Goal: Feedback & Contribution: Submit feedback/report problem

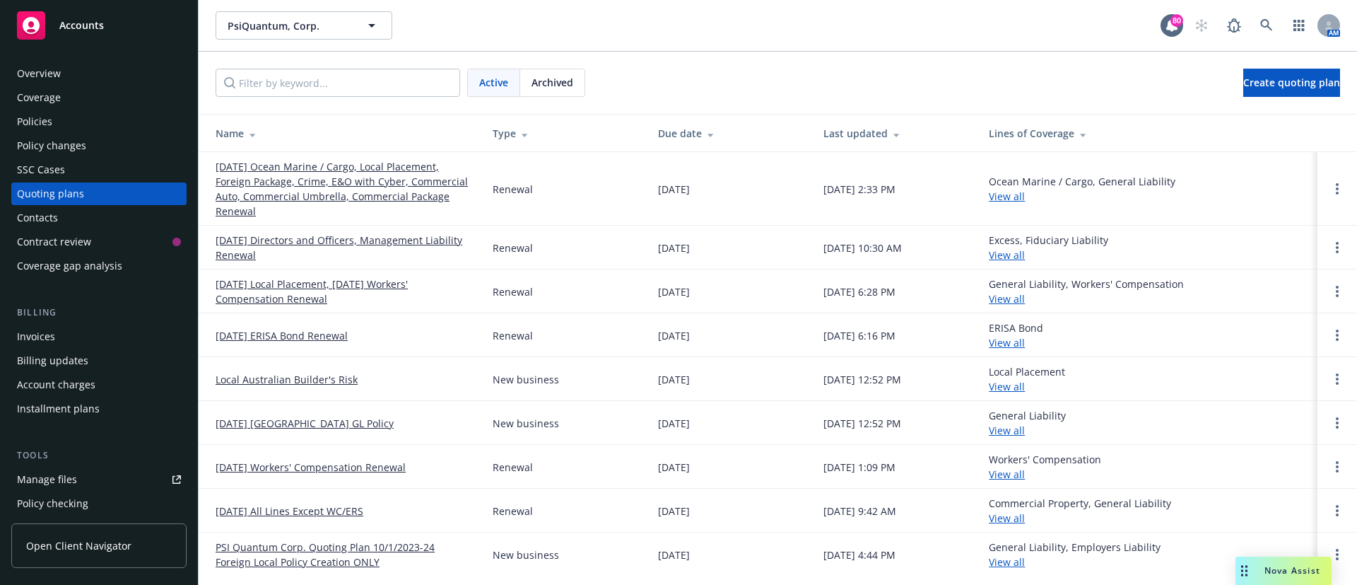
click at [407, 171] on link "[DATE] Ocean Marine / Cargo, Local Placement, Foreign Package, Crime, E&O with …" at bounding box center [343, 188] width 254 height 59
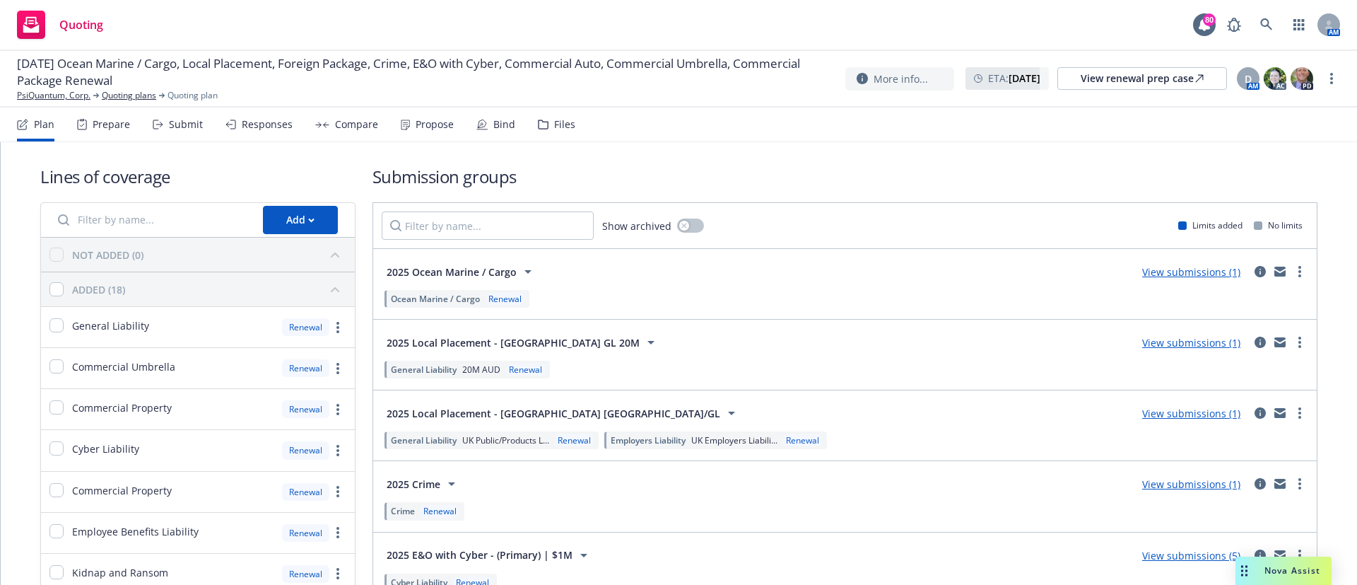
click at [560, 124] on div "Files" at bounding box center [564, 124] width 21 height 11
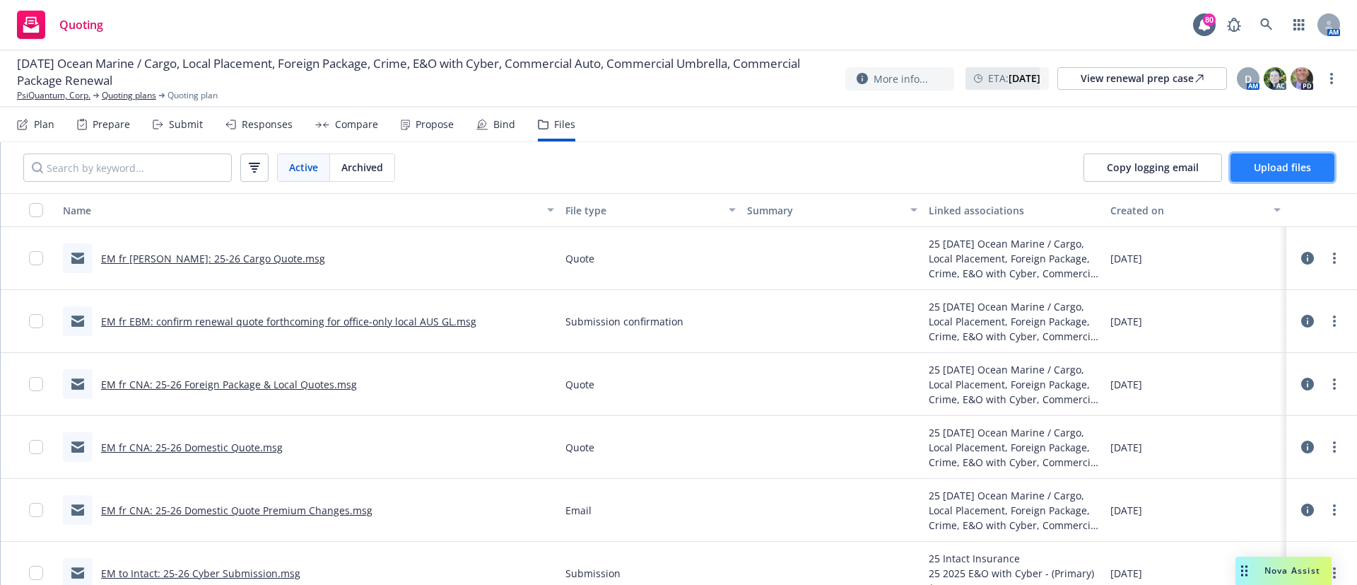
click at [1298, 172] on span "Upload files" at bounding box center [1282, 166] width 57 height 13
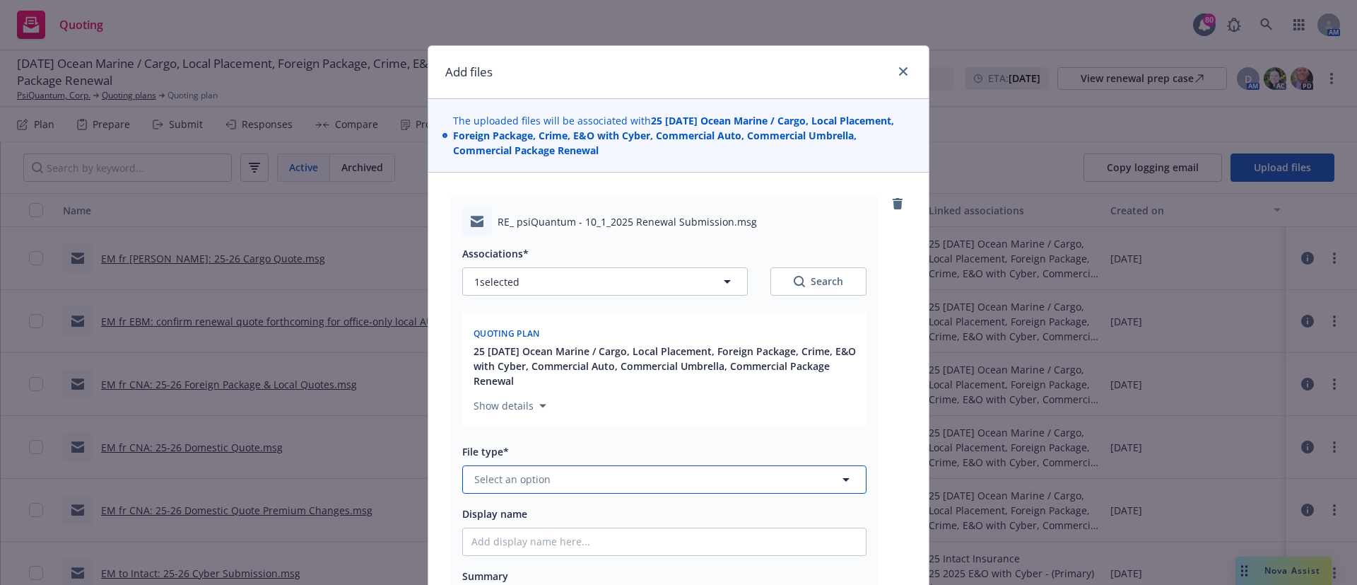
click at [548, 479] on button "Select an option" at bounding box center [664, 479] width 404 height 28
type input "email"
click at [495, 435] on span "Email" at bounding box center [490, 440] width 26 height 15
click at [491, 549] on input "Display name" at bounding box center [664, 541] width 403 height 27
type textarea "x"
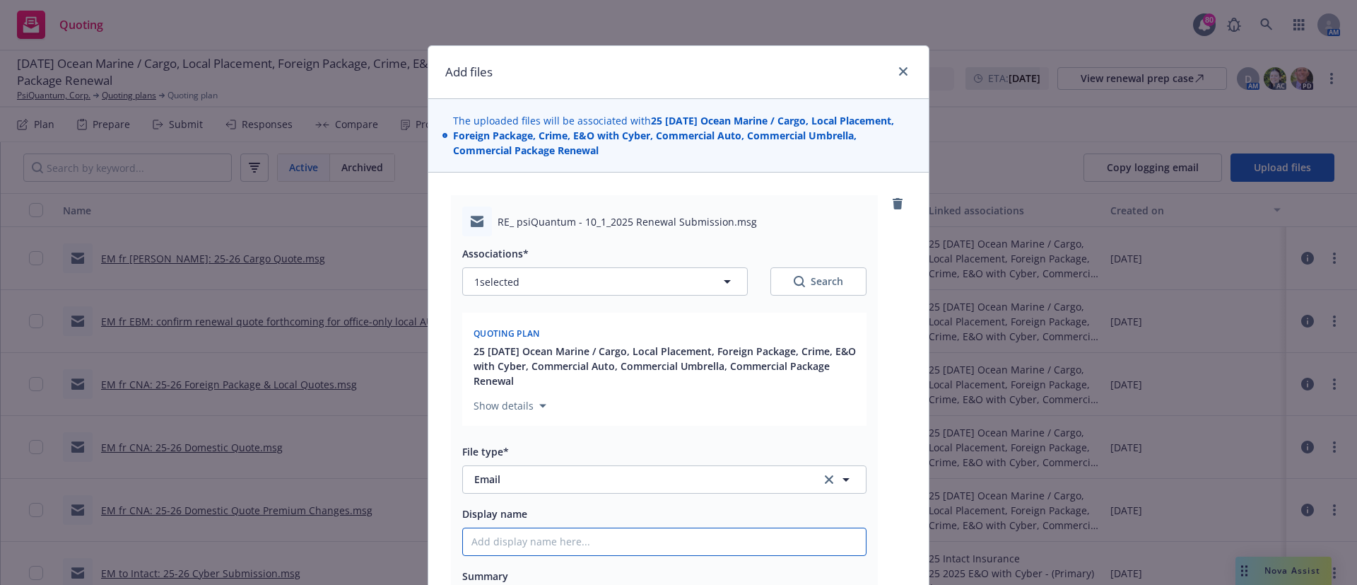
type input "E"
type textarea "x"
type input "EM"
type textarea "x"
type input "EM t"
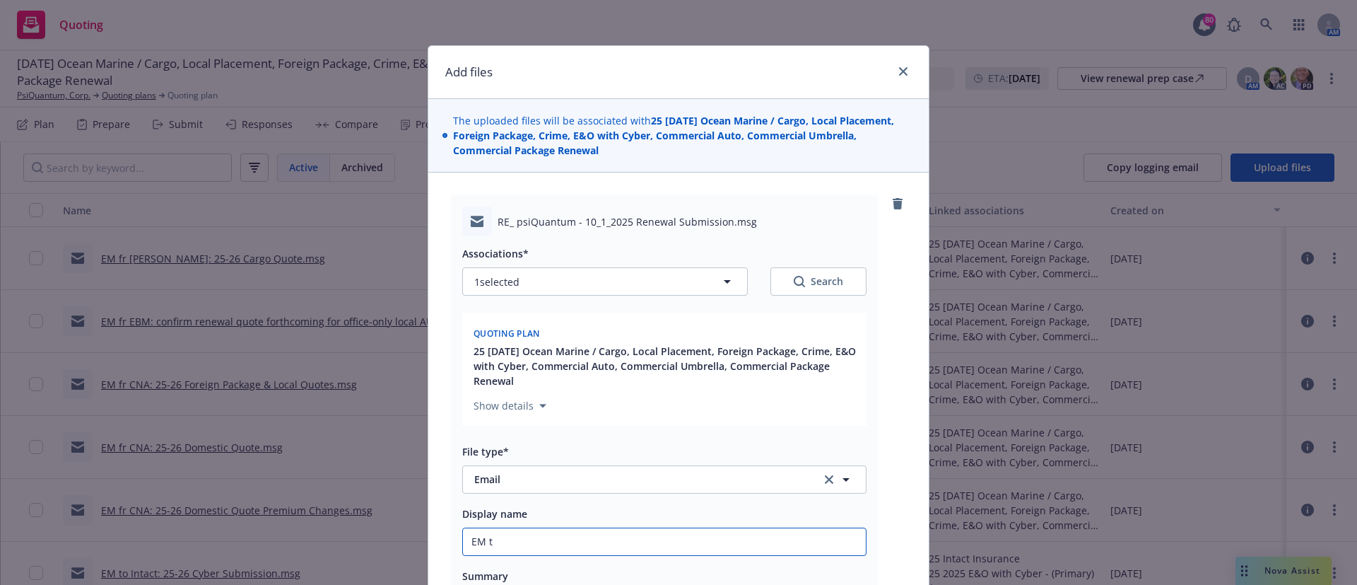
type textarea "x"
type input "EM to"
type textarea "x"
type input "EM to"
type textarea "x"
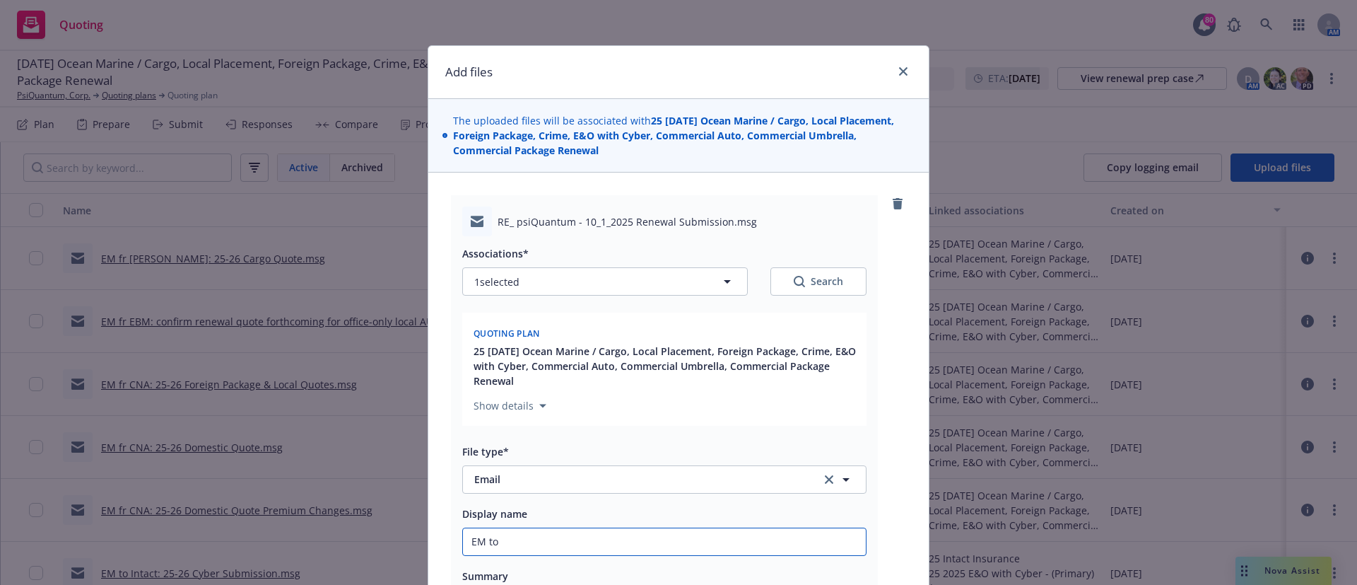
type input "EM to C"
type textarea "x"
type input "EM to CN"
type textarea "x"
type input "EM to CNA"
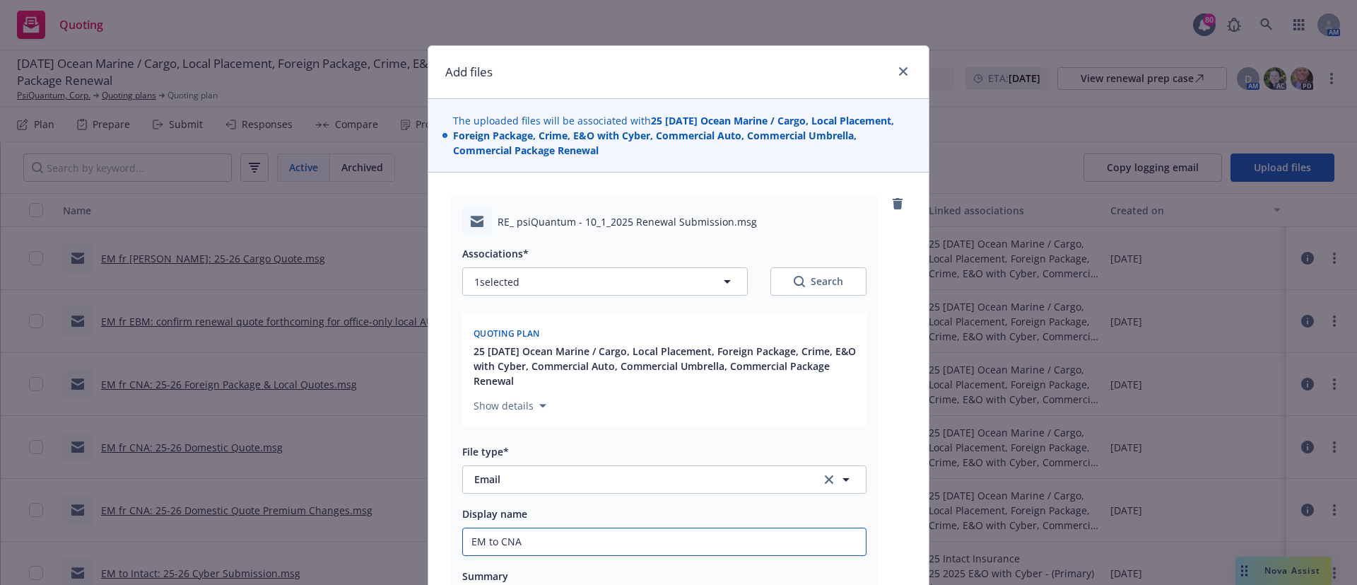
type textarea "x"
type input "EM to CNA:"
type textarea "x"
type input "EM to CNA:"
type textarea "x"
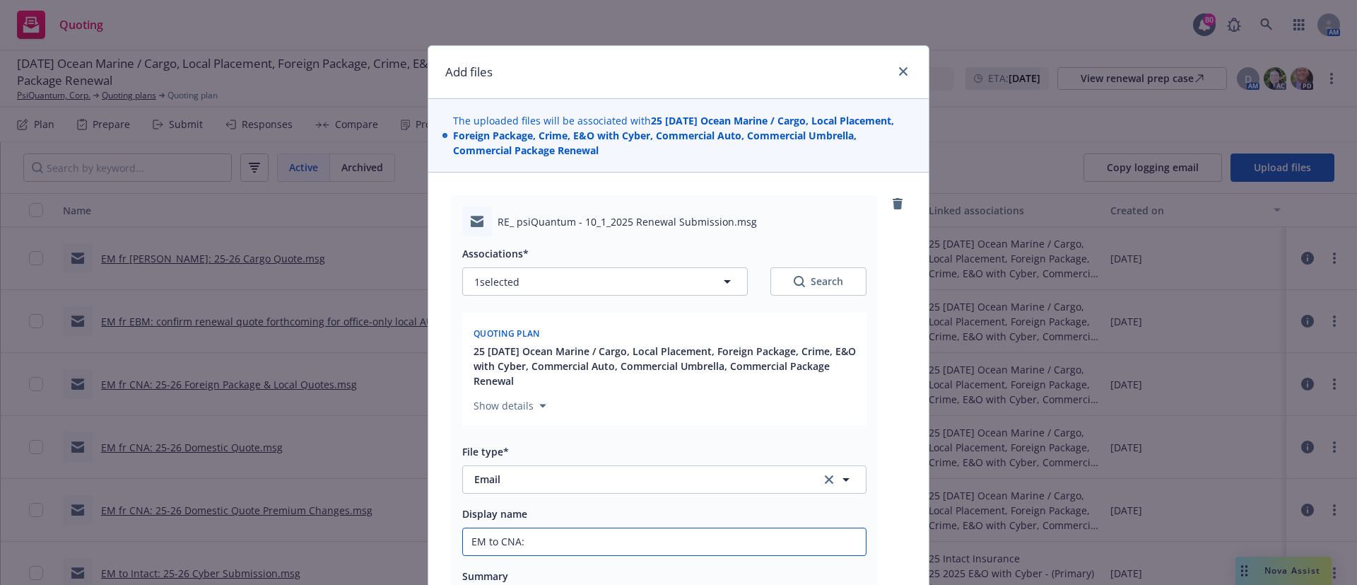
type input "EM to CNA: p"
type textarea "x"
type input "EM to CNA: pl"
type textarea "x"
type input "EM to CNA: pls"
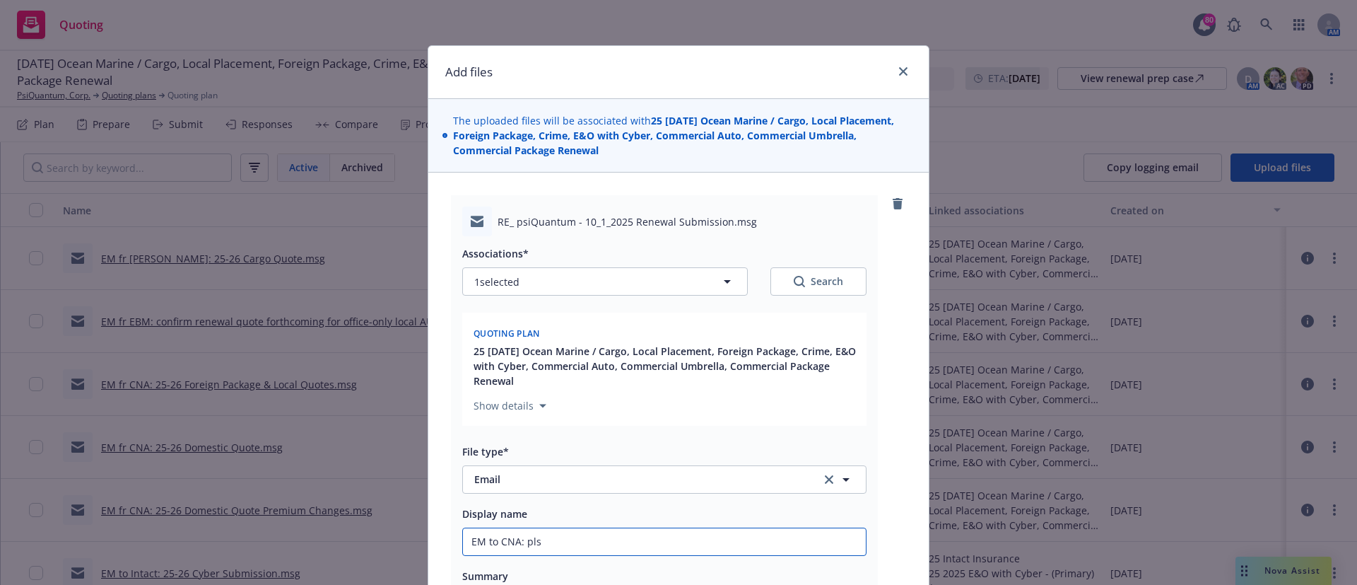
type textarea "x"
type input "EM to CNA: pls u"
type textarea "x"
type input "EM to CNA: pls uo"
type textarea "x"
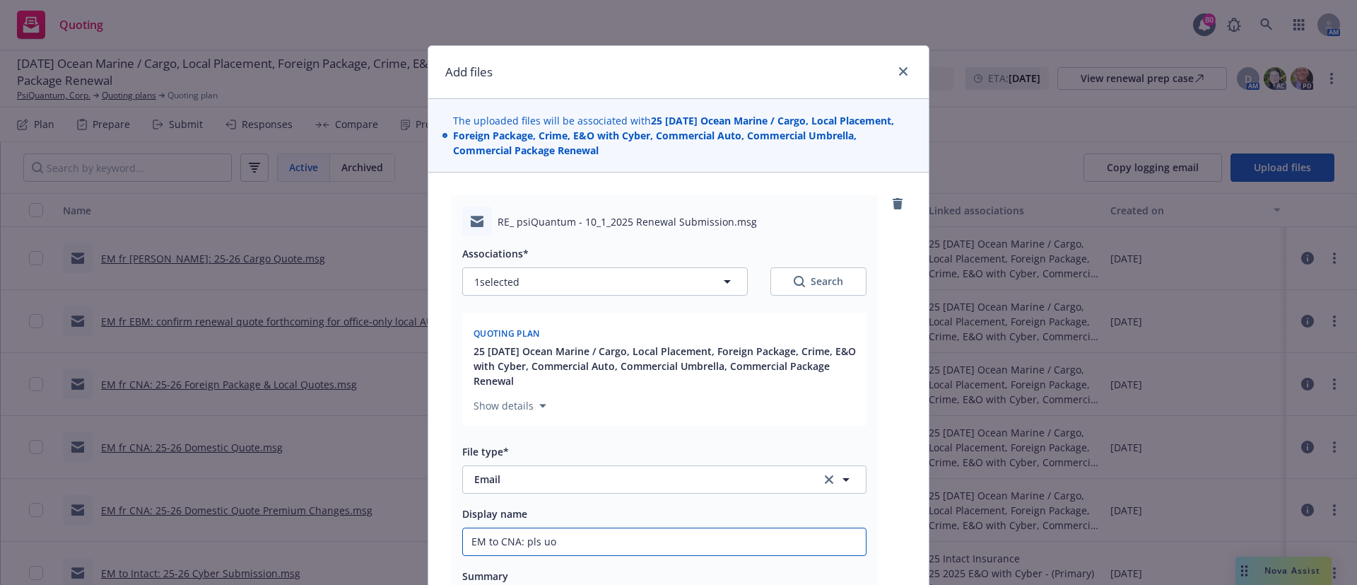
type input "EM to CNA: pls uod"
type textarea "x"
type input "EM to CNA: pls uoda"
type textarea "x"
type input "EM to CNA: pls uodat"
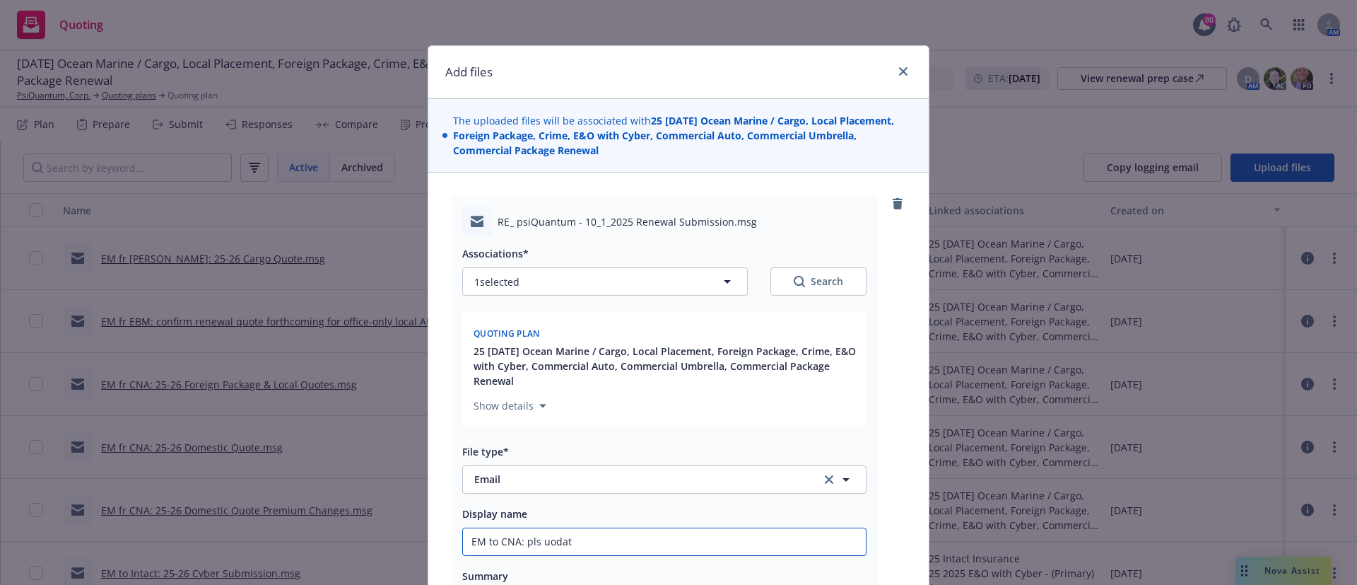
type textarea "x"
type input "EM to CNA: pls uodate"
type textarea "x"
type input "EM to CNA: pls uodat"
type textarea "x"
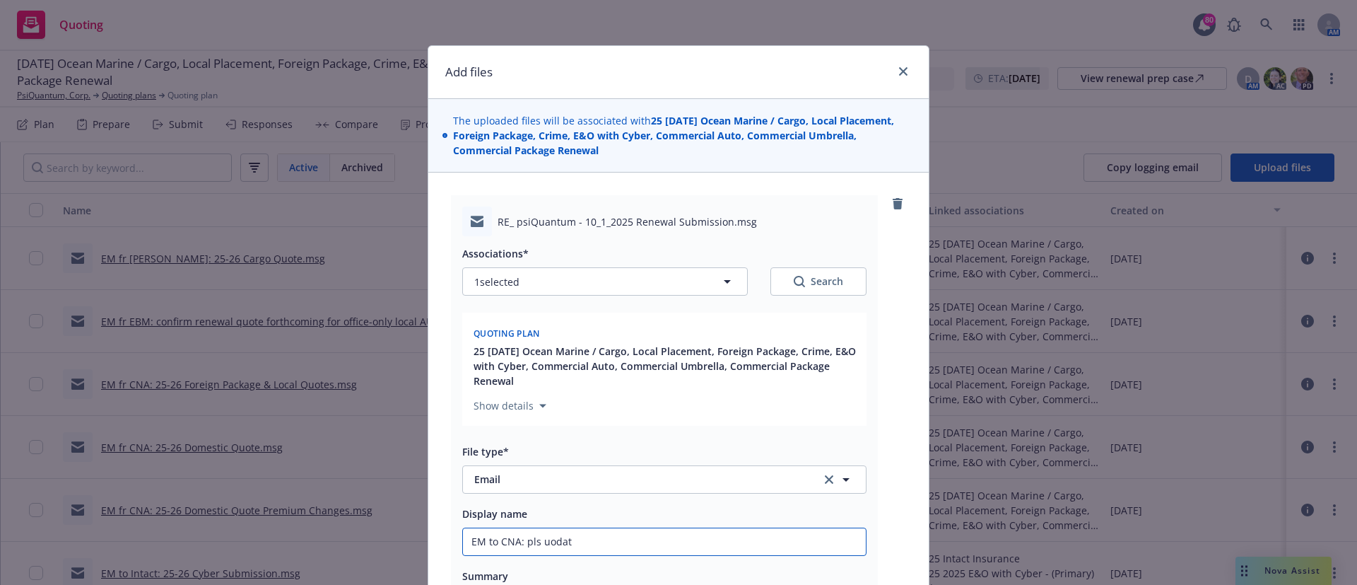
type input "EM to CNA: pls uoda"
type textarea "x"
type input "EM to CNA: pls uod"
type textarea "x"
type input "EM to CNA: pls uo"
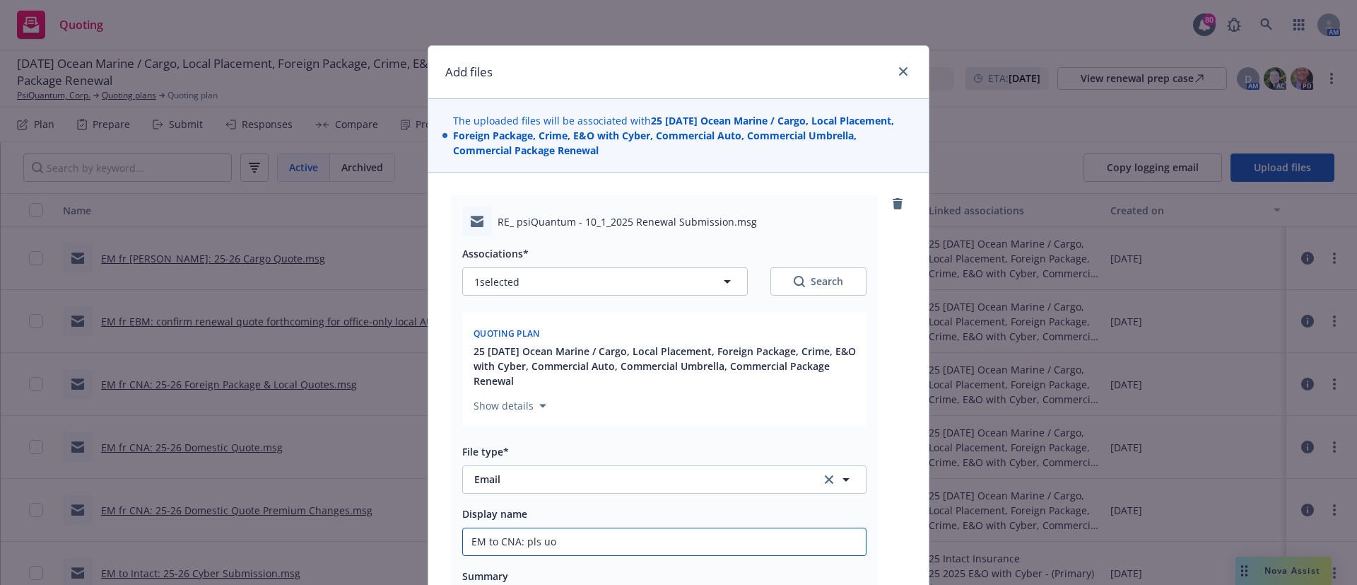
type textarea "x"
type input "EM to CNA: pls u"
type textarea "x"
type input "EM to CNA: pls up"
type textarea "x"
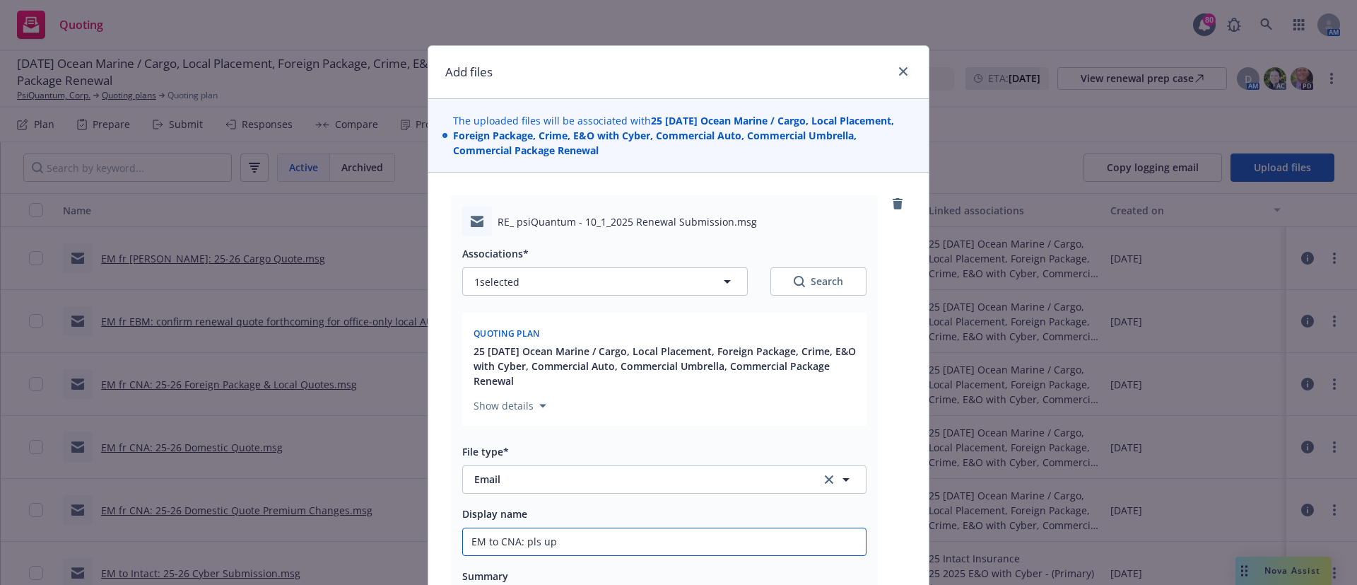
type input "EM to CNA: pls upd"
type textarea "x"
type input "EM to CNA: pls upda"
type textarea "x"
type input "EM to CNA: pls updat"
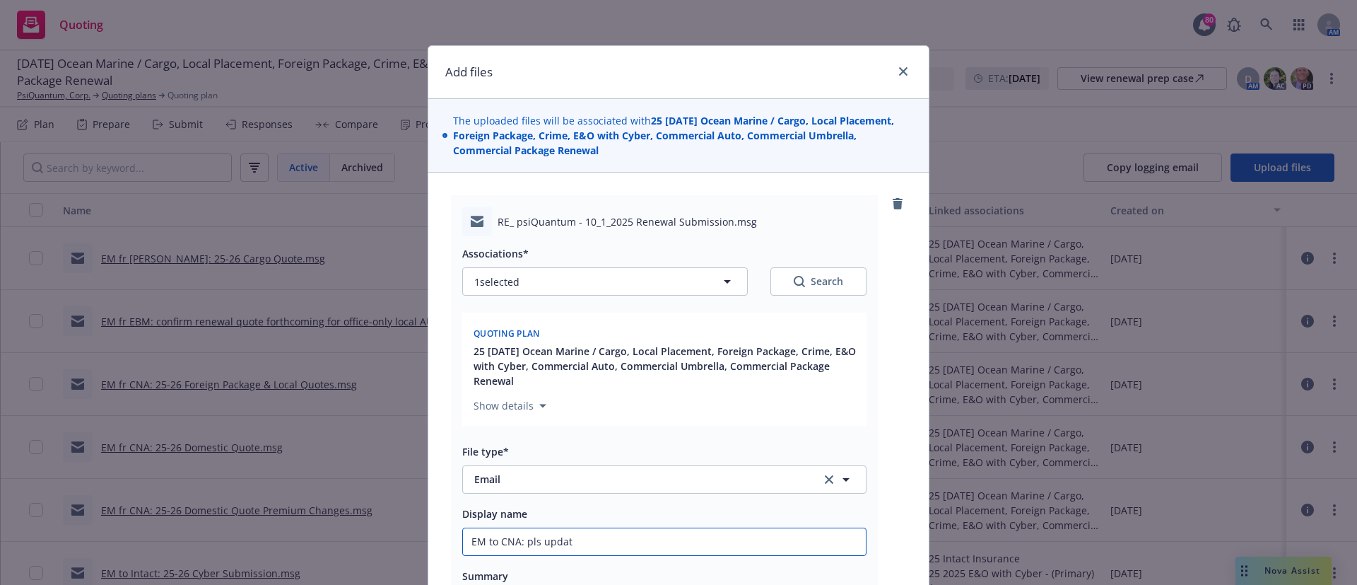
type textarea "x"
type input "EM to CNA: pls update"
type textarea "x"
type input "EM to CNA: pls update"
type textarea "x"
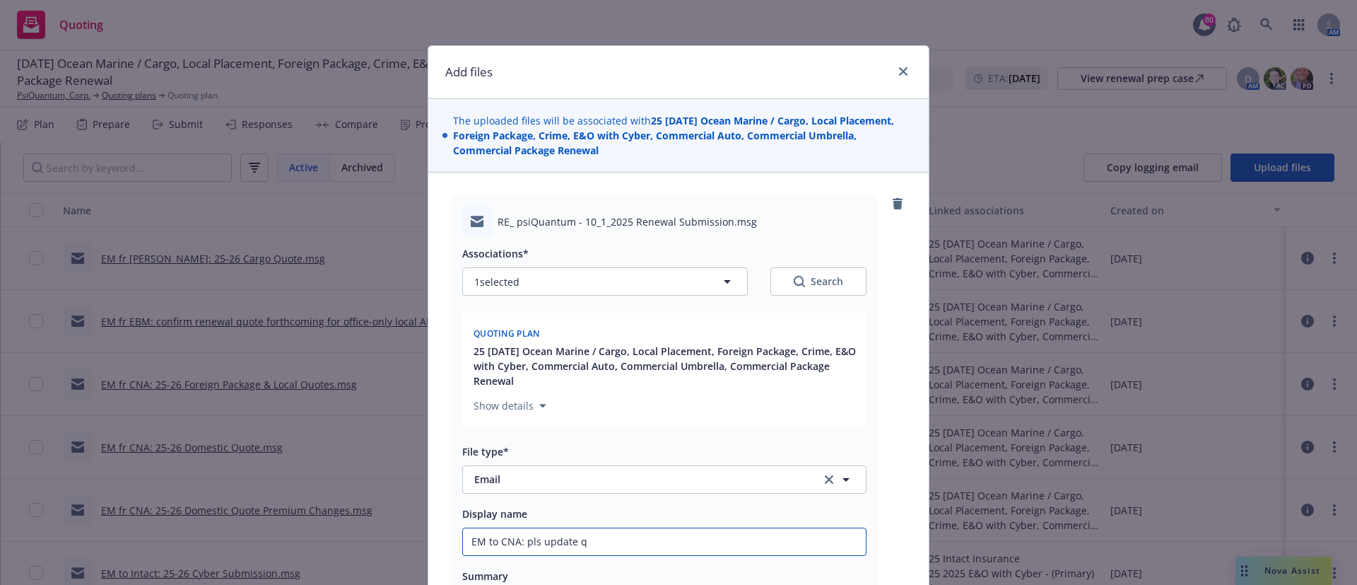
type input "EM to CNA: pls update qu"
type textarea "x"
type input "EM to CNA: pls update quo"
type textarea "x"
type input "EM to CNA: pls update quor"
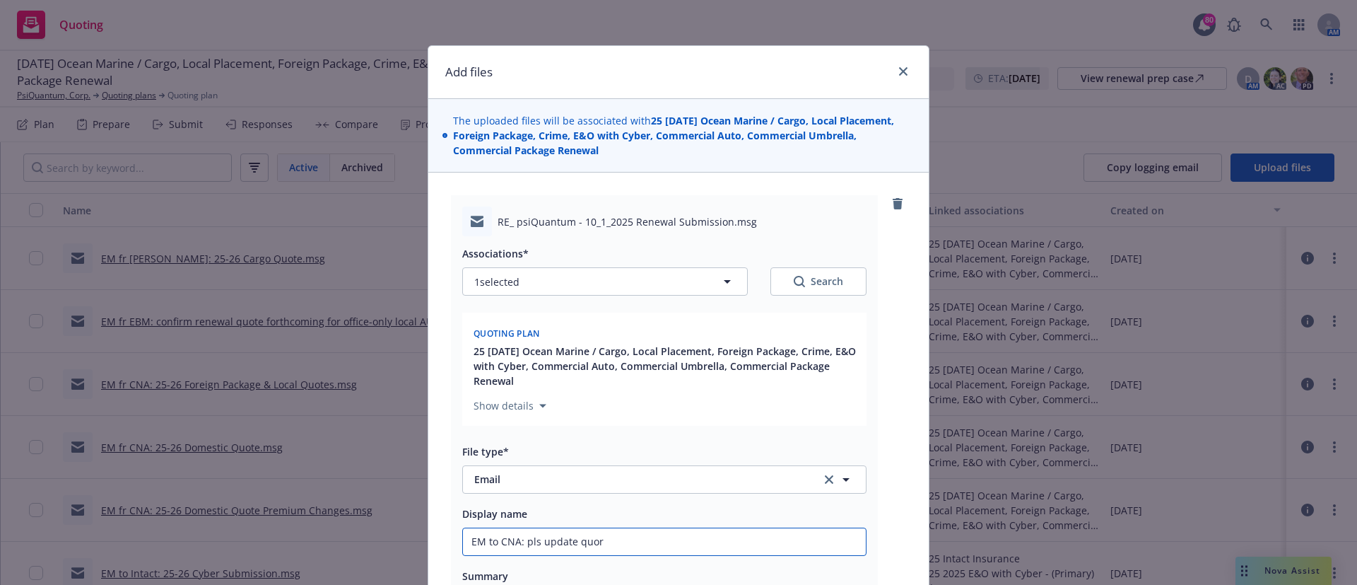
type textarea "x"
type input "EM to CNA: pls update quore"
type textarea "x"
type input "EM to CNA: pls update quores"
type textarea "x"
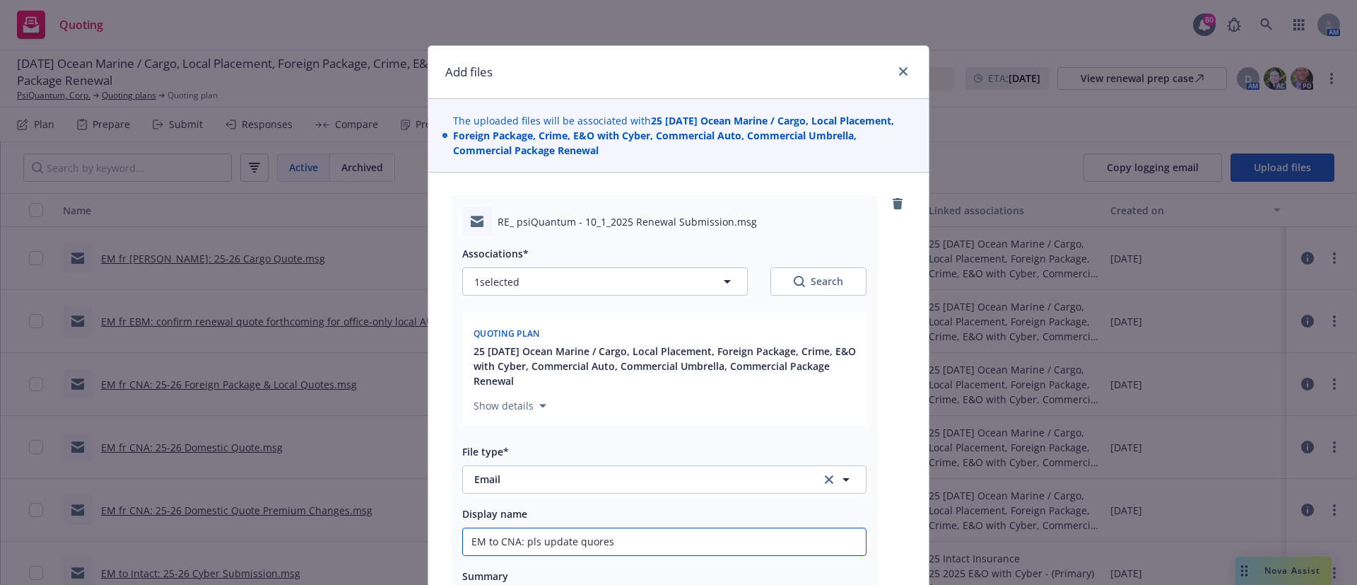
type input "EM to CNA: pls update quore"
type textarea "x"
type input "EM to CNA: pls update quor"
type textarea "x"
type input "EM to CNA: pls update quo"
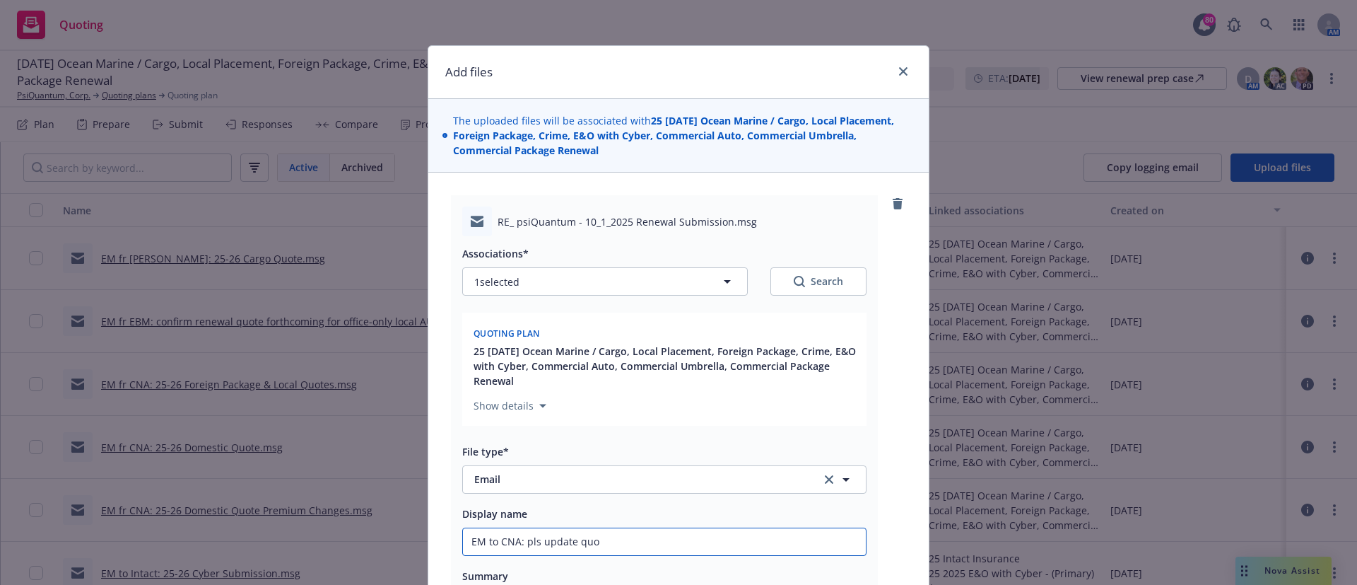
type textarea "x"
type input "EM to CNA: pls update quot"
type textarea "x"
type input "EM to CNA: pls update quote"
type textarea "x"
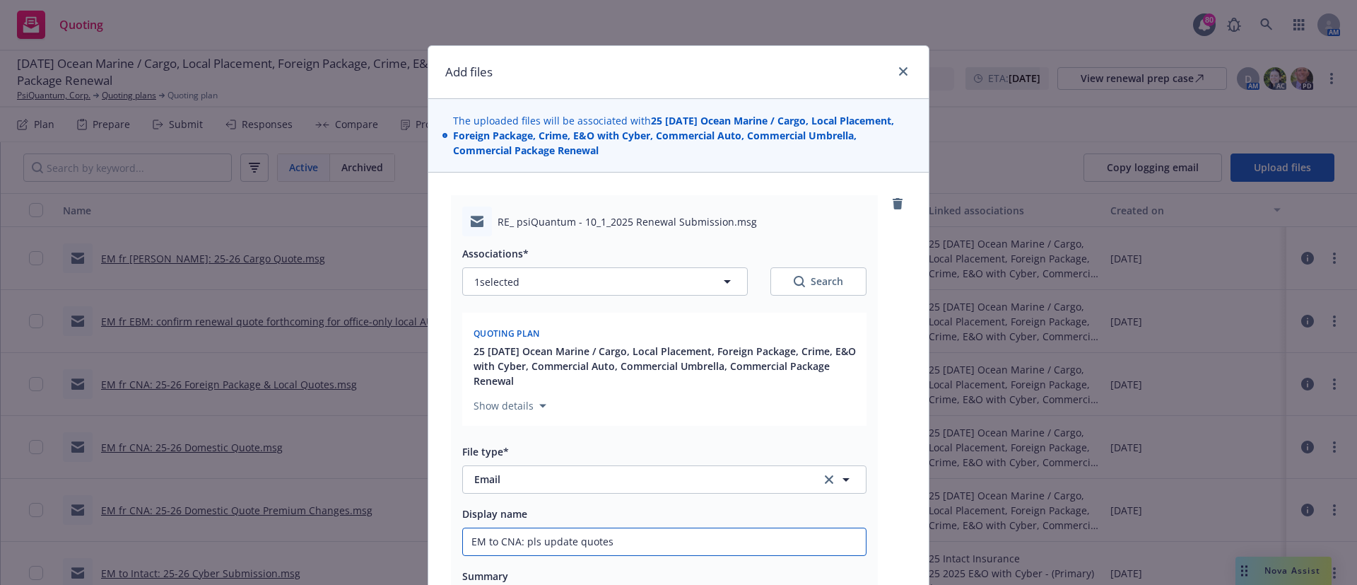
type input "EM to CNA: pls update quotes"
type textarea "x"
type input "EM to CNA: pls update quotes w"
type textarea "x"
type input "EM to CNA: pls update quotes wi"
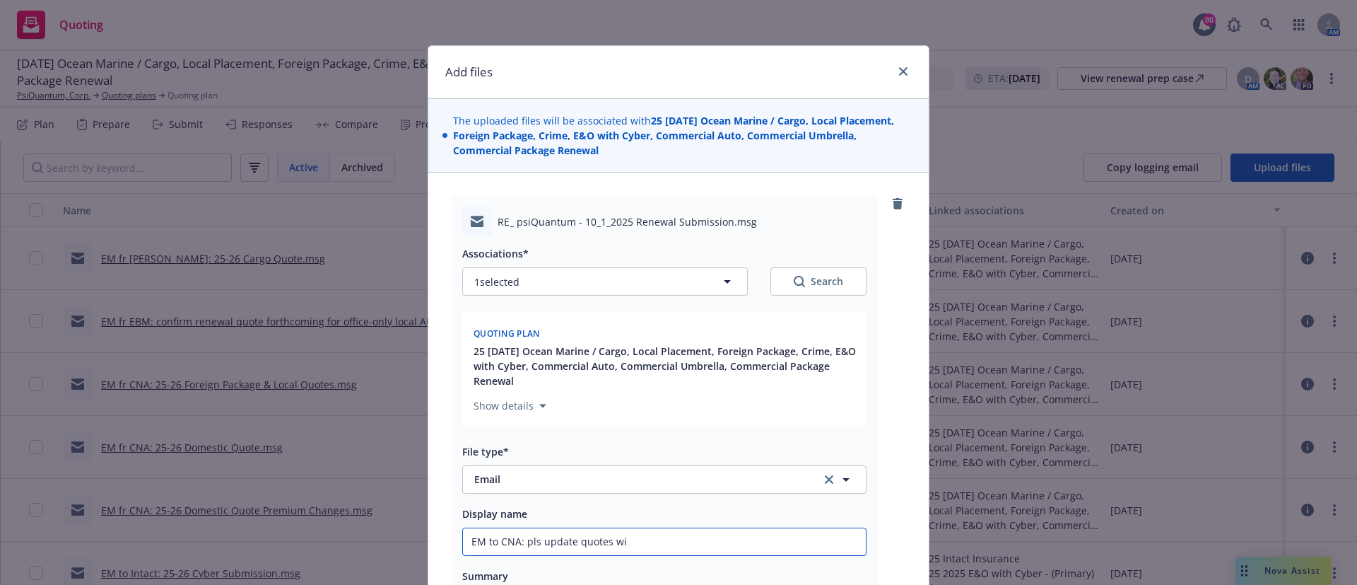
type textarea "x"
type input "EM to CNA: pls update quotes wit"
type textarea "x"
type input "EM to CNA: pls update quotes with"
type textarea "x"
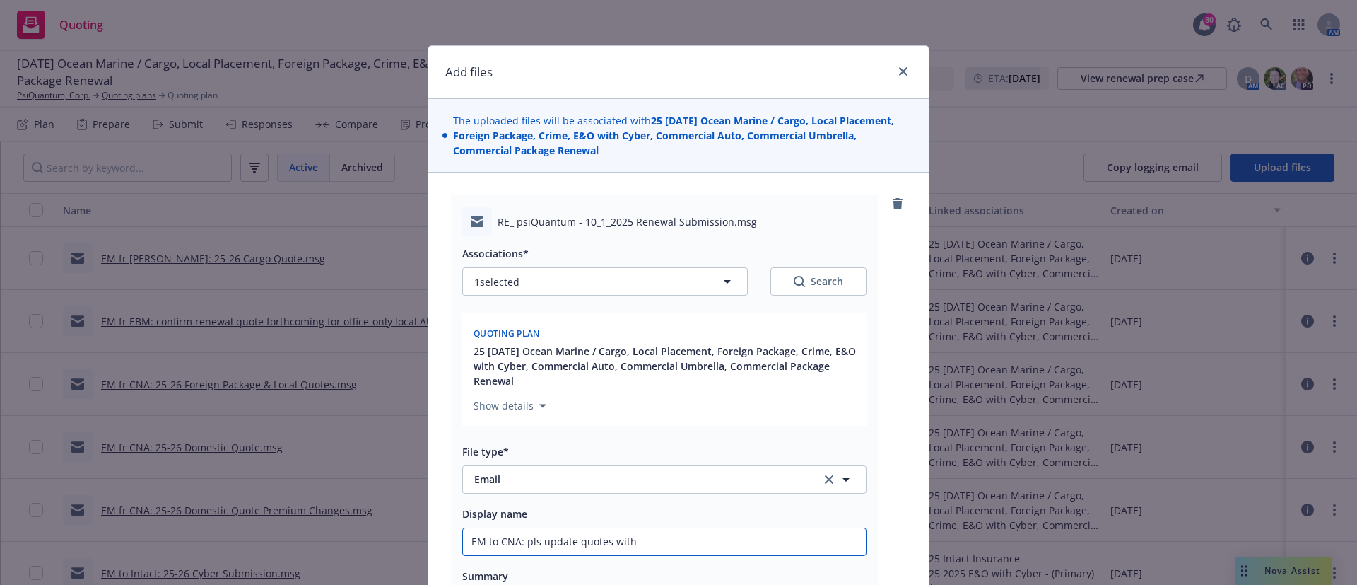
type input "EM to CNA: pls update quotes with"
type textarea "x"
type input "EM to CNA: pls update quotes with p"
type textarea "x"
type input "EM to CNA: pls update quotes with pr"
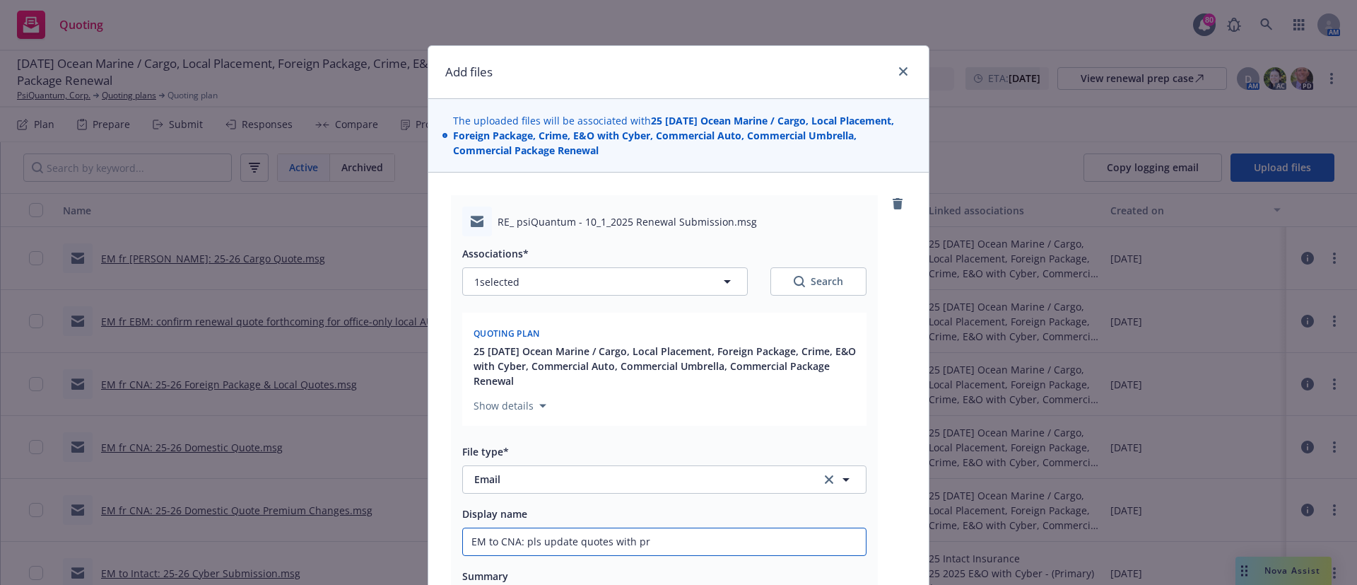
type textarea "x"
type input "EM to CNA: pls update quotes with prok"
type textarea "x"
type input "EM to CNA: pls update quotes with proke"
type textarea "x"
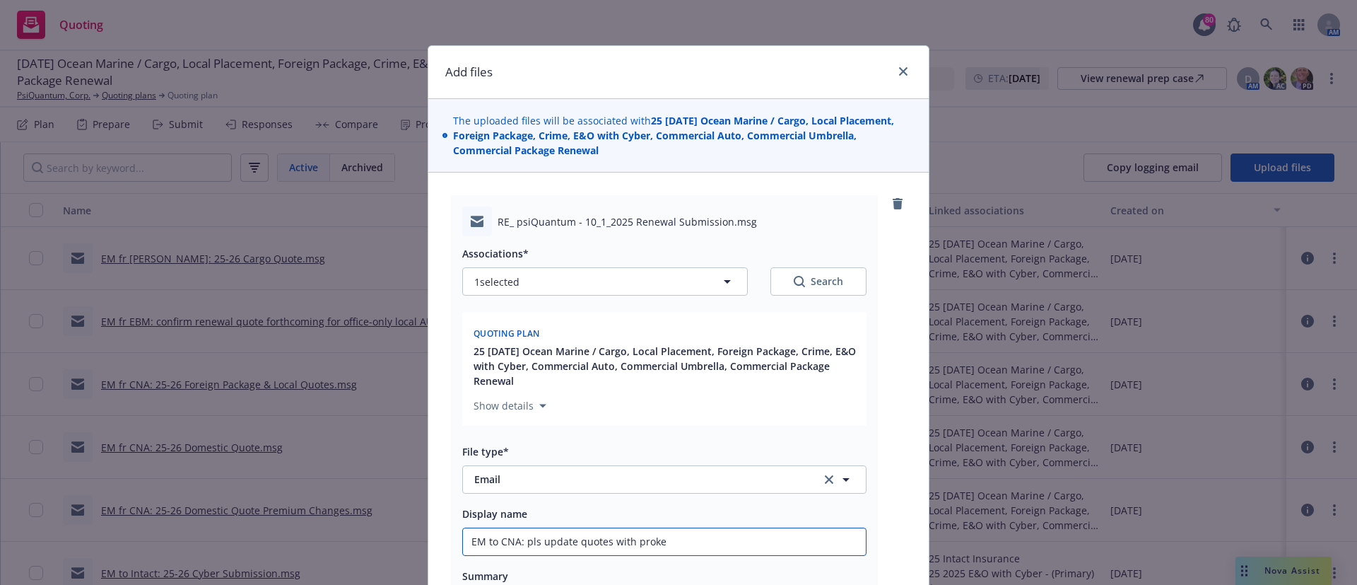
type input "EM to CNA: pls update quotes with prokec"
type textarea "x"
type input "EM to CNA: pls update quotes with proke"
type textarea "x"
type input "EM to CNA: pls update quotes with prok"
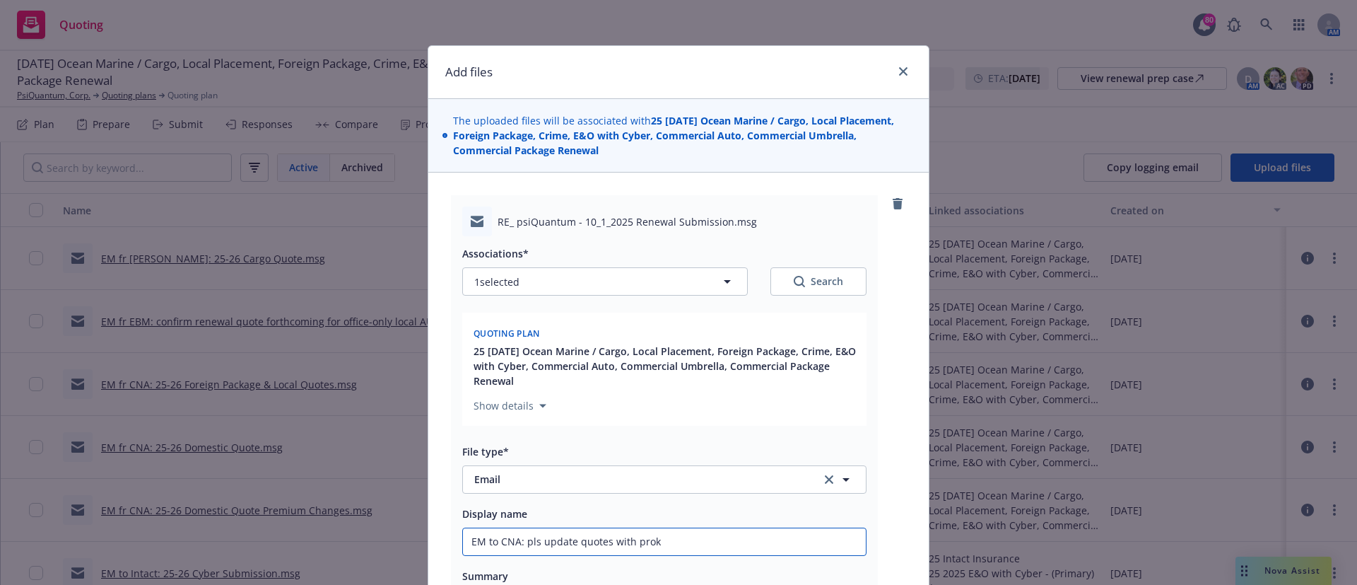
type textarea "x"
type input "EM to CNA: pls update quotes with pro"
type textarea "x"
type input "EM to CNA: pls update quotes with pr"
type textarea "x"
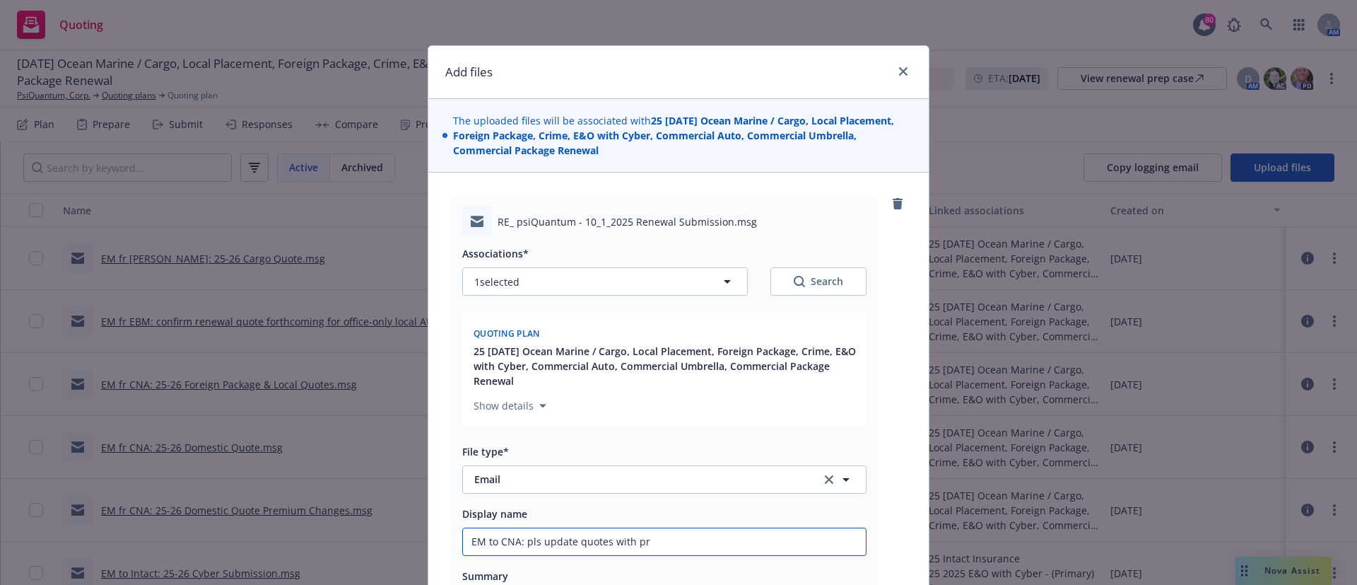
type input "EM to CNA: pls update quotes with p"
type textarea "x"
type input "EM to CNA: pls update quotes with"
type textarea "x"
type input "EM to CNA: pls update quotes with"
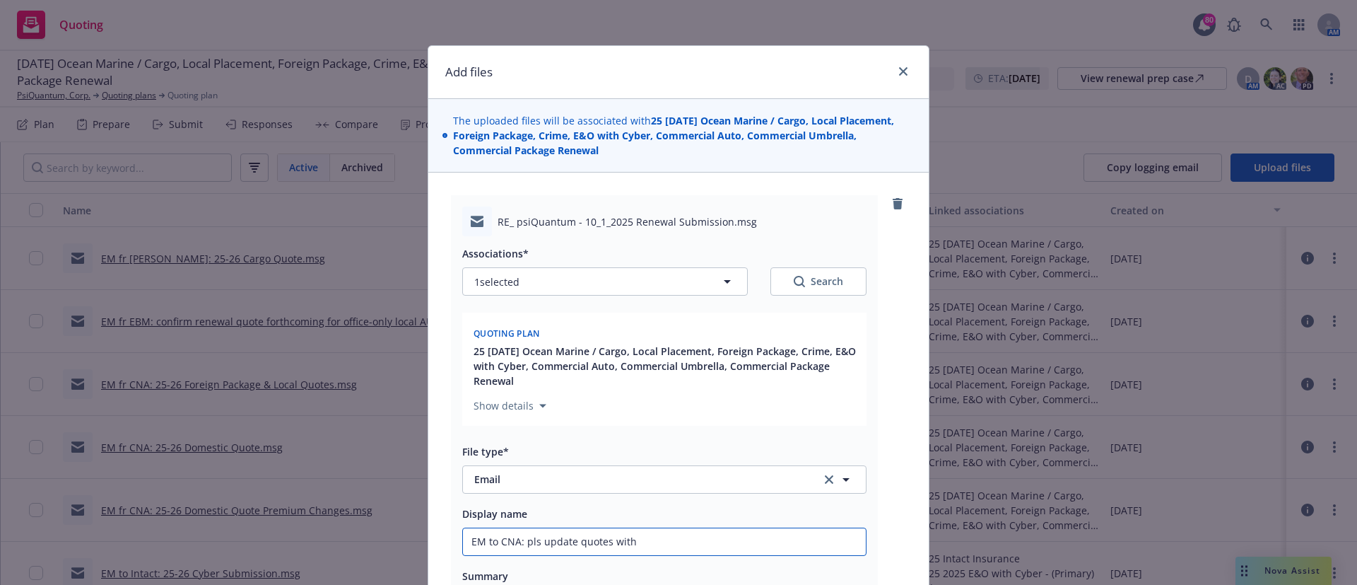
type textarea "x"
type input "EM to CNA: pls update quotes wit"
type textarea "x"
type input "EM to CNA: pls update quotes with"
type textarea "x"
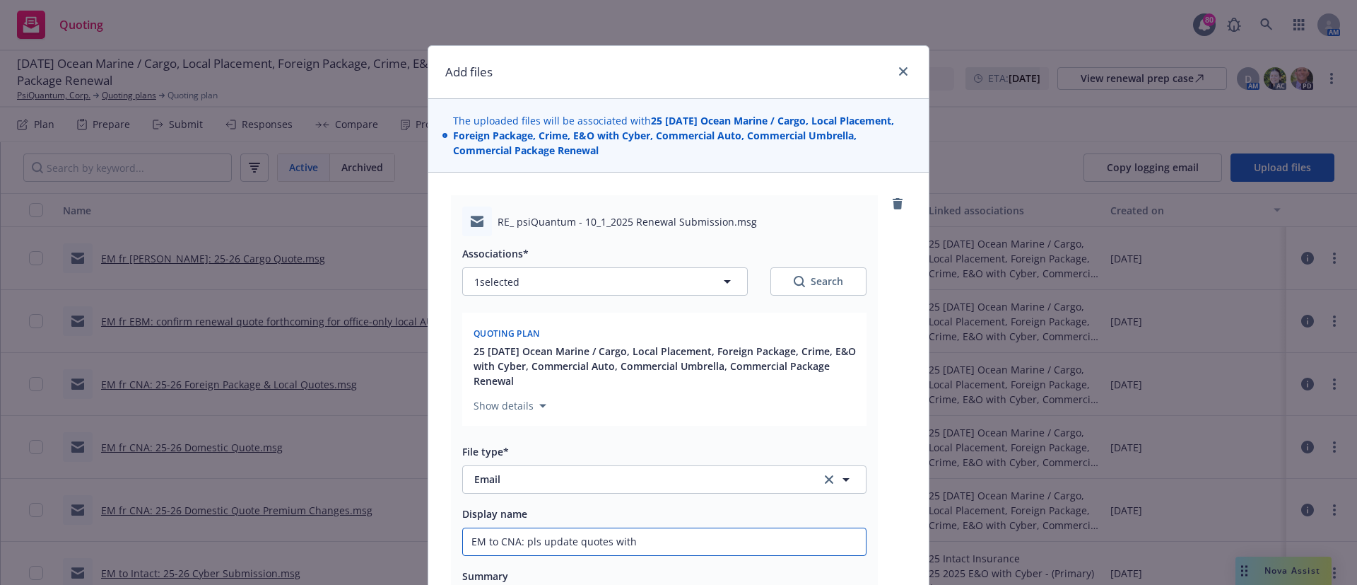
type input "EM to CNA: pls update quotes with"
type textarea "x"
type input "EM to CNA: pls update quotes with $"
type textarea "x"
type input "EM to CNA: pls update quotes with $9"
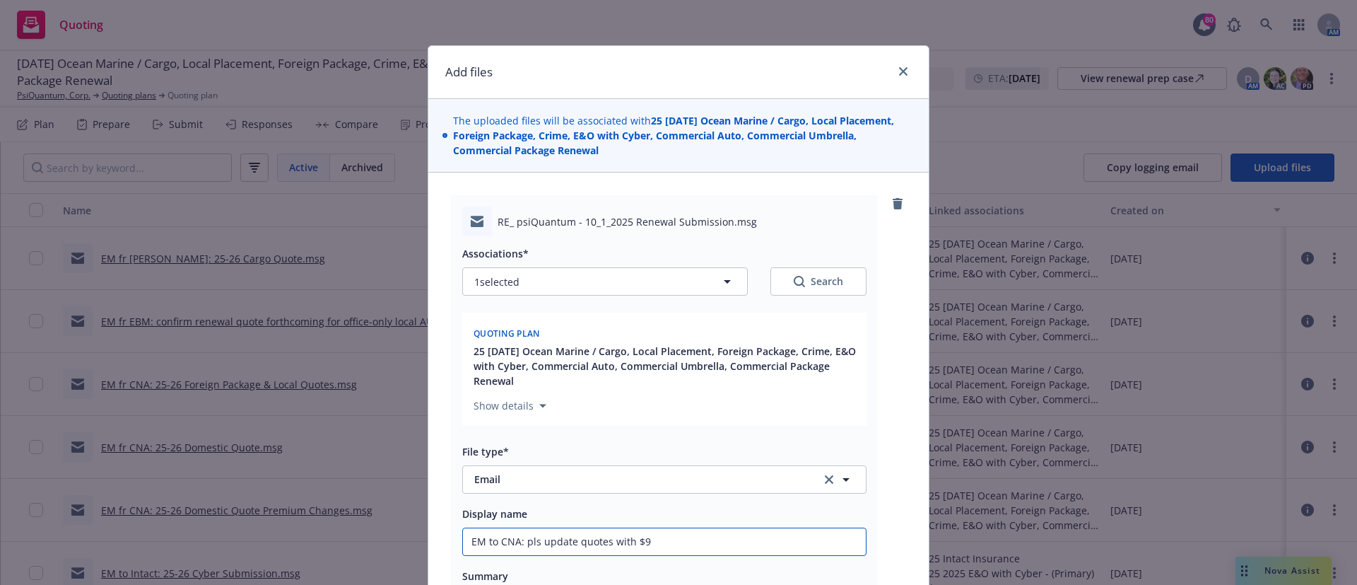
type textarea "x"
type input "EM to CNA: pls update quotes with $90"
type textarea "x"
type input "EM to CNA: pls update quotes with $90M"
type textarea "x"
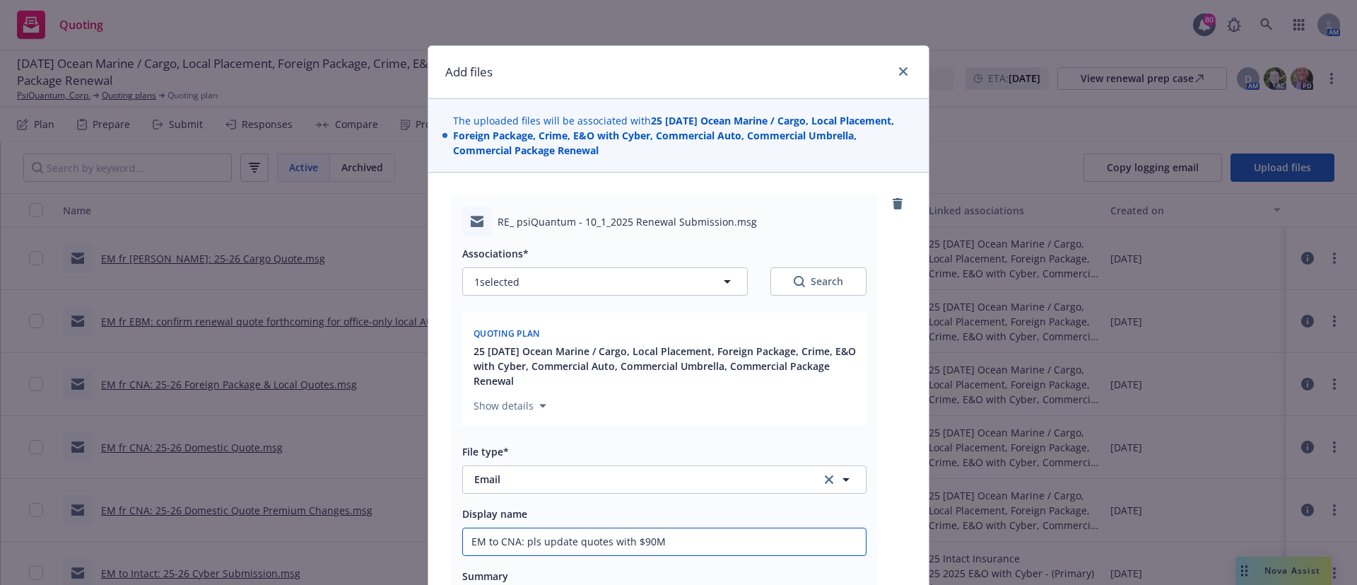
type input "EM to CNA: pls update quotes with $90M"
type textarea "x"
type input "EM to CNA: pls update quotes with $90M r"
type textarea "x"
type input "EM to CNA: pls update quotes with $90M re"
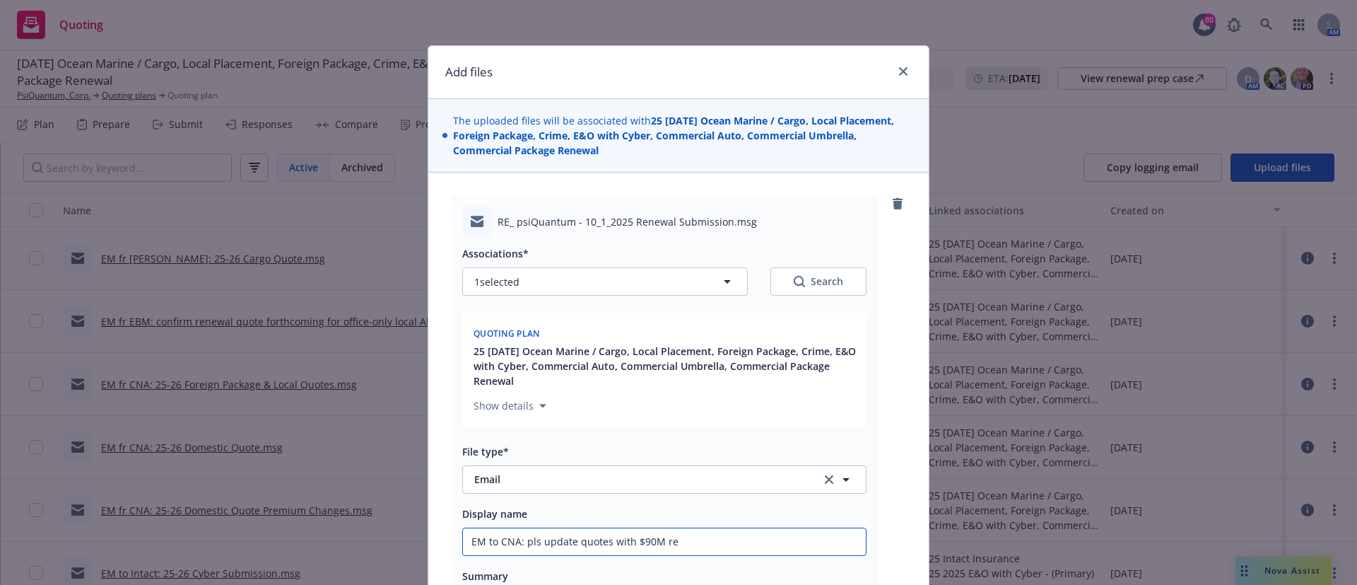
type textarea "x"
type input "EM to CNA: pls update quotes with $90M rev"
type textarea "x"
type input "EM to CNA: pls update quotes with $90M rev"
type textarea "x"
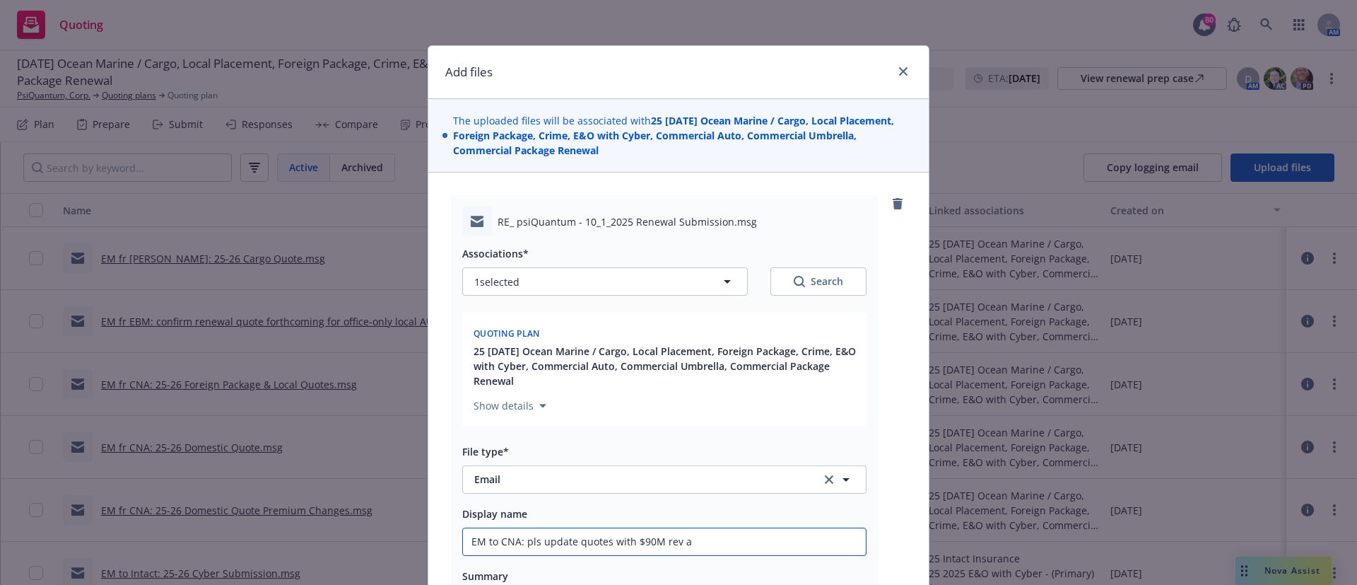
type input "EM to CNA: pls update quotes with $90M rev an"
type textarea "x"
type input "EM to CNA: pls update quotes with $90M rev and"
type textarea "x"
type input "EM to CNA: pls update quotes with $90M rev and"
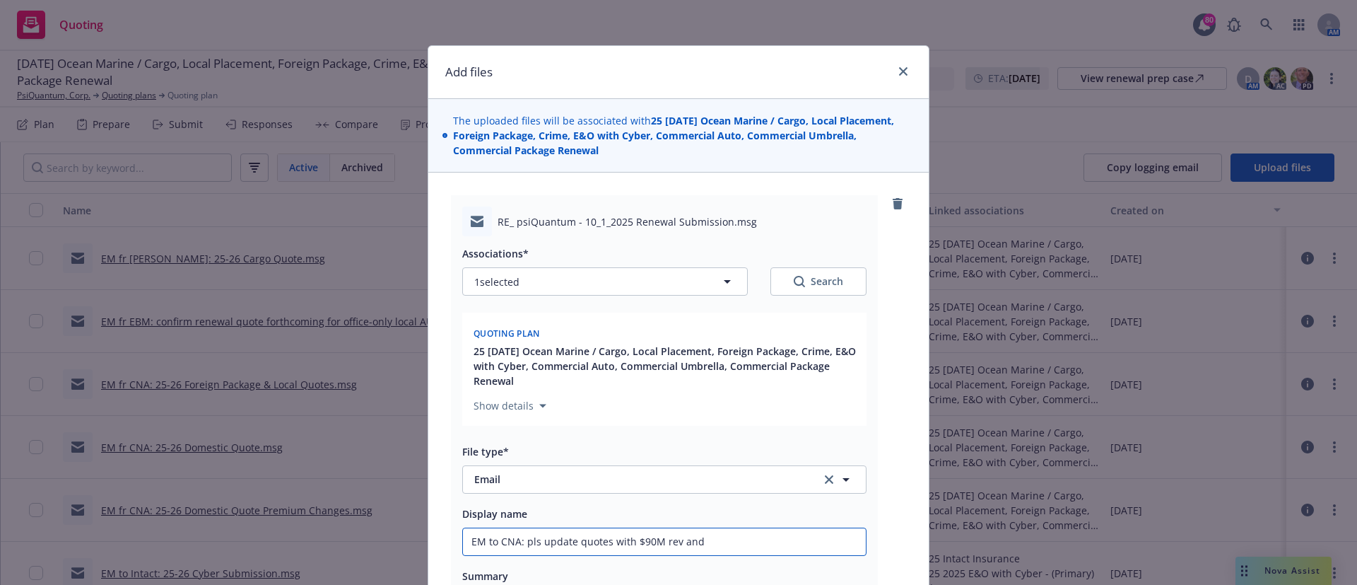
type textarea "x"
type input "EM to CNA: pls update quotes with $90M rev and h"
type textarea "x"
type input "EM to CNA: pls update quotes with $90M rev and hi"
type textarea "x"
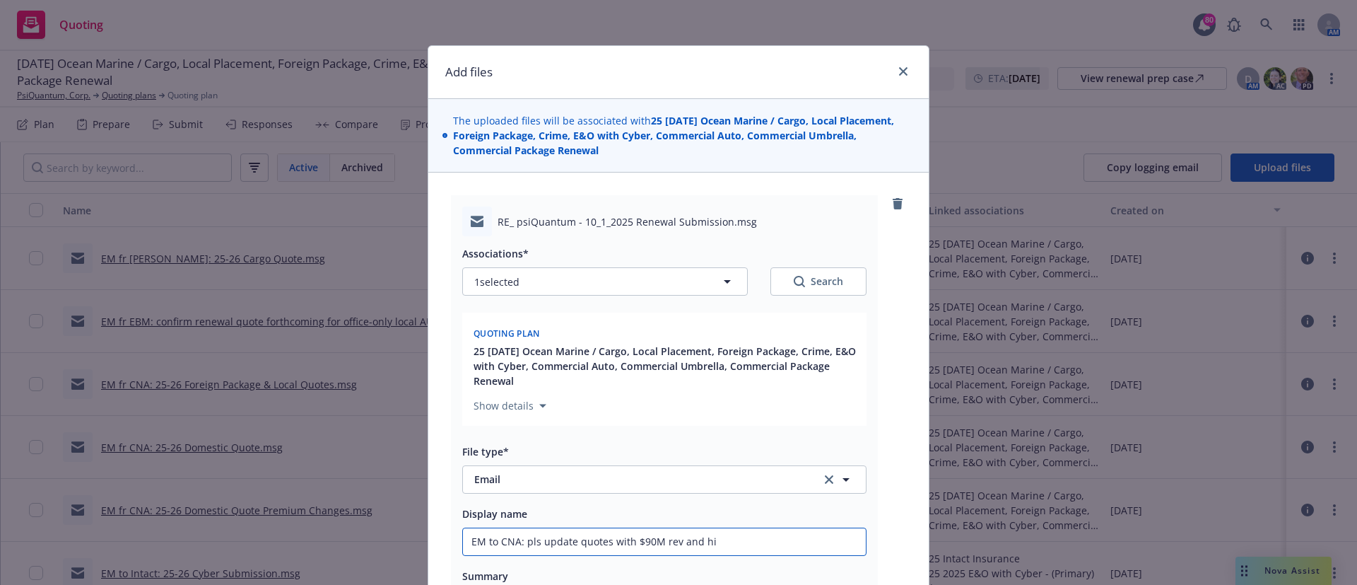
type input "EM to CNA: pls update quotes with $90M rev and hig"
type textarea "x"
type input "EM to CNA: pls update quotes with $90M rev and high"
type textarea "x"
type input "EM to CNA: pls update quotes with $90M rev and highe"
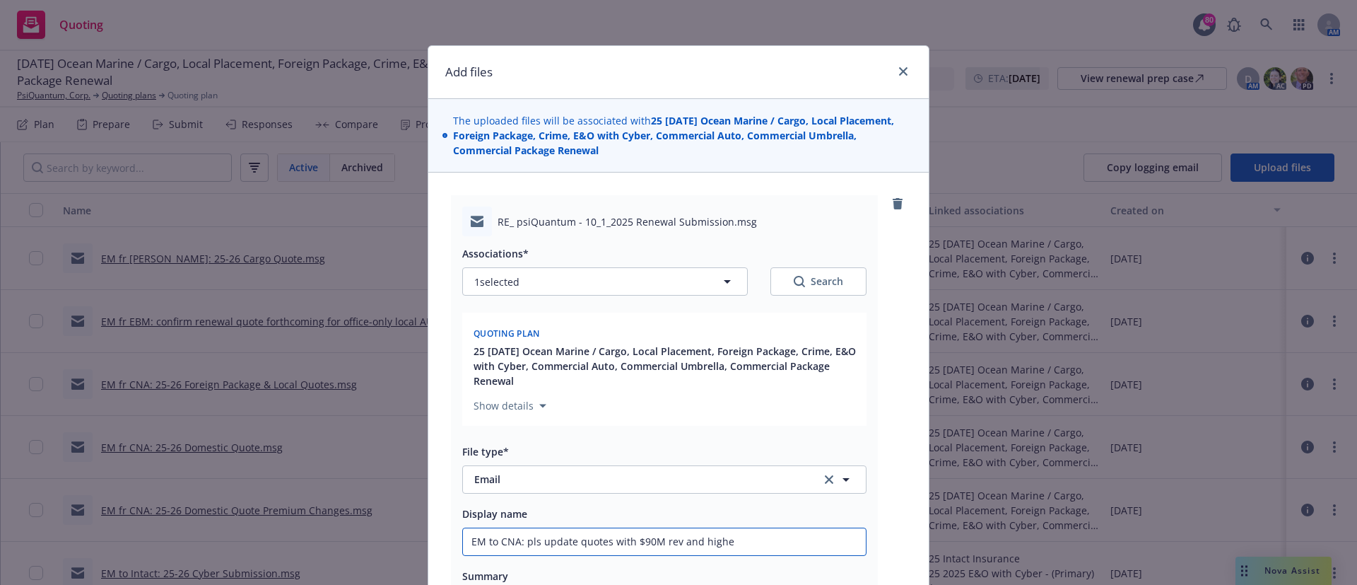
type textarea "x"
type input "EM to CNA: pls update quotes with $90M rev and higher"
type textarea "x"
type input "EM to CNA: pls update quotes with $90M rev and higher l"
type textarea "x"
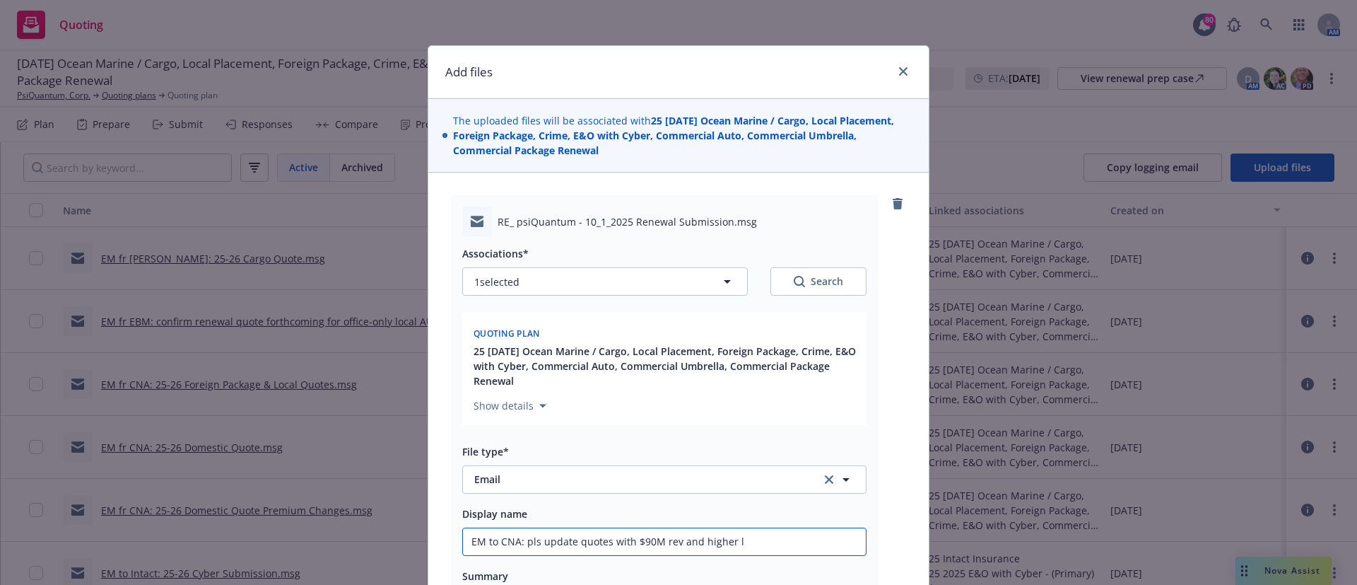
type input "EM to CNA: pls update quotes with $90M rev and higher li"
type textarea "x"
type input "EM to CNA: pls update quotes with $90M rev and higher lim"
type textarea "x"
type input "EM to CNA: pls update quotes with $90M rev and higher limi"
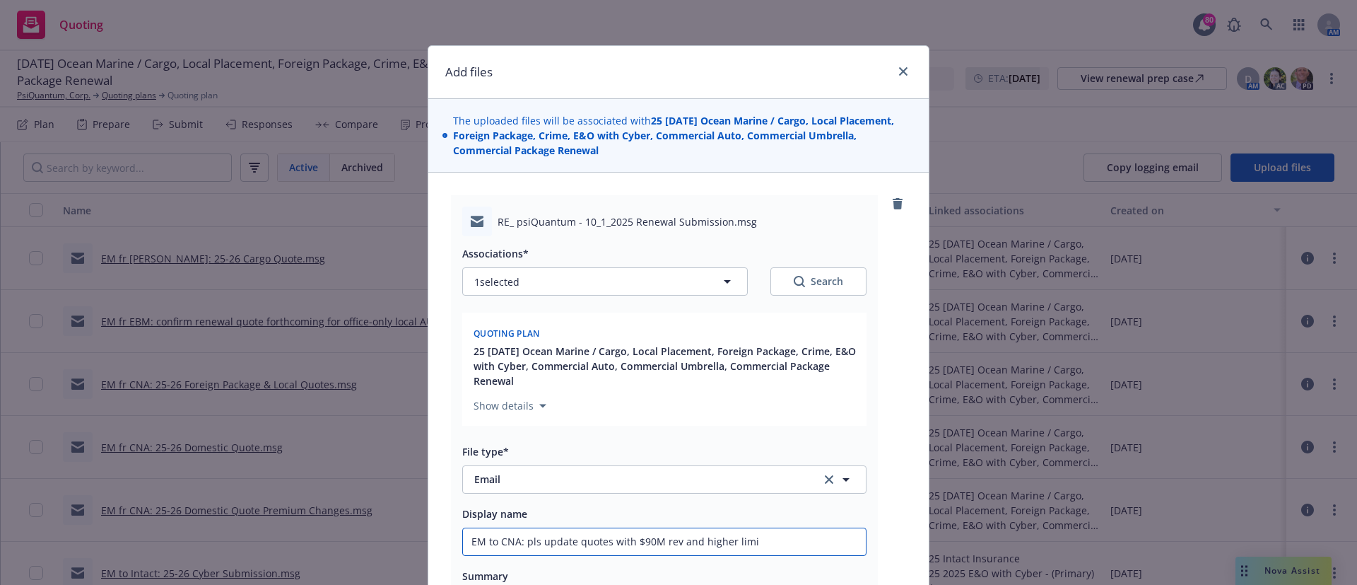
type textarea "x"
type input "EM to CNA: pls update quotes with $90M rev and higher limit"
type textarea "x"
type input "EM to CNA: pls update quotes with $90M rev and higher limit o"
type textarea "x"
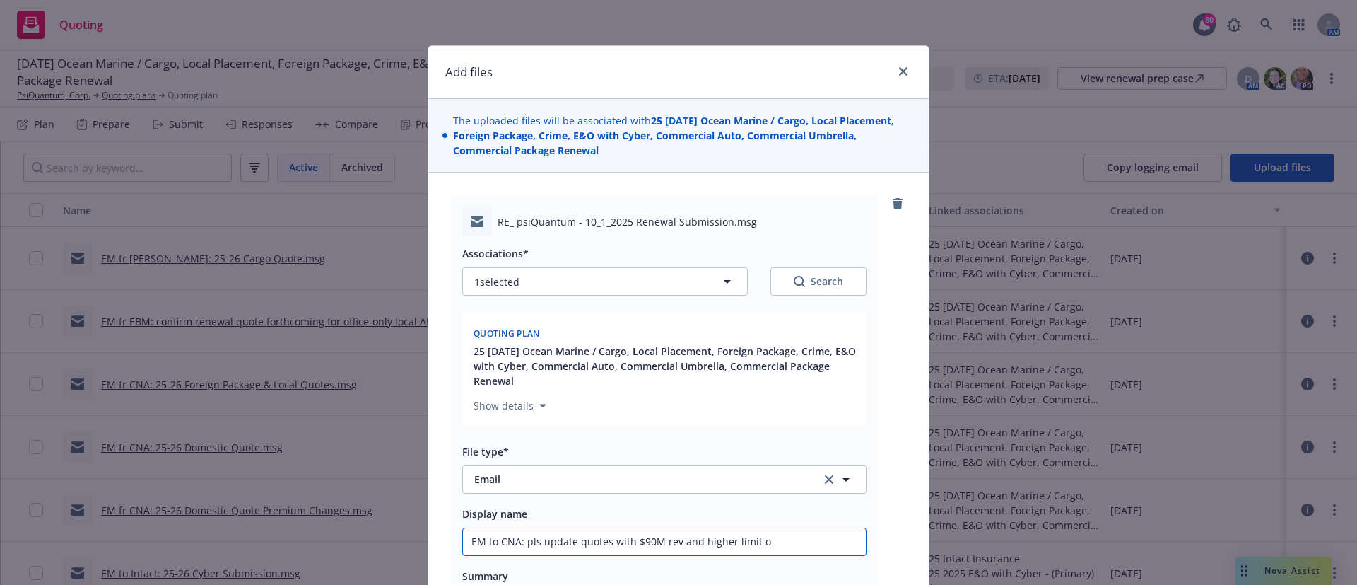
type input "EM to CNA: pls update quotes with $90M rev and higher limit op"
type textarea "x"
type input "EM to CNA: pls update quotes with $90M rev and higher limit opti"
type textarea "x"
type input "EM to CNA: pls update quotes with $90M rev and higher limit optio"
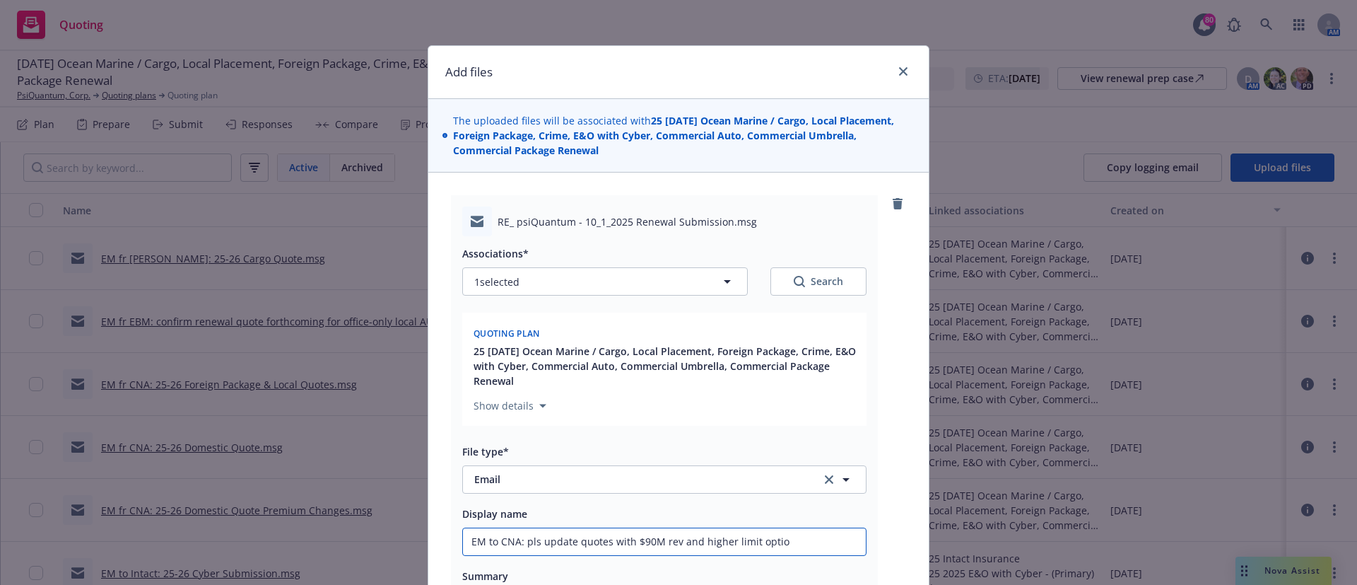
type textarea "x"
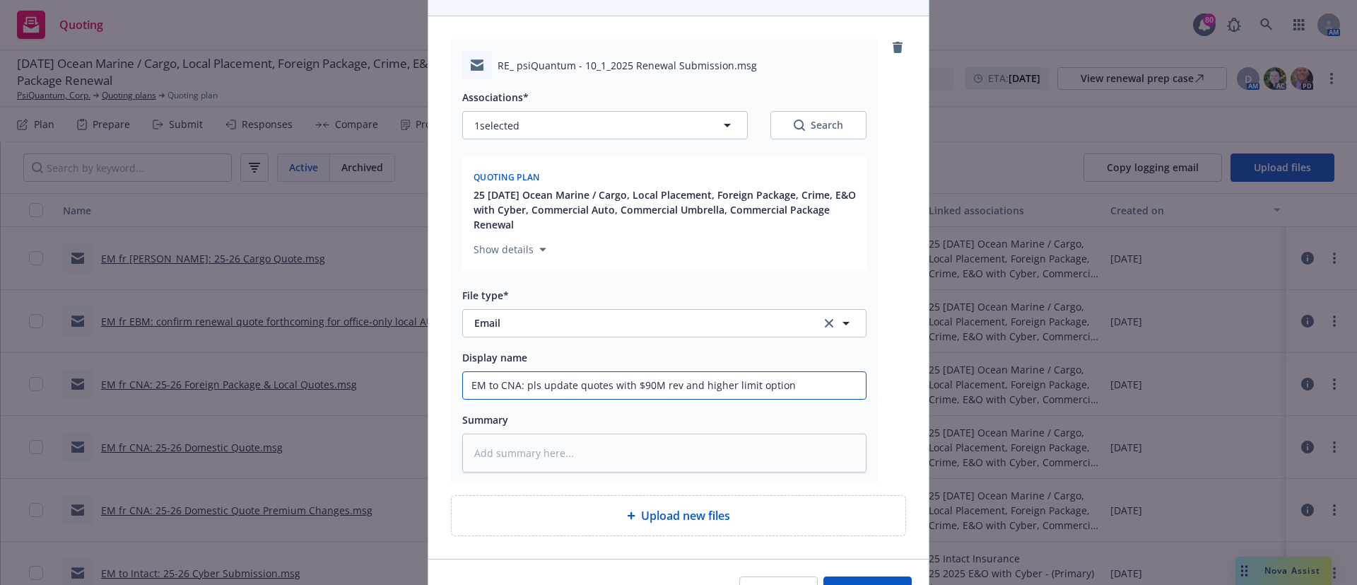
scroll to position [239, 0]
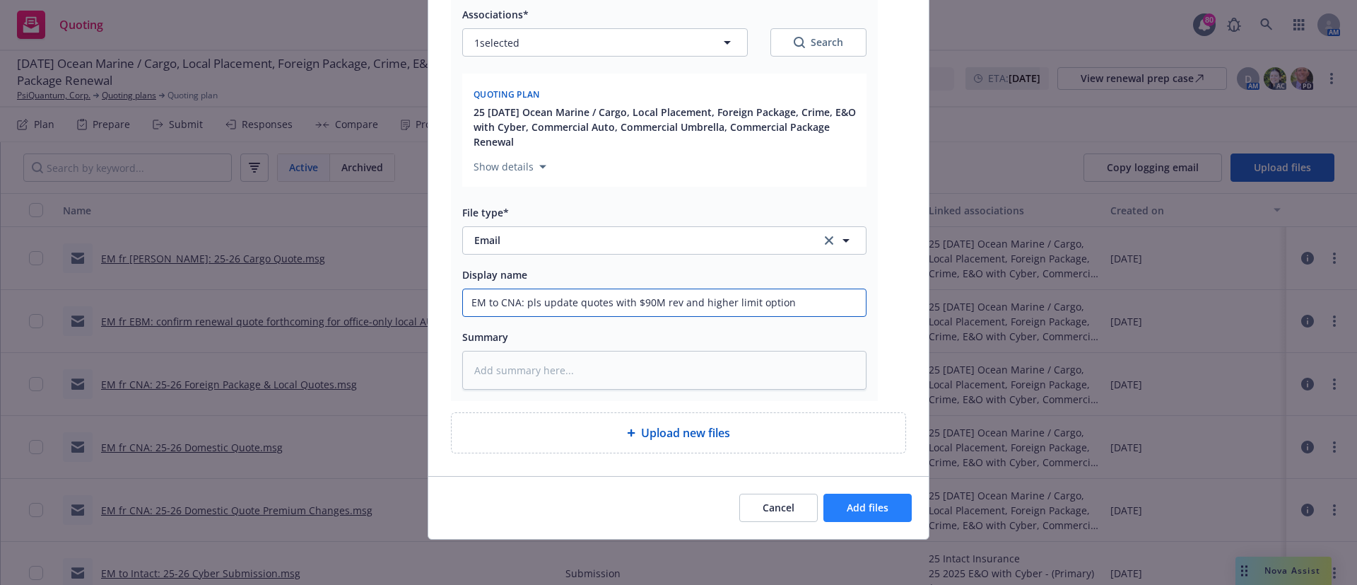
type input "EM to CNA: pls update quotes with $90M rev and higher limit option"
click at [863, 514] on button "Add files" at bounding box center [867, 507] width 88 height 28
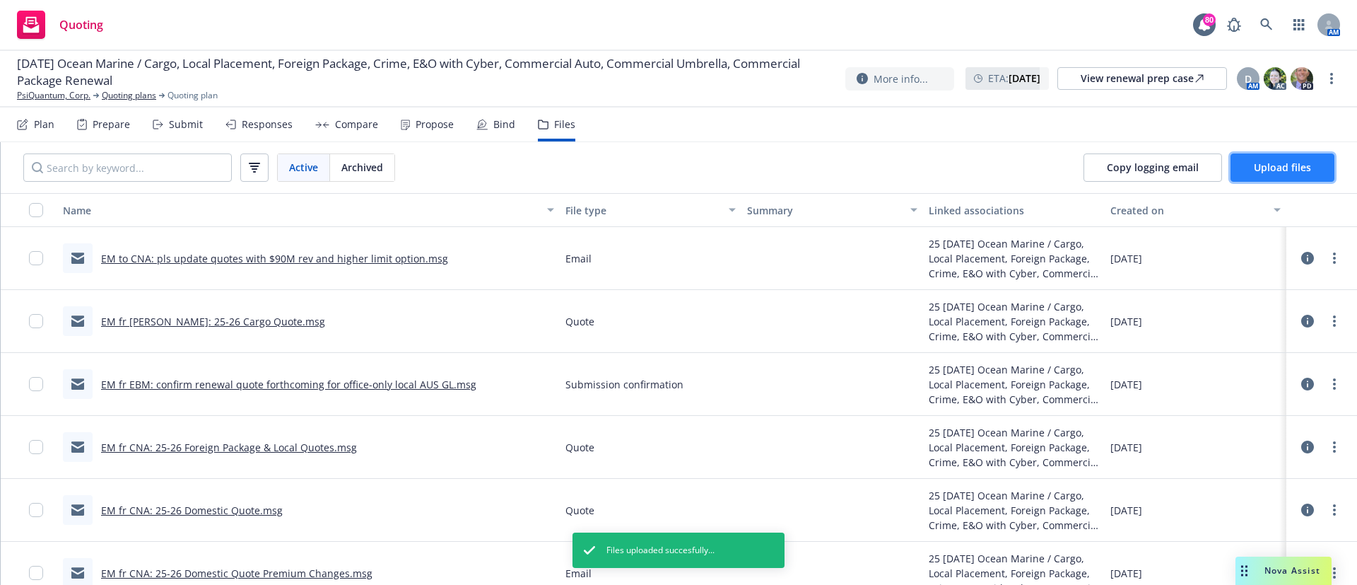
click at [1289, 168] on span "Upload files" at bounding box center [1282, 166] width 57 height 13
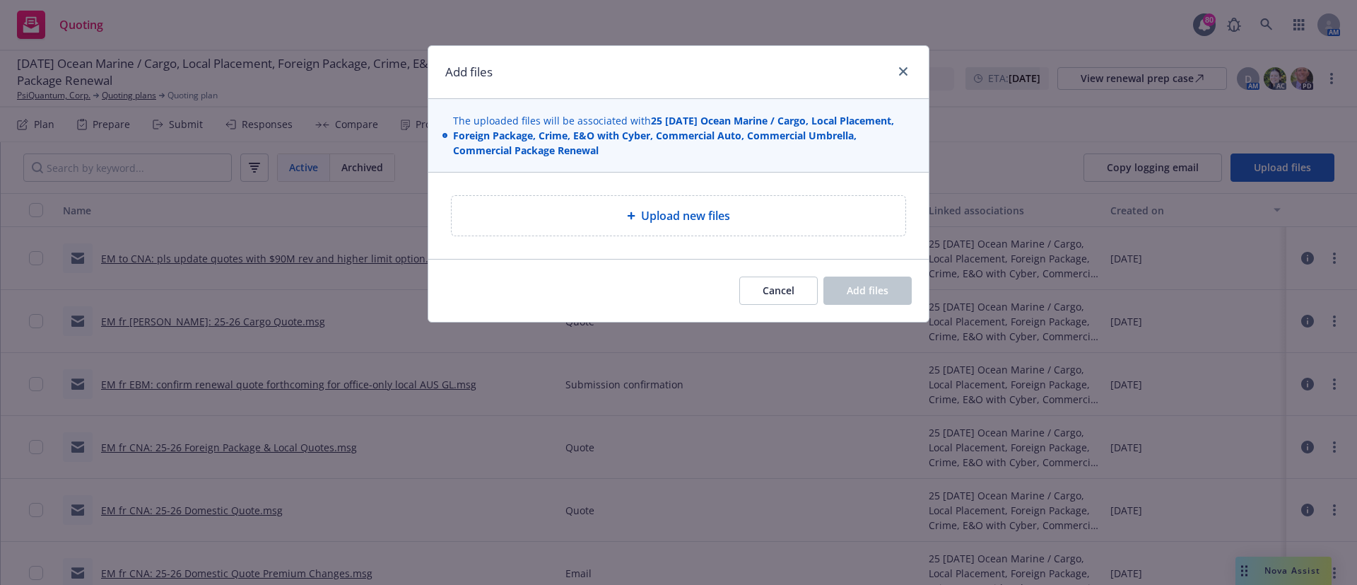
type textarea "x"
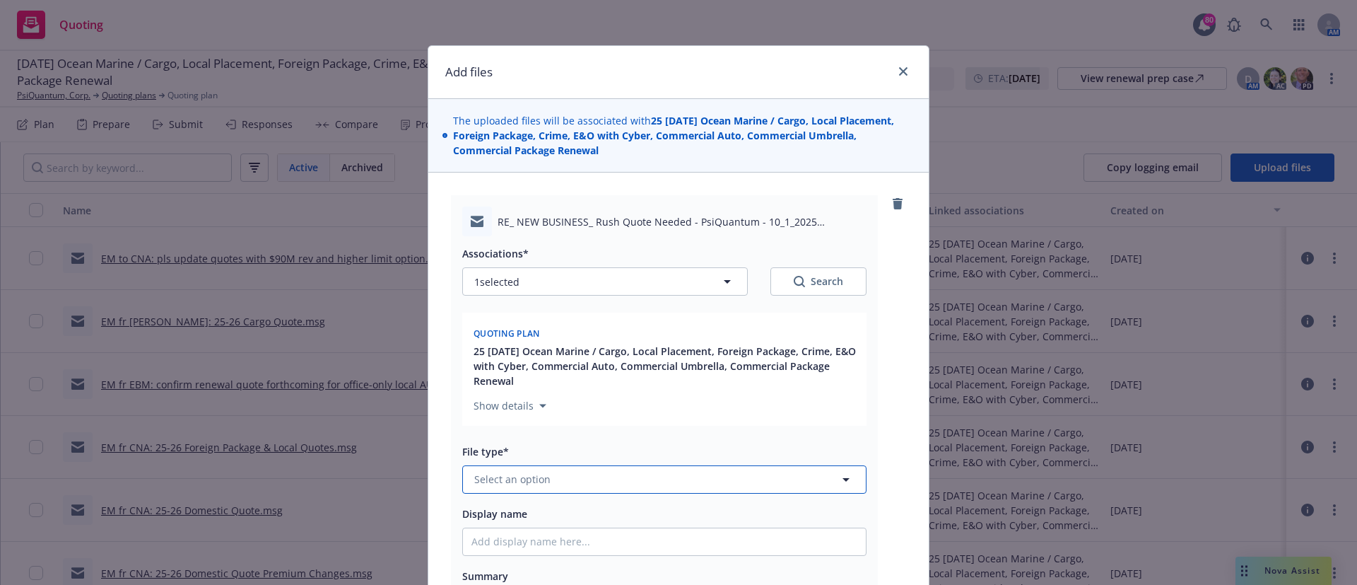
click at [515, 477] on span "Select an option" at bounding box center [512, 478] width 76 height 15
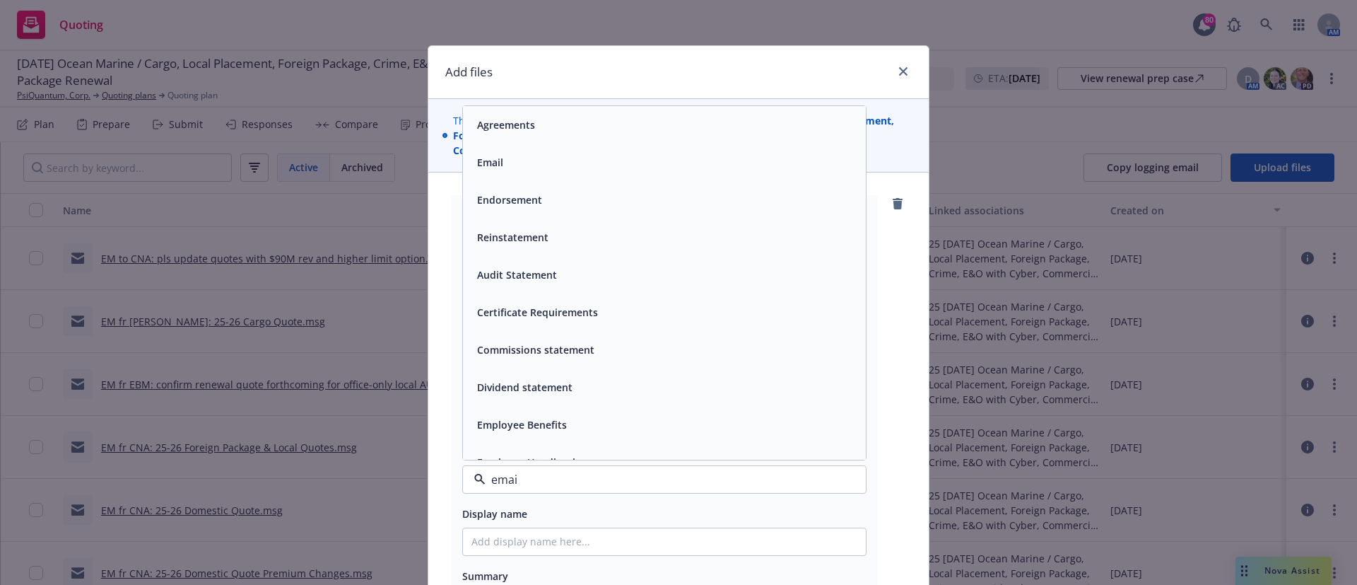
type input "email"
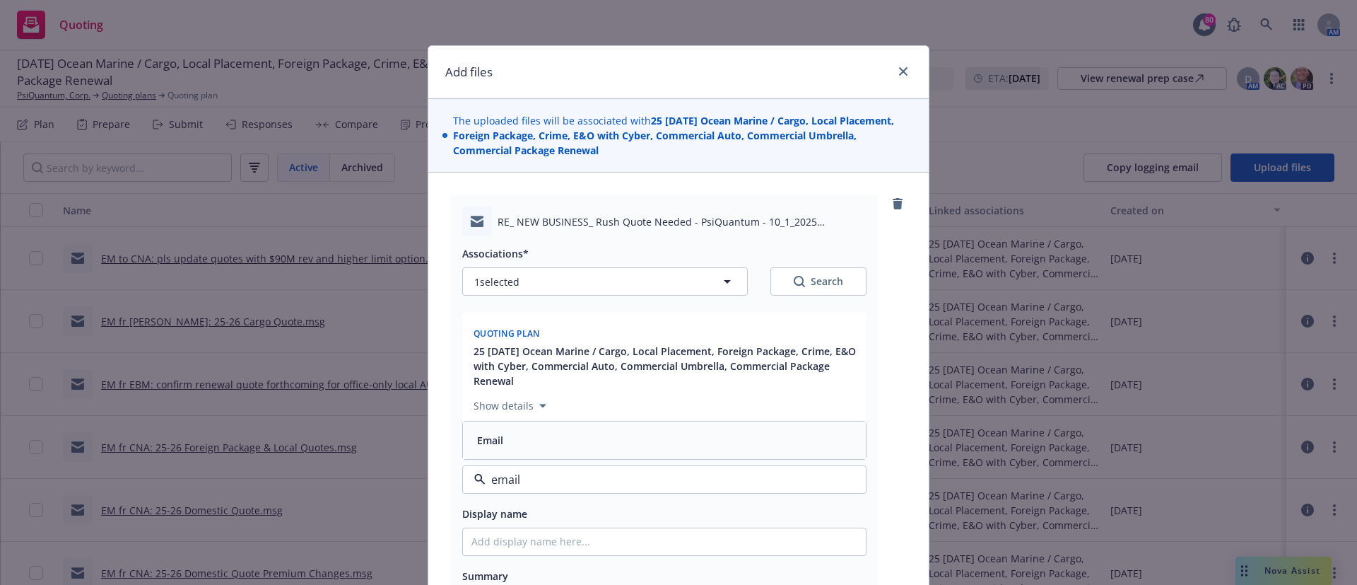
click at [502, 440] on div "Email" at bounding box center [664, 440] width 386 height 20
click at [517, 546] on input "Display name" at bounding box center [664, 541] width 403 height 27
type textarea "x"
type input "E"
type textarea "x"
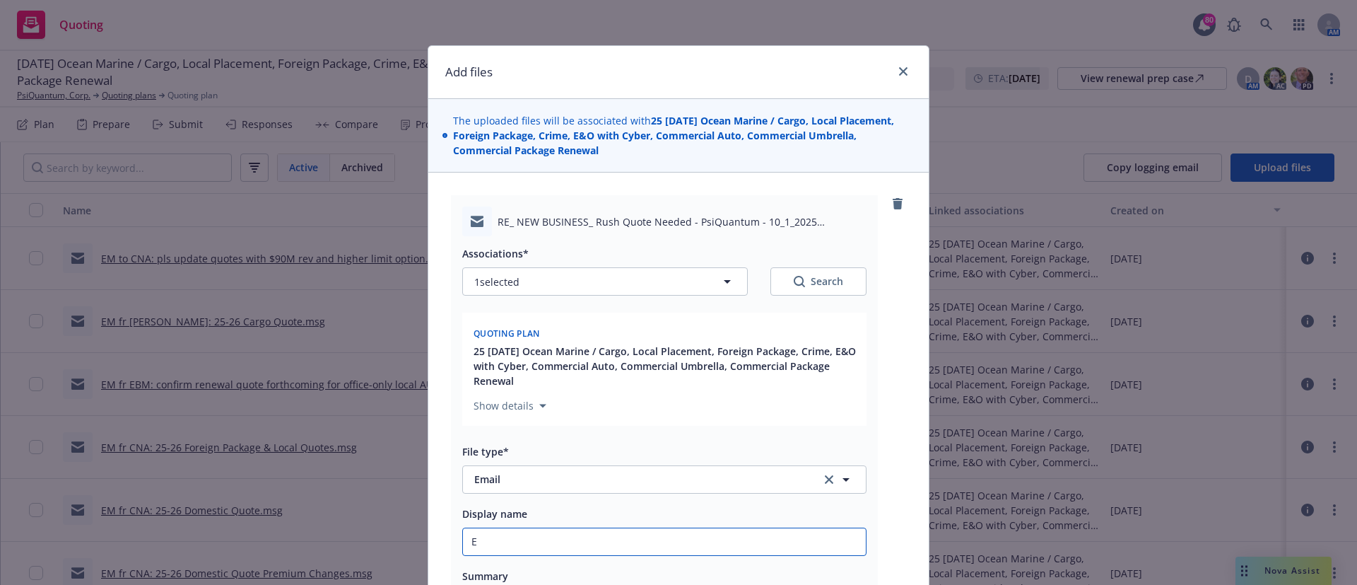
type input "EM"
type textarea "x"
type input "EM f"
type textarea "x"
type input "EM fr"
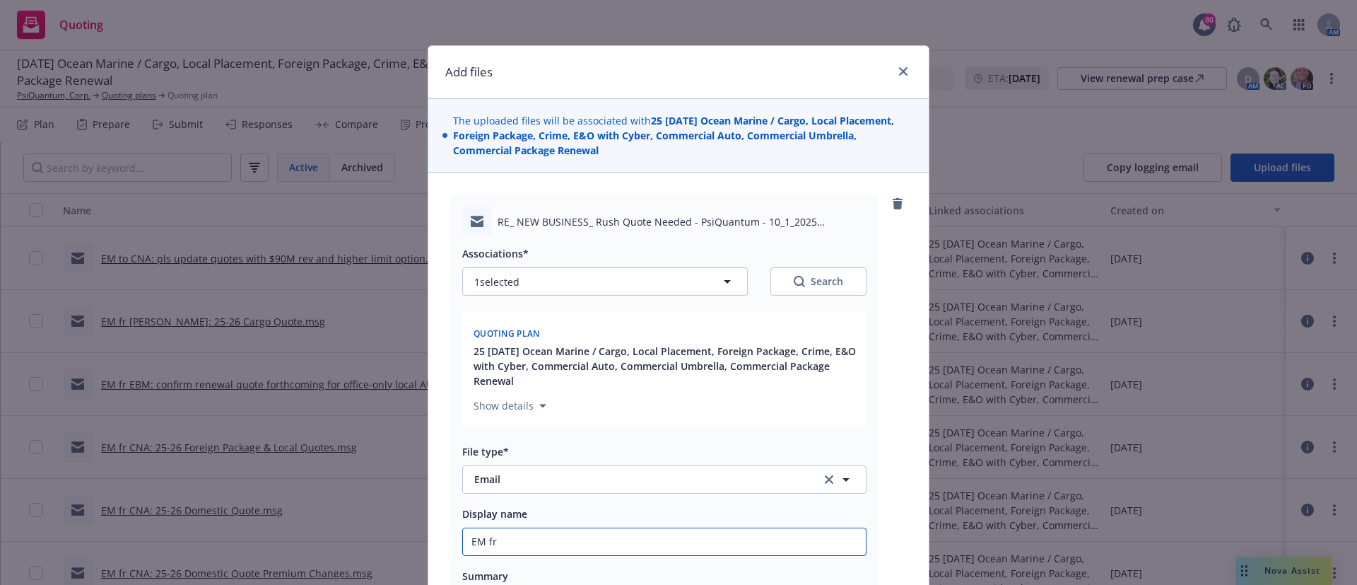
type textarea "x"
type input "EM fr"
type textarea "x"
type input "EM fr Am"
type textarea "x"
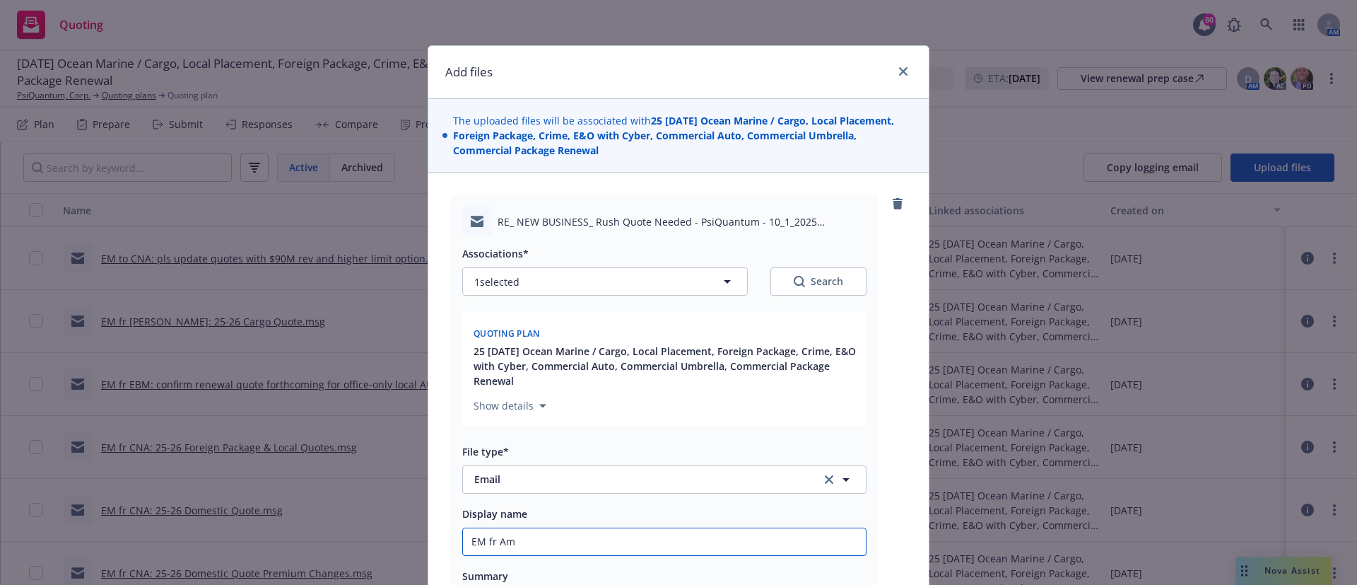
type input "EM fr Amw"
type textarea "x"
type input "EM fr Amwi"
type textarea "x"
type input "EM fr Amwin"
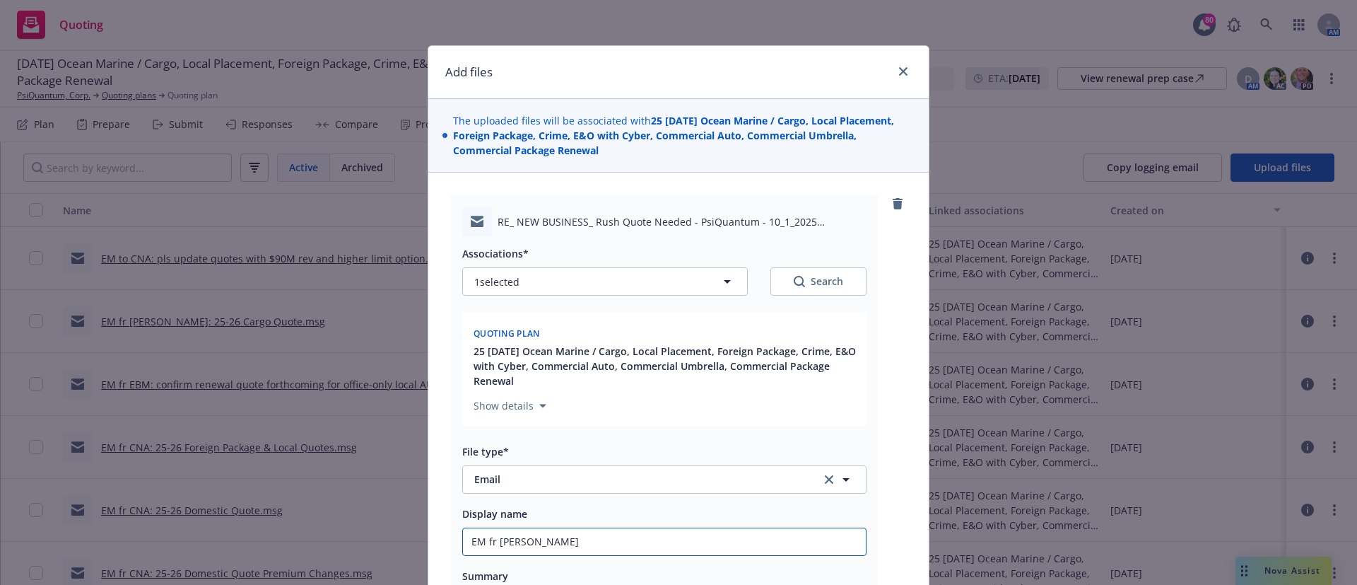
type textarea "x"
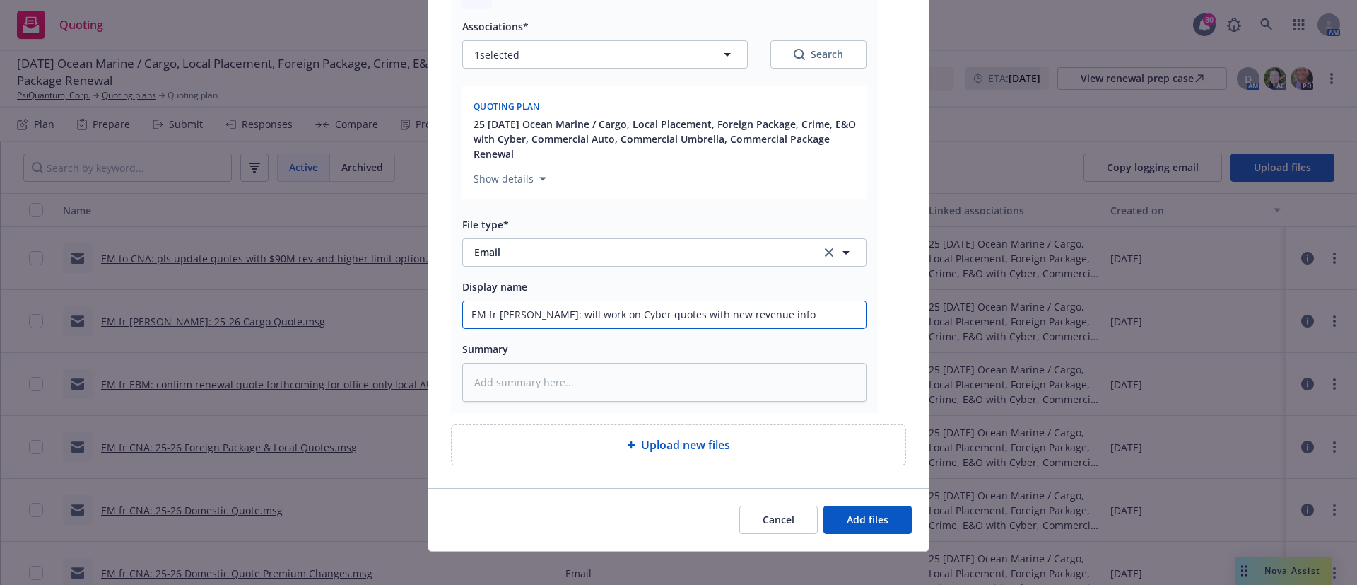
scroll to position [233, 0]
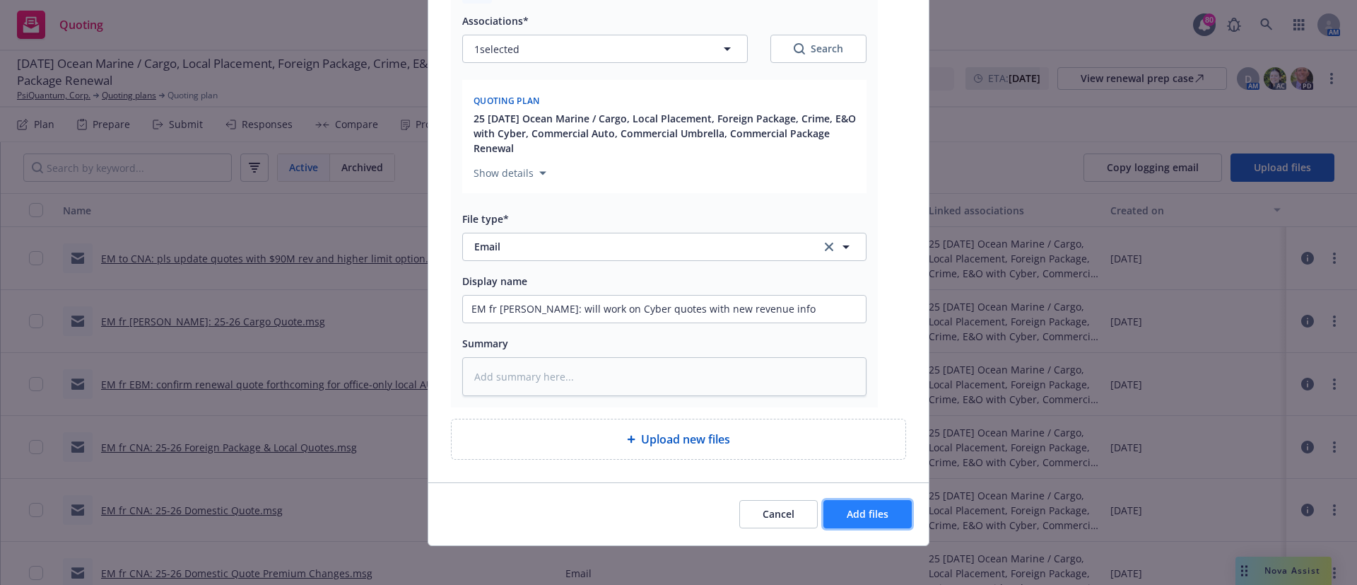
click at [862, 525] on button "Add files" at bounding box center [867, 514] width 88 height 28
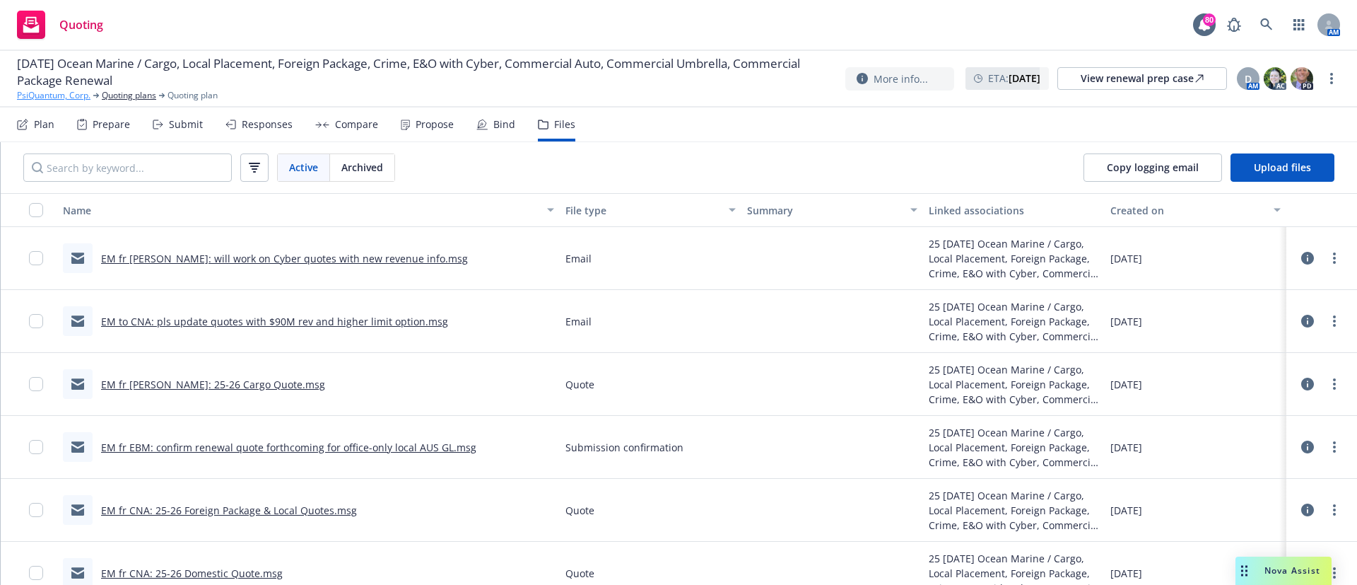
click at [42, 94] on link "PsiQuantum, Corp." at bounding box center [54, 95] width 74 height 13
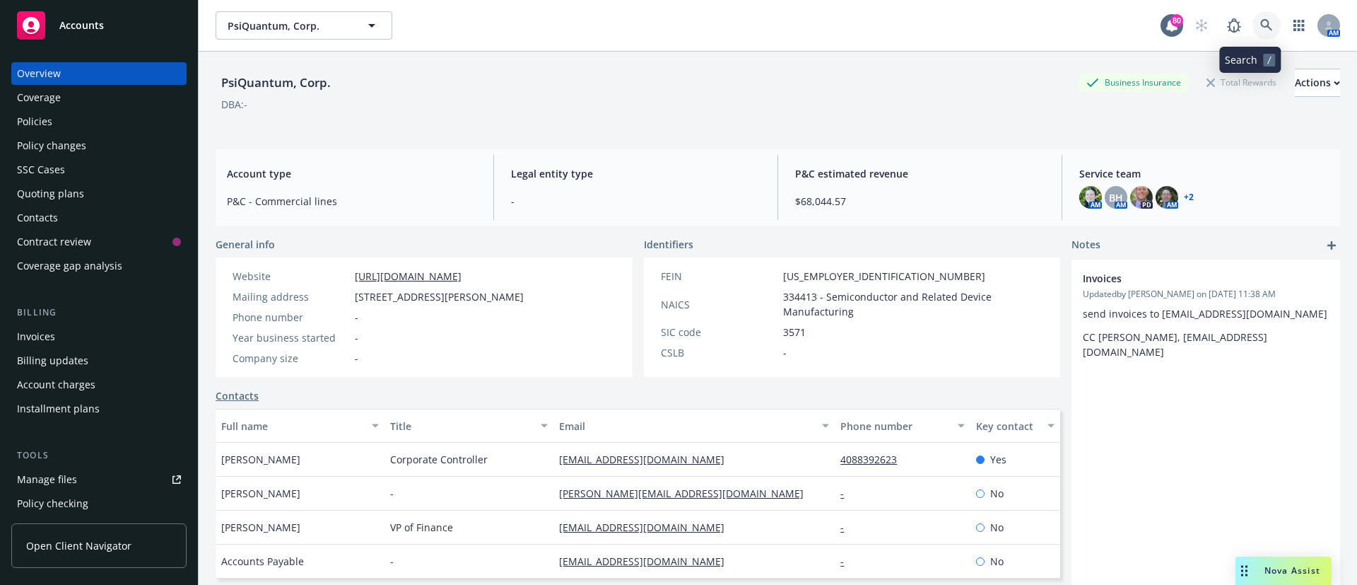
drag, startPoint x: 0, startPoint y: 0, endPoint x: 1260, endPoint y: 30, distance: 1260.6
click at [1260, 30] on link at bounding box center [1266, 25] width 28 height 28
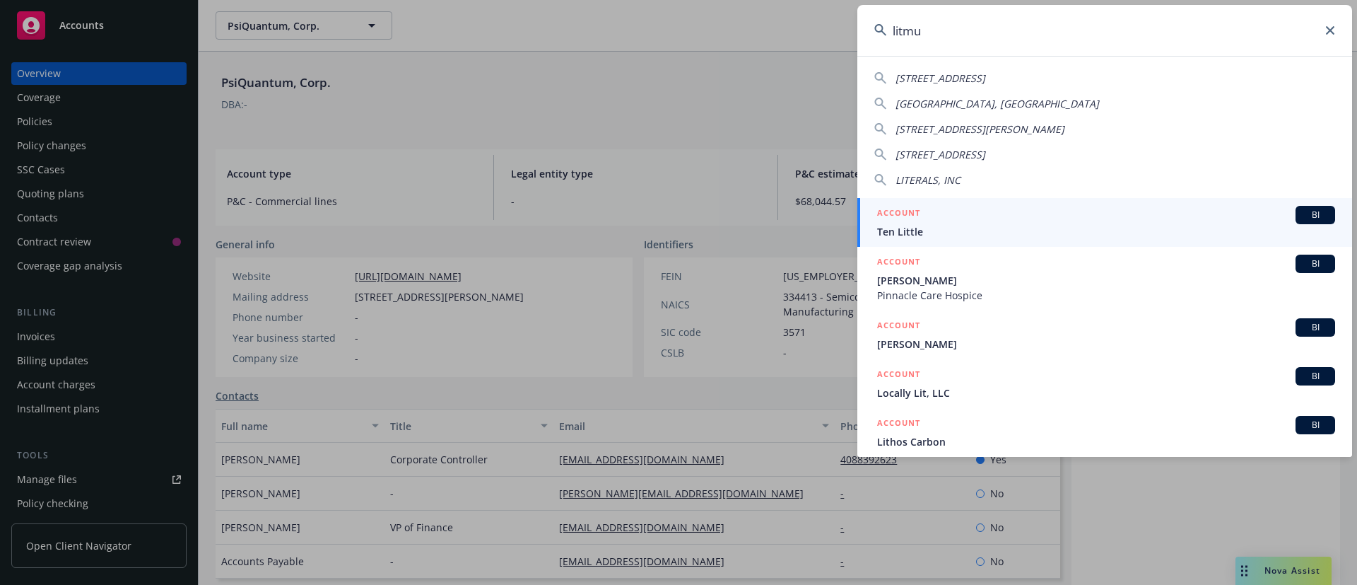
type input "litmus"
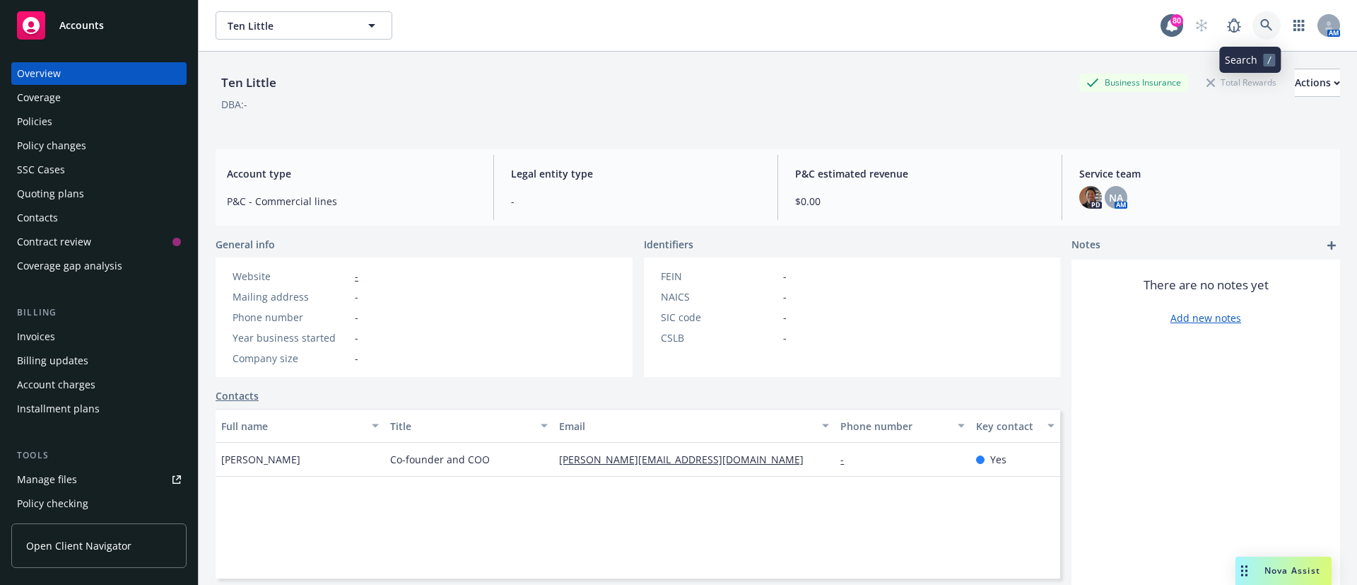
click at [1252, 17] on link at bounding box center [1266, 25] width 28 height 28
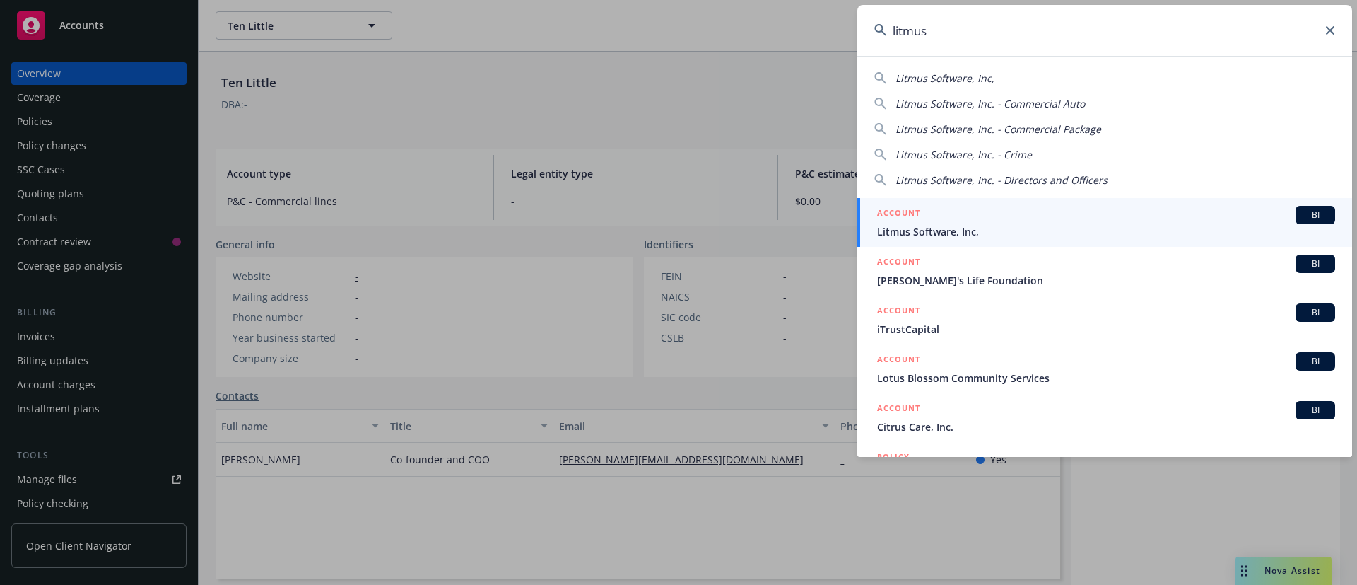
type input "litmus"
click at [887, 227] on span "Litmus Software, Inc," at bounding box center [1106, 231] width 458 height 15
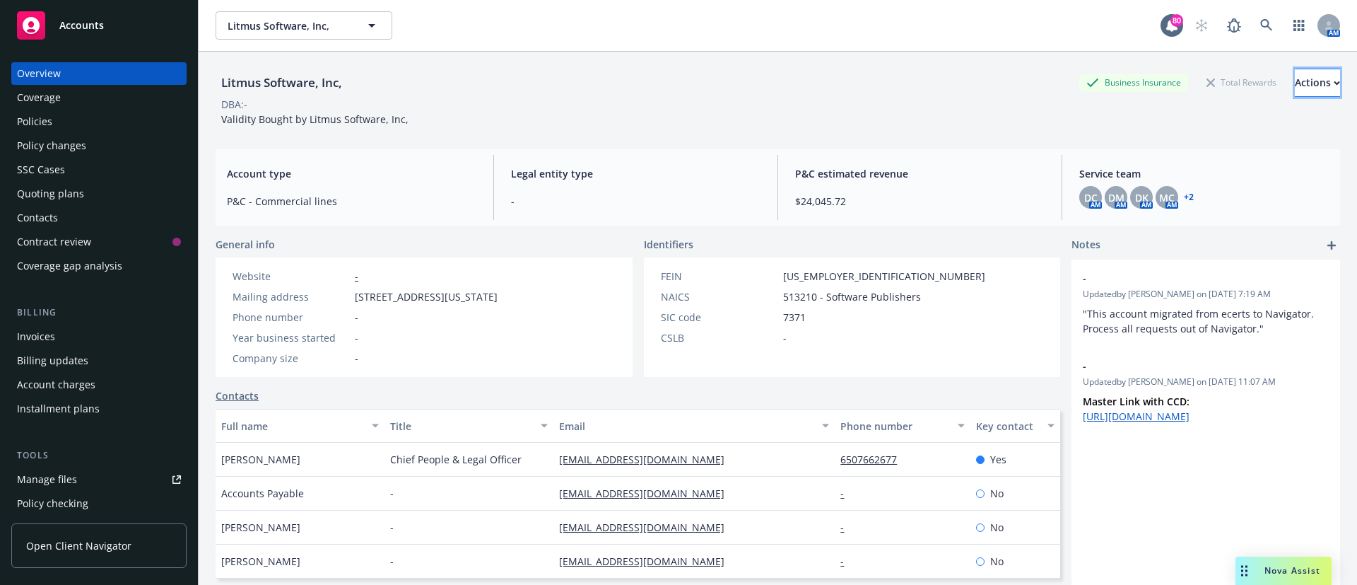
click at [1295, 90] on div "Actions" at bounding box center [1317, 82] width 45 height 27
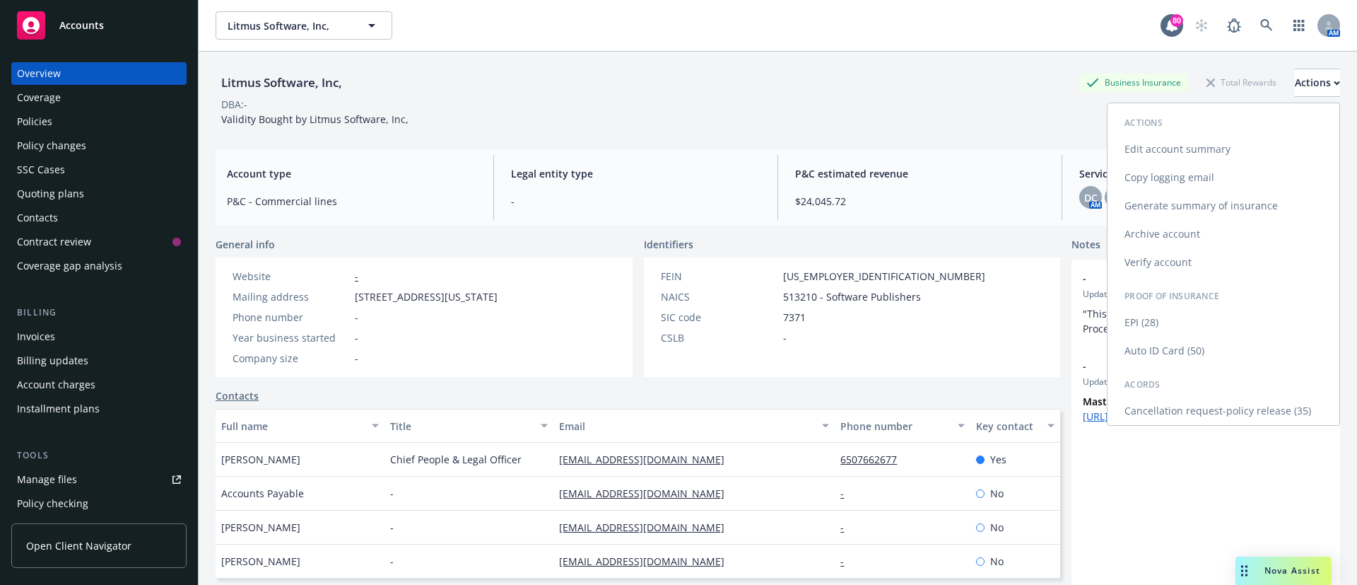
click at [1189, 140] on link "Edit account summary" at bounding box center [1224, 149] width 232 height 28
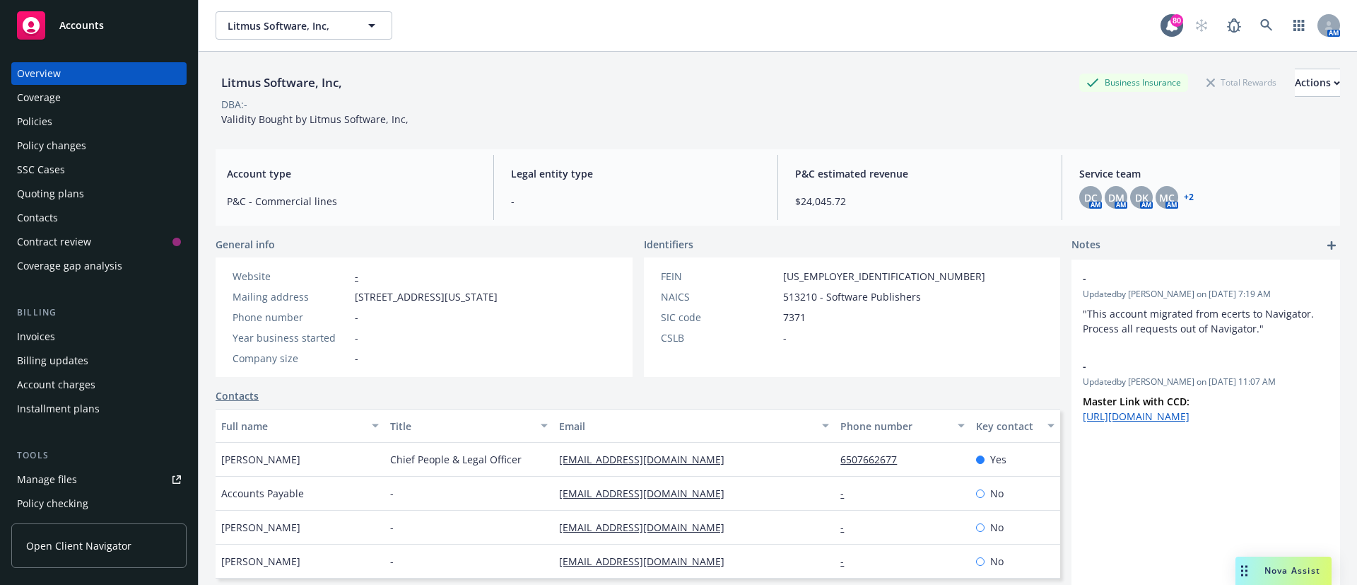
select select "US"
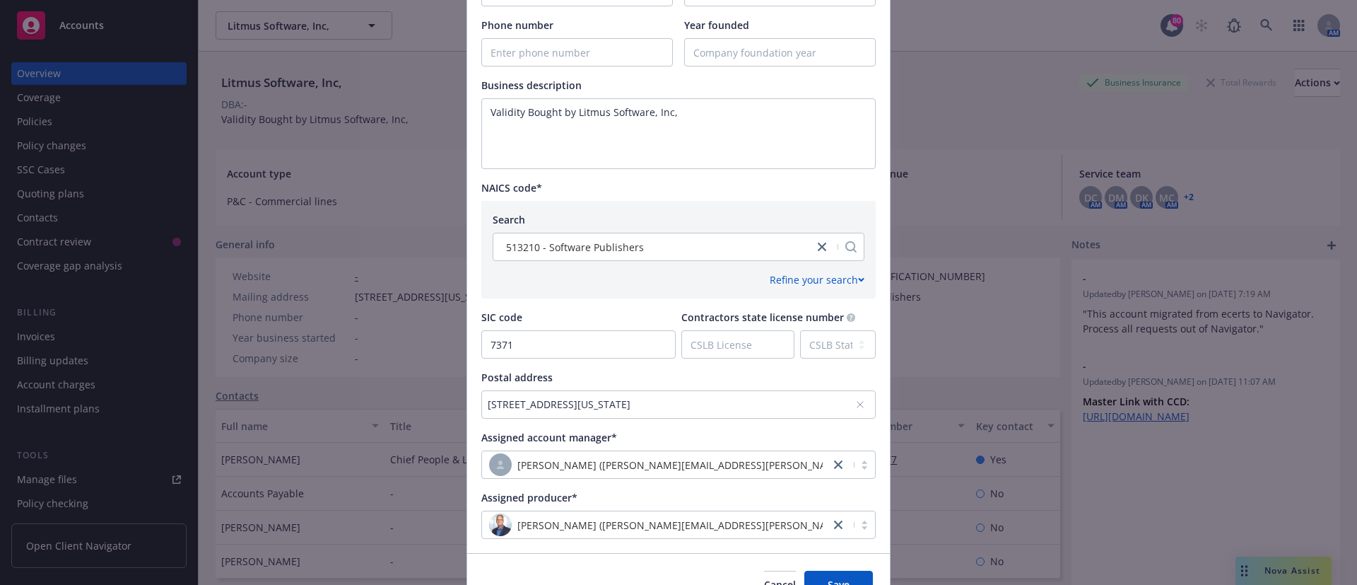
scroll to position [564, 0]
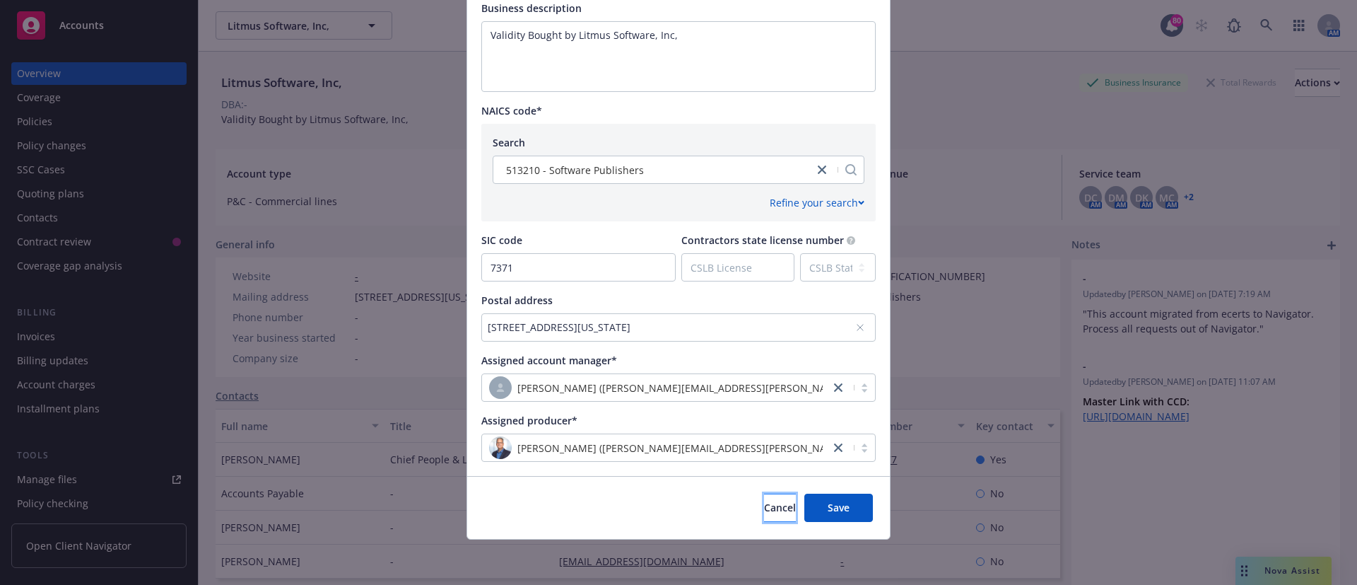
click at [764, 498] on button "Cancel" at bounding box center [780, 507] width 32 height 28
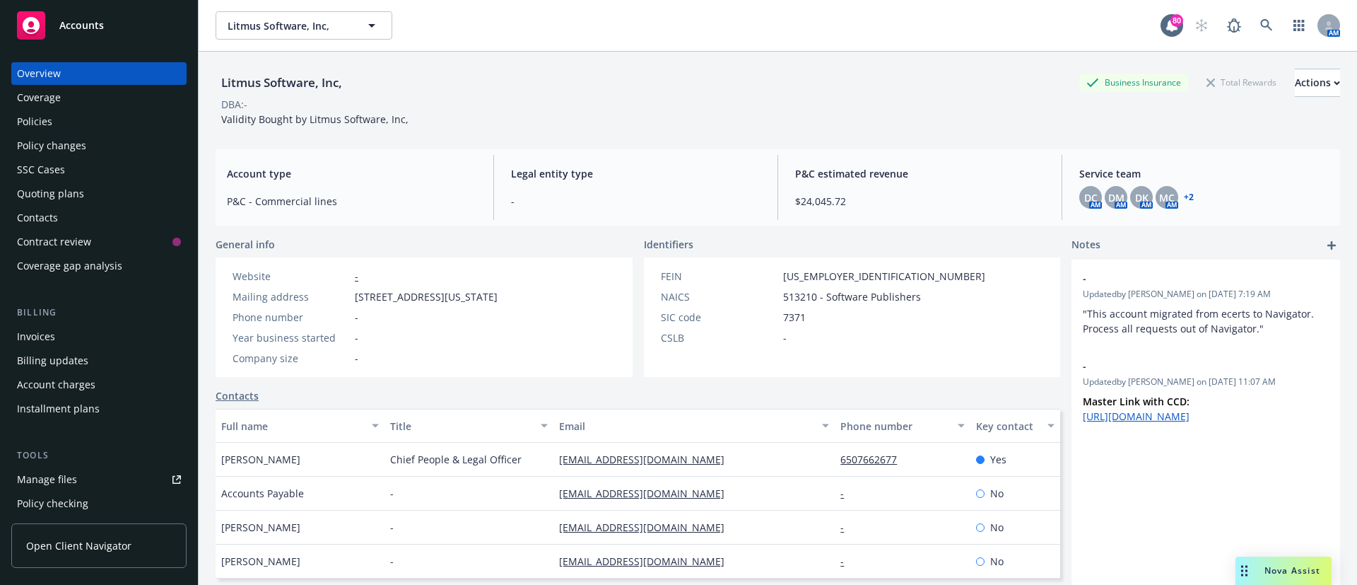
click at [1184, 197] on link "+ 2" at bounding box center [1189, 197] width 10 height 8
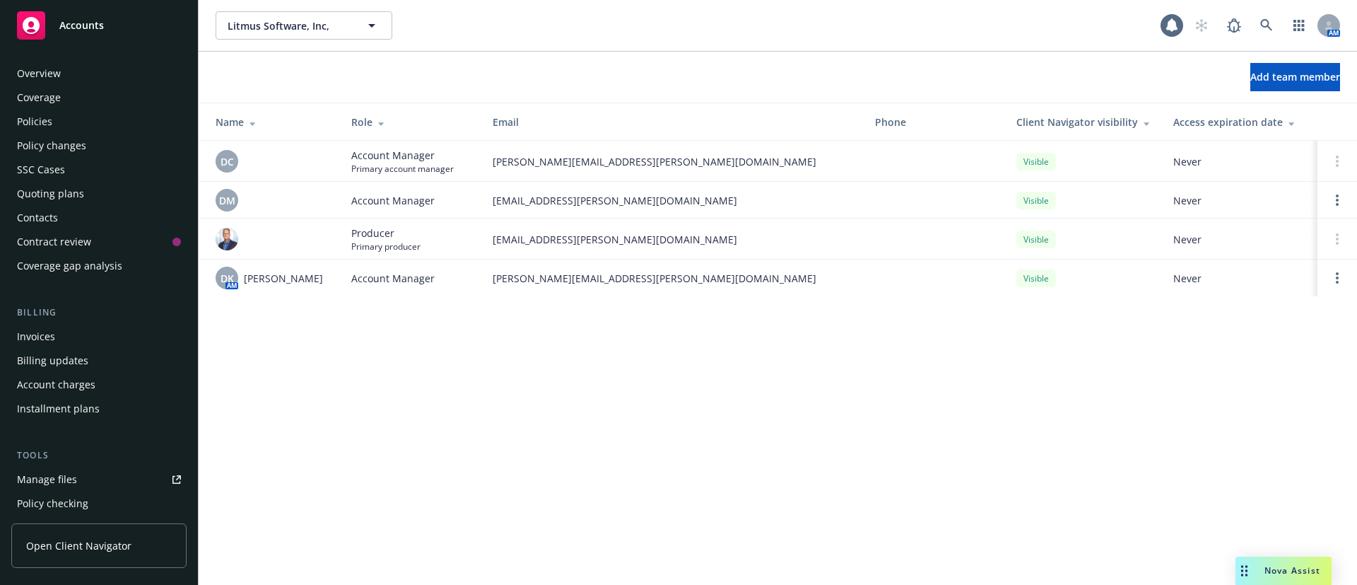
scroll to position [360, 0]
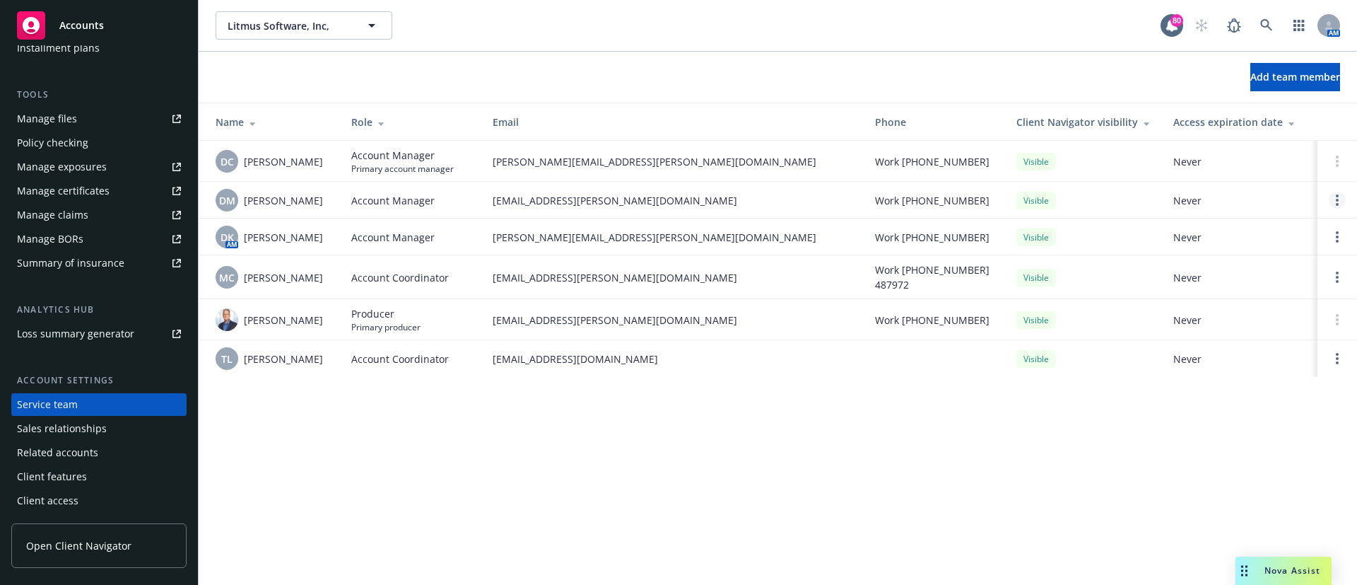
click at [1342, 201] on link "Open options" at bounding box center [1337, 200] width 17 height 17
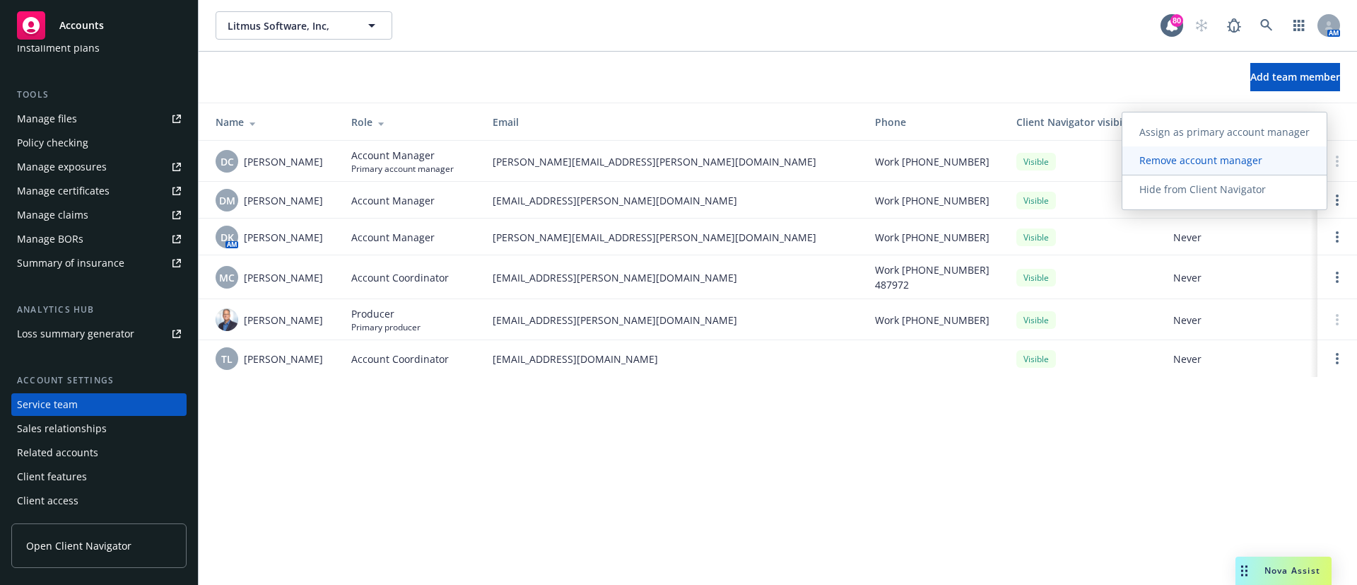
click at [1273, 162] on span "Remove account manager" at bounding box center [1200, 159] width 157 height 13
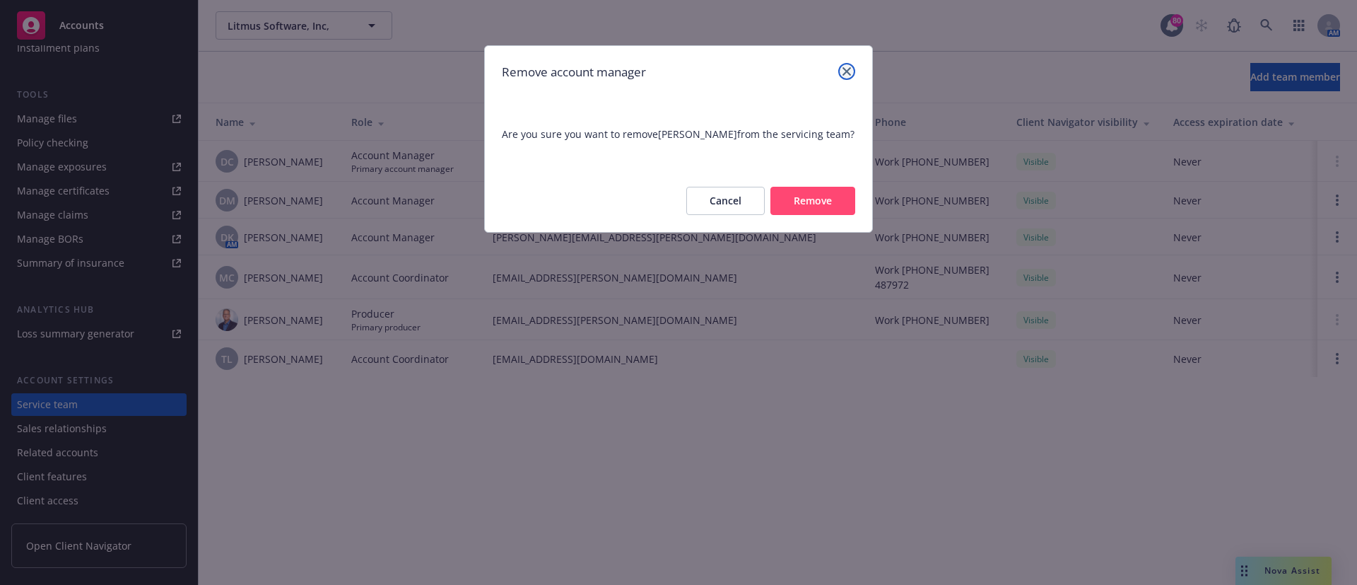
click at [848, 72] on icon "close" at bounding box center [847, 71] width 8 height 8
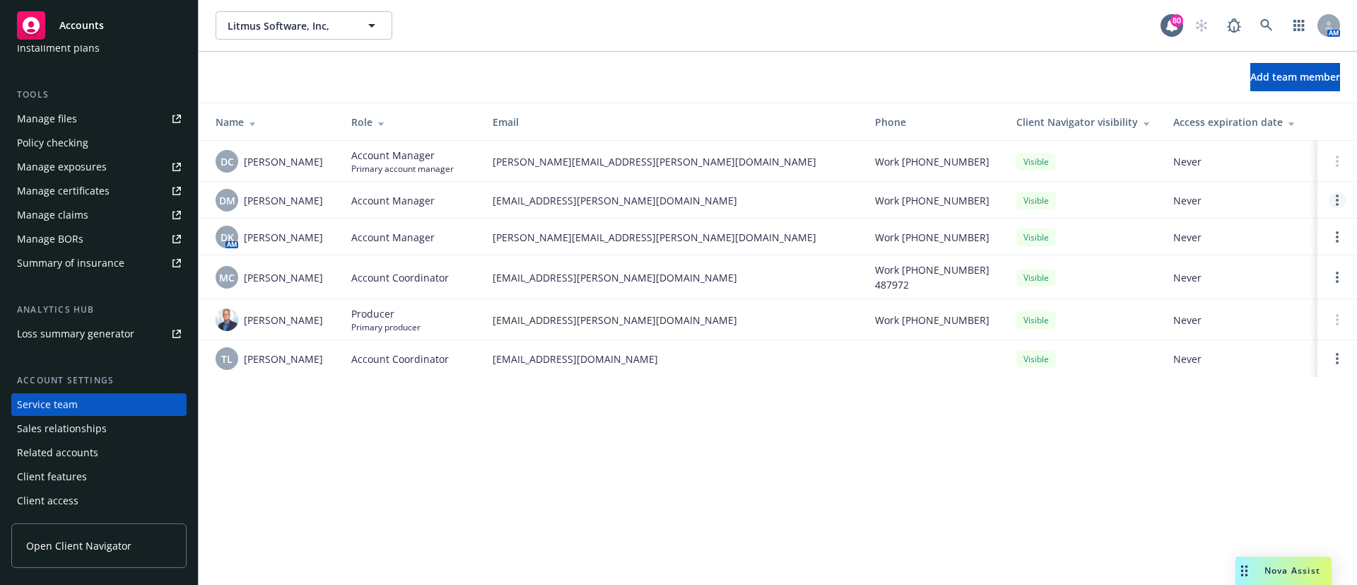
click at [1340, 202] on link "Open options" at bounding box center [1337, 200] width 17 height 17
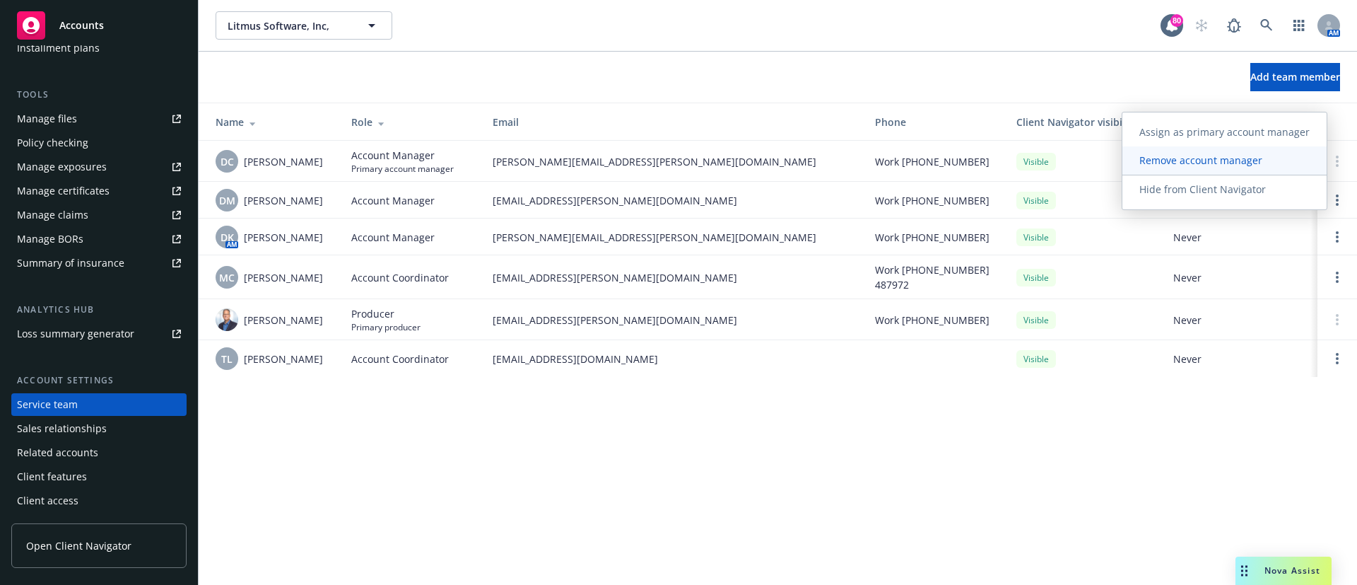
click at [1209, 155] on span "Remove account manager" at bounding box center [1200, 159] width 157 height 13
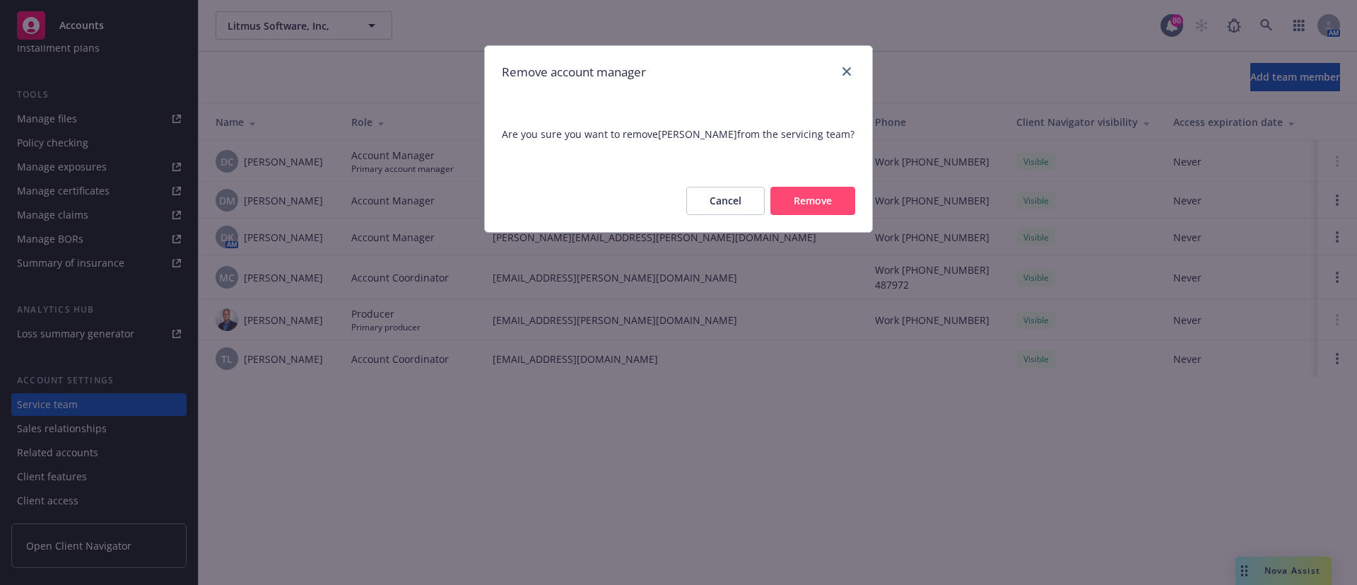
click at [800, 191] on button "Remove" at bounding box center [812, 201] width 85 height 28
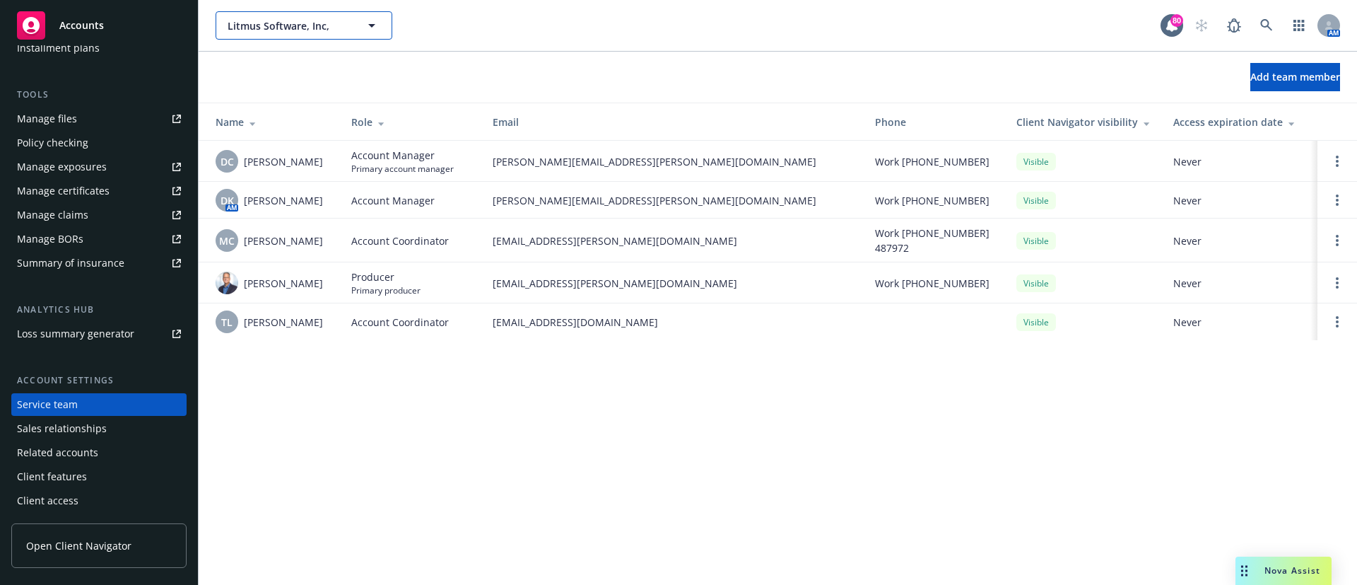
click at [271, 30] on span "Litmus Software, Inc," at bounding box center [289, 25] width 122 height 15
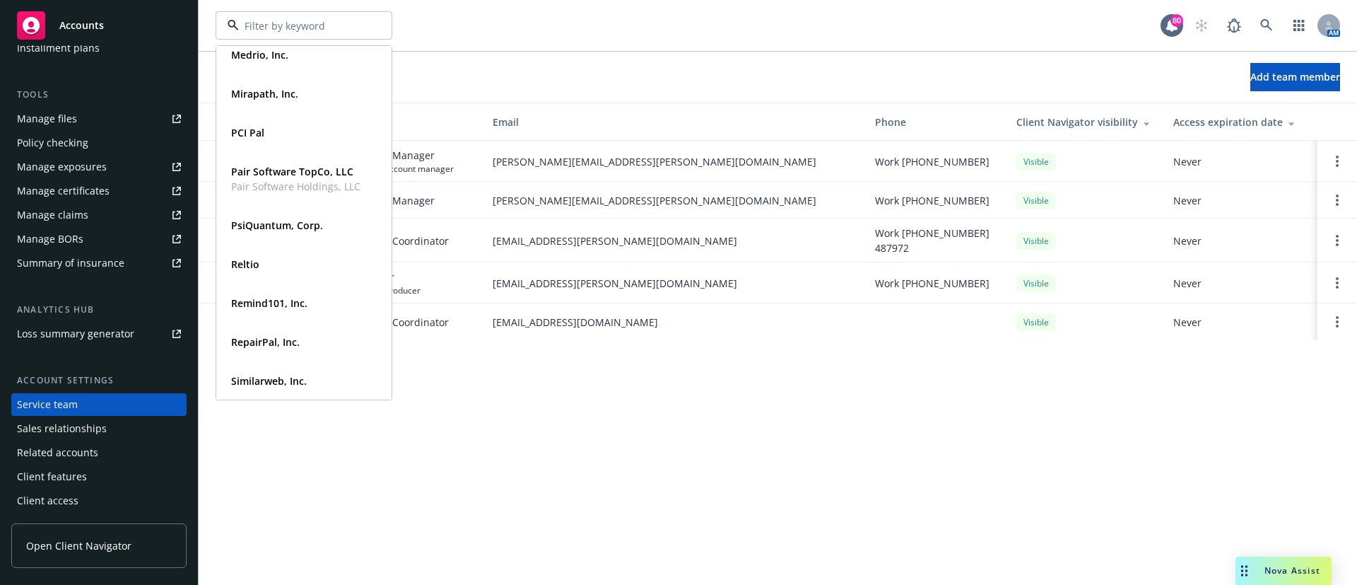
scroll to position [903, 0]
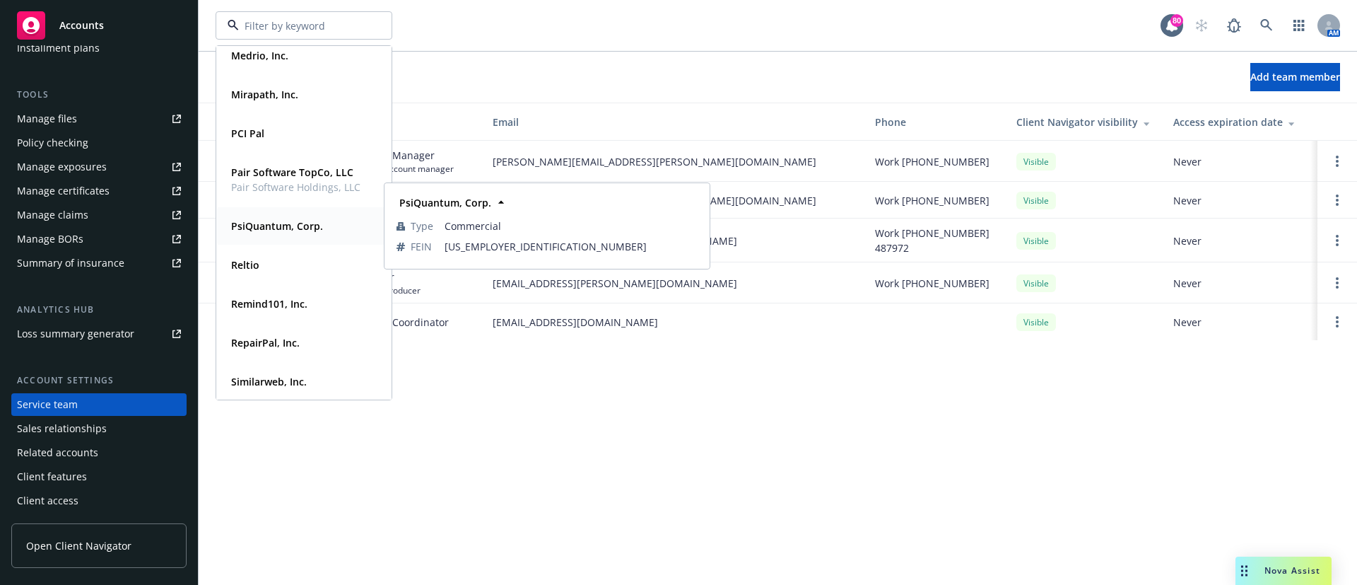
click at [261, 231] on strong "PsiQuantum, Corp." at bounding box center [277, 225] width 92 height 13
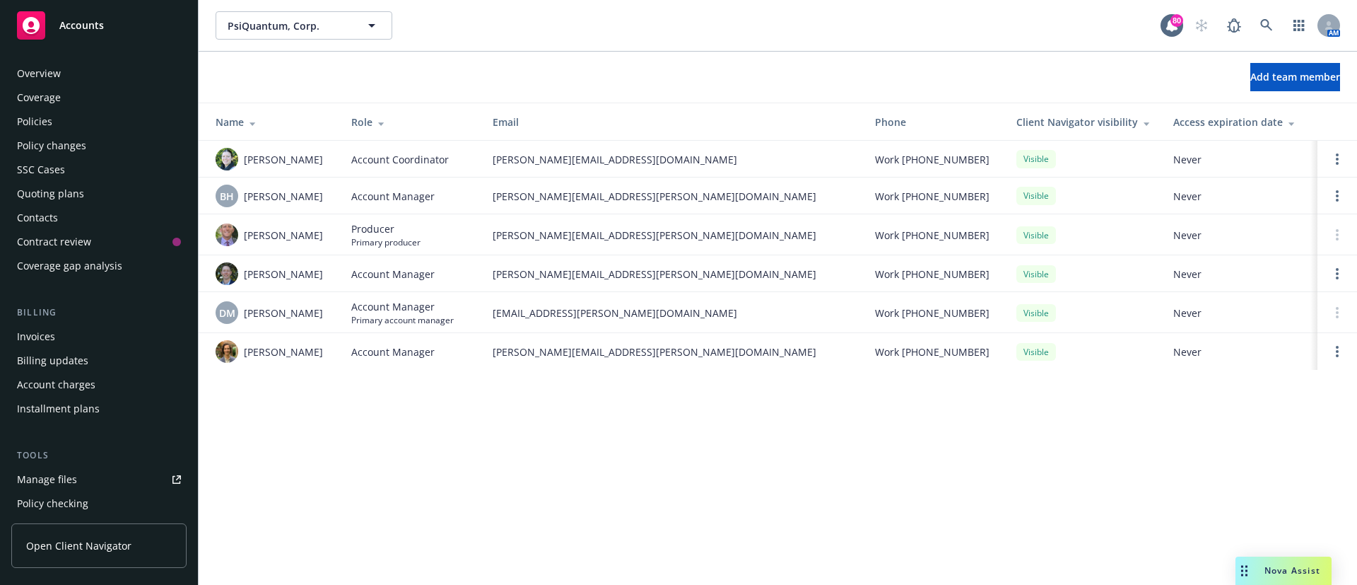
click at [33, 199] on div "Quoting plans" at bounding box center [50, 193] width 67 height 23
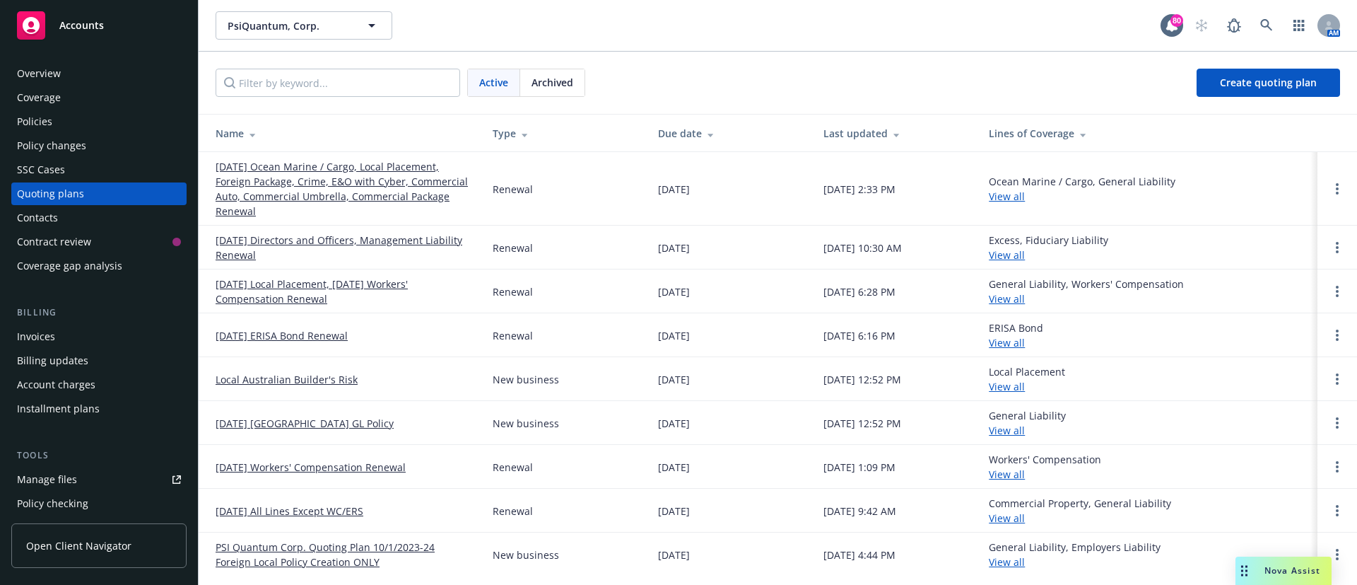
click at [373, 182] on link "[DATE] Ocean Marine / Cargo, Local Placement, Foreign Package, Crime, E&O with …" at bounding box center [343, 188] width 254 height 59
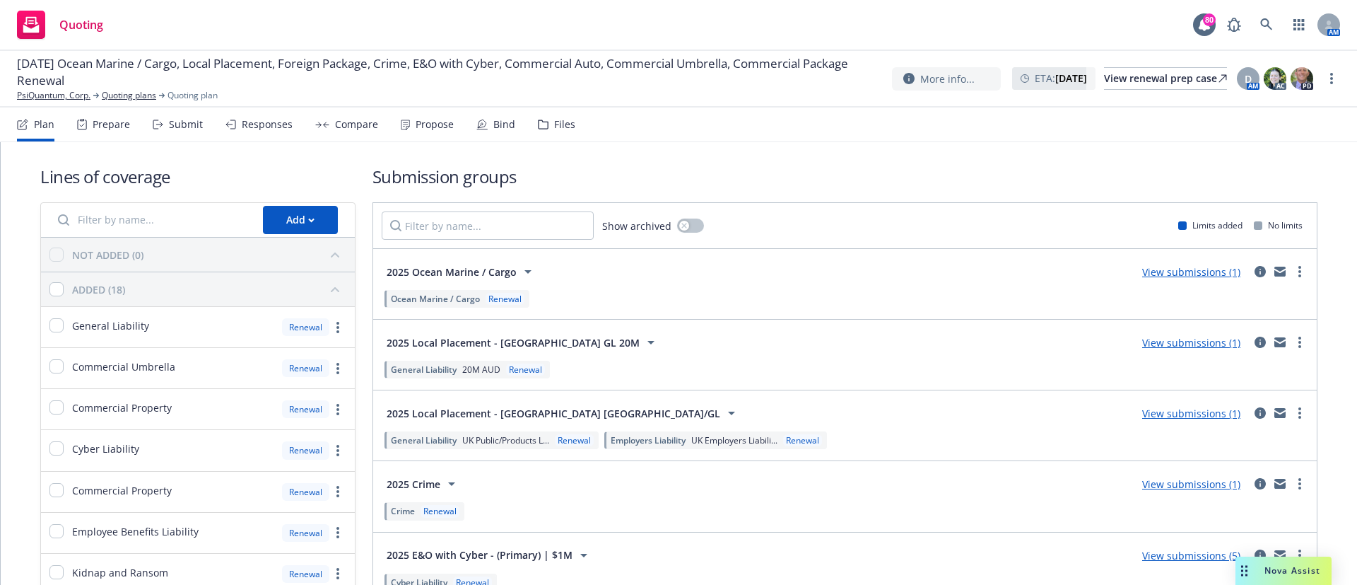
click at [554, 123] on div "Files" at bounding box center [564, 124] width 21 height 11
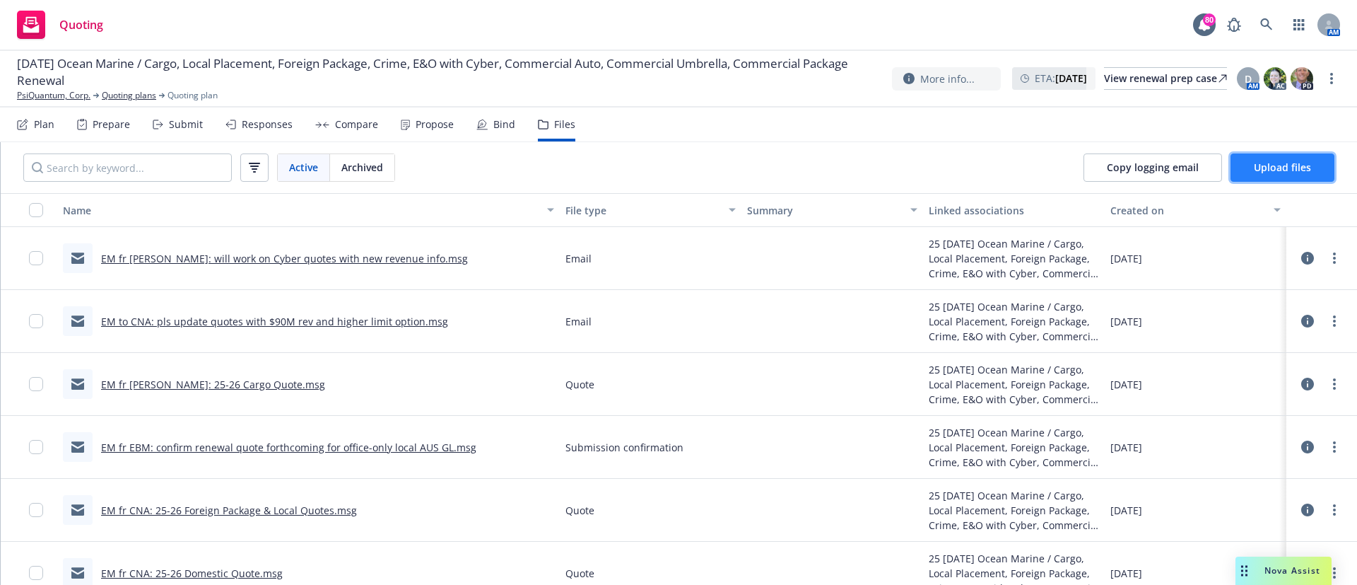
click at [1262, 160] on span "Upload files" at bounding box center [1282, 166] width 57 height 13
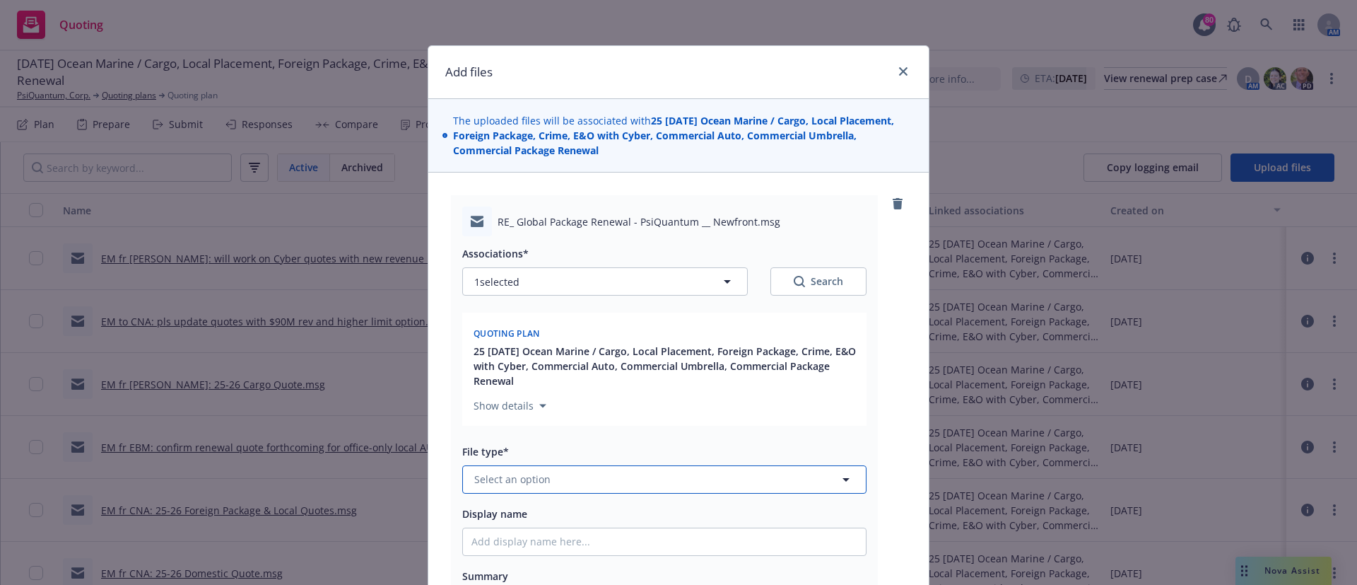
click at [497, 476] on span "Select an option" at bounding box center [512, 478] width 76 height 15
type input "updae"
type textarea "x"
type input "upda"
click at [519, 436] on span "Update from client" at bounding box center [522, 440] width 91 height 15
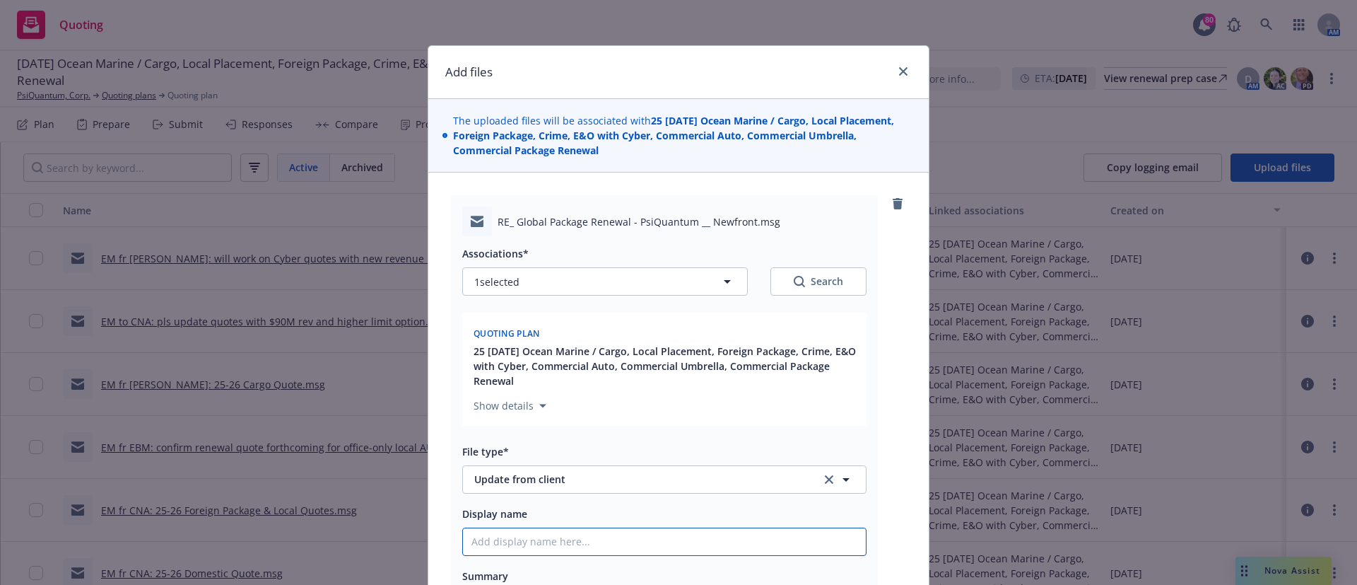
click at [480, 537] on input "Display name" at bounding box center [664, 541] width 403 height 27
type textarea "x"
type input "EM"
type textarea "x"
type input "EM"
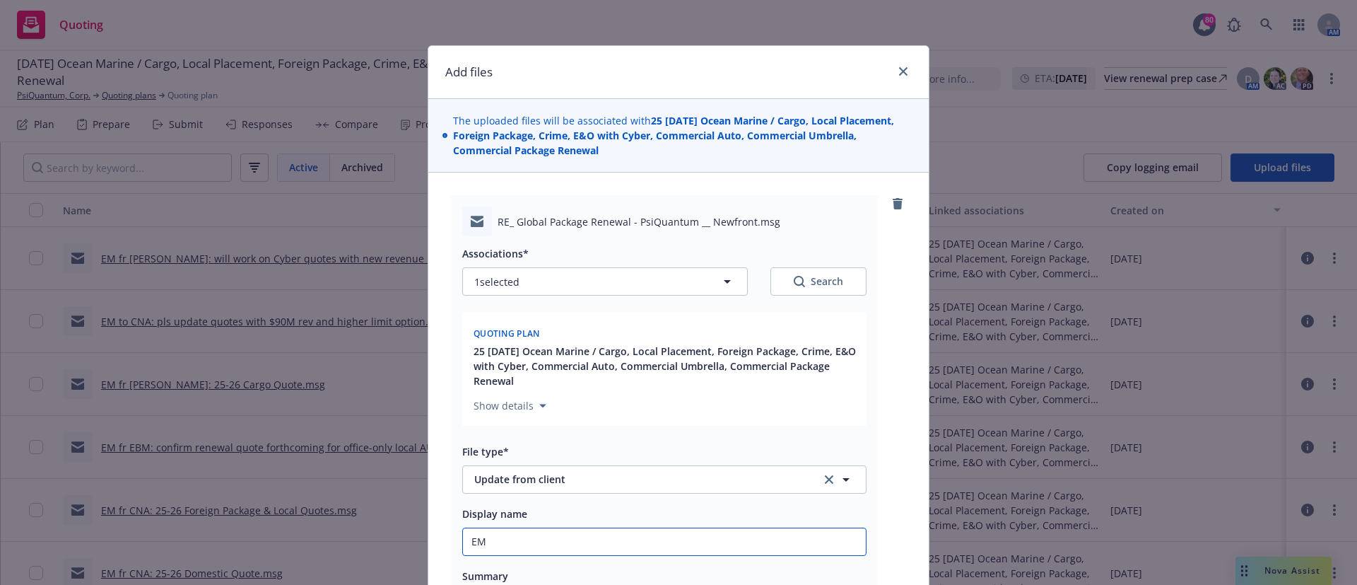
type textarea "x"
type input "EM f"
type textarea "x"
type input "EM fr"
type textarea "x"
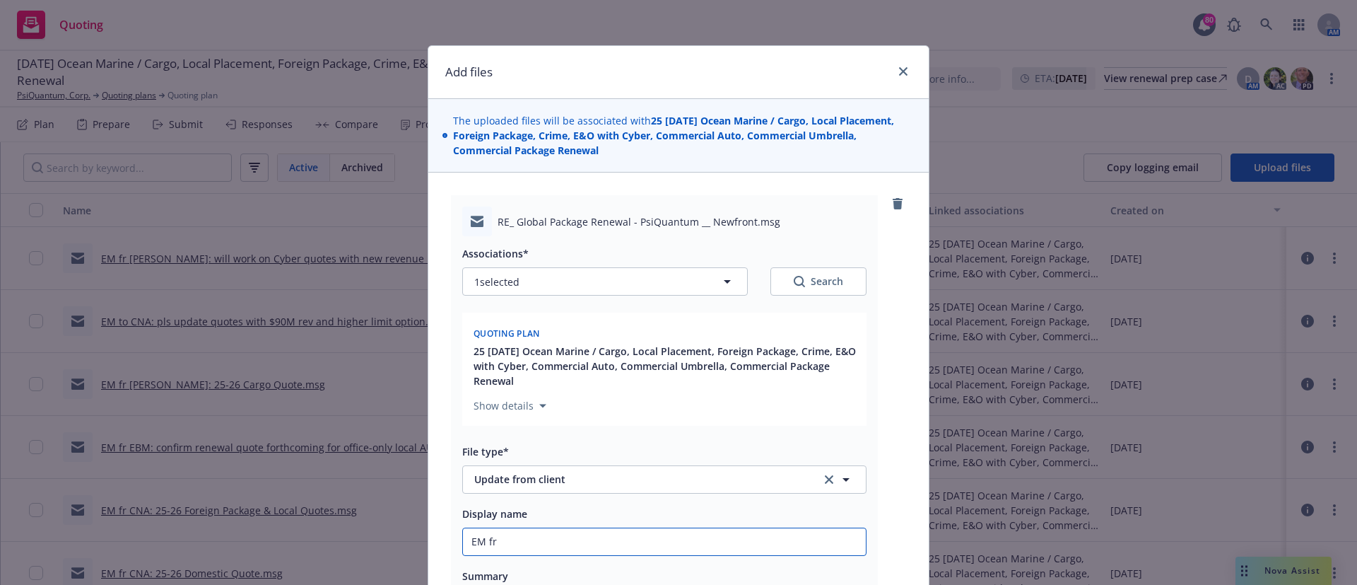
type input "EM fr"
type textarea "x"
type input "EM fr I"
type textarea "x"
type input "EM fr In"
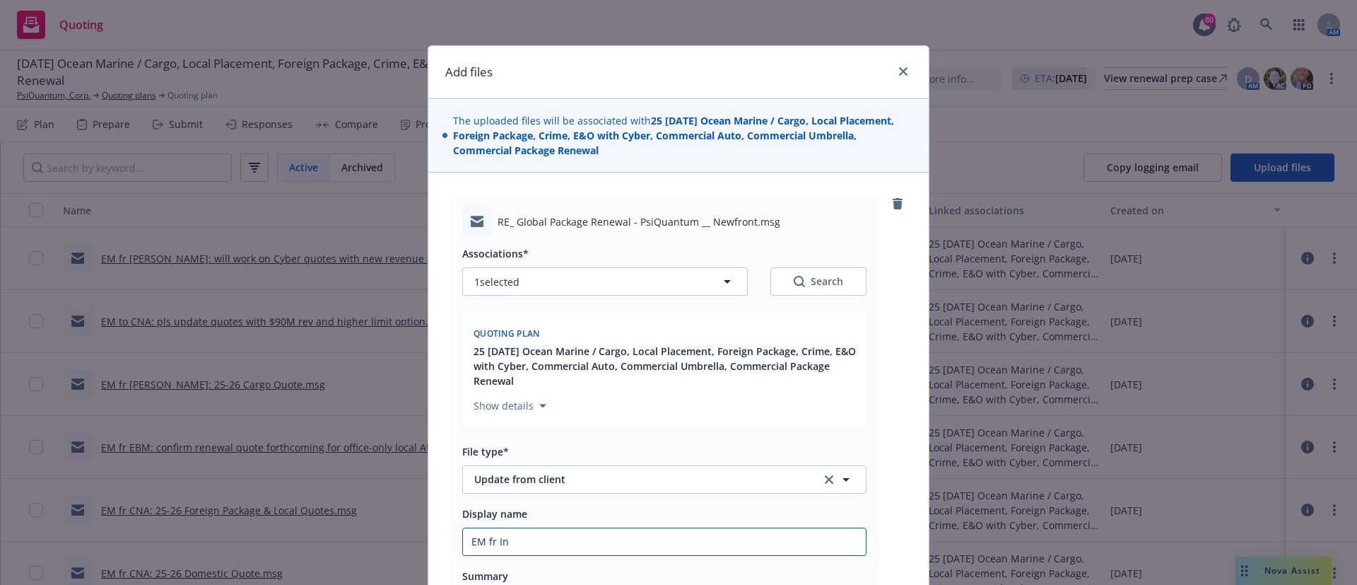
type textarea "x"
type input "EM fr Ins"
type textarea "x"
type input "EM fr Insd"
type textarea "x"
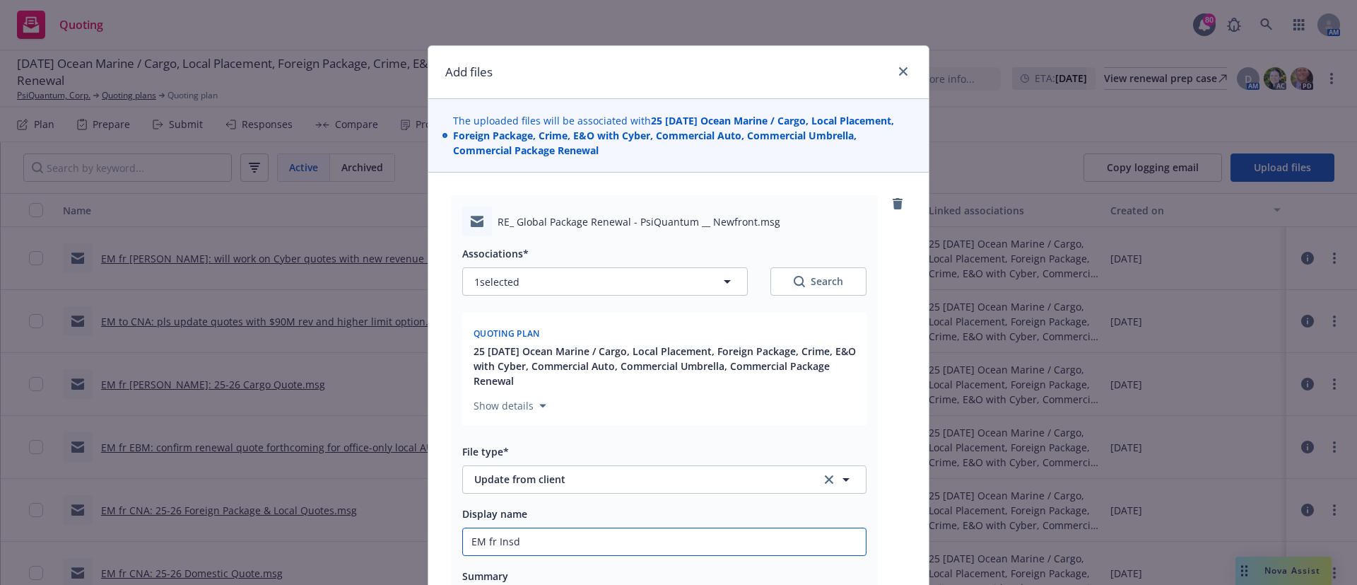
type input "EM fr Insd:"
type textarea "x"
type input "EM fr Insd:"
type textarea "x"
type input "EM fr Insd: 25"
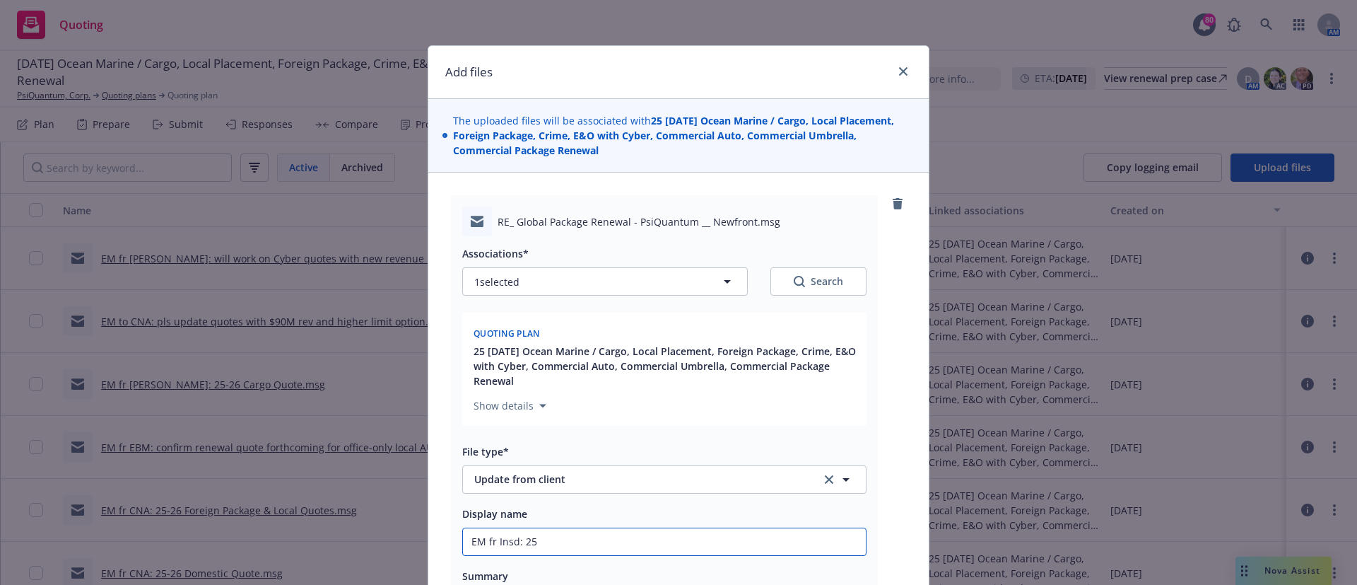
type textarea "x"
type input "EM fr Insd: 25-"
type textarea "x"
type input "EM fr Insd: 25-2"
type textarea "x"
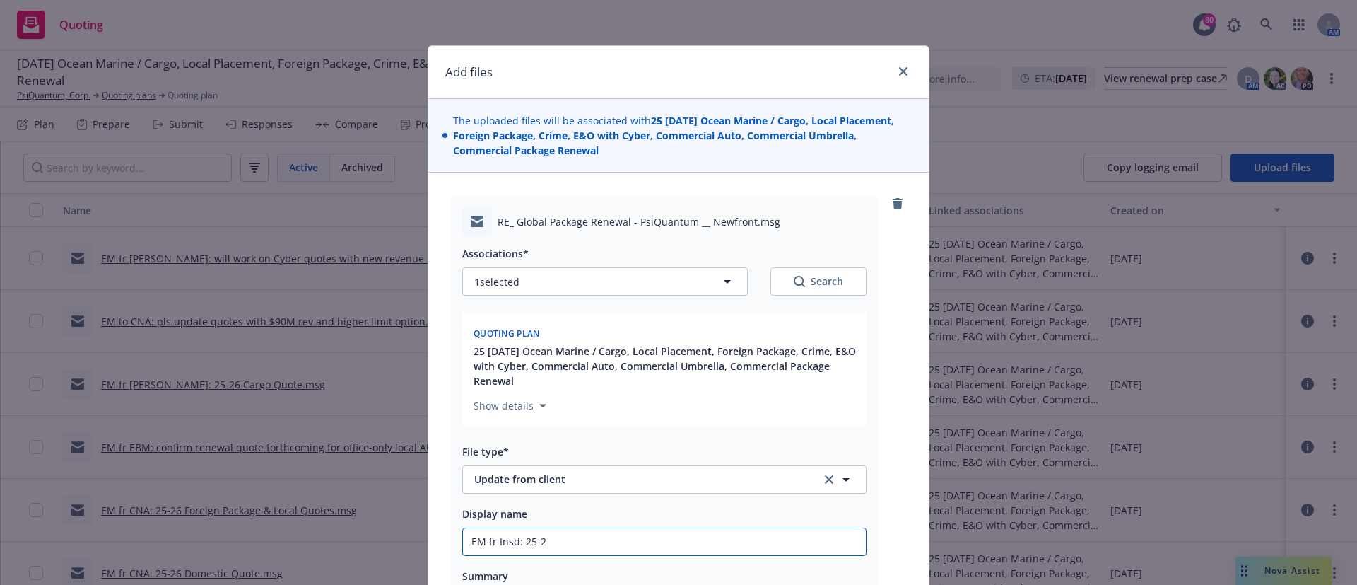
type input "EM fr Insd: 25-26"
type textarea "x"
type input "EM fr Insd: 25-26"
type textarea "x"
type input "EM fr Insd: 25-26 P"
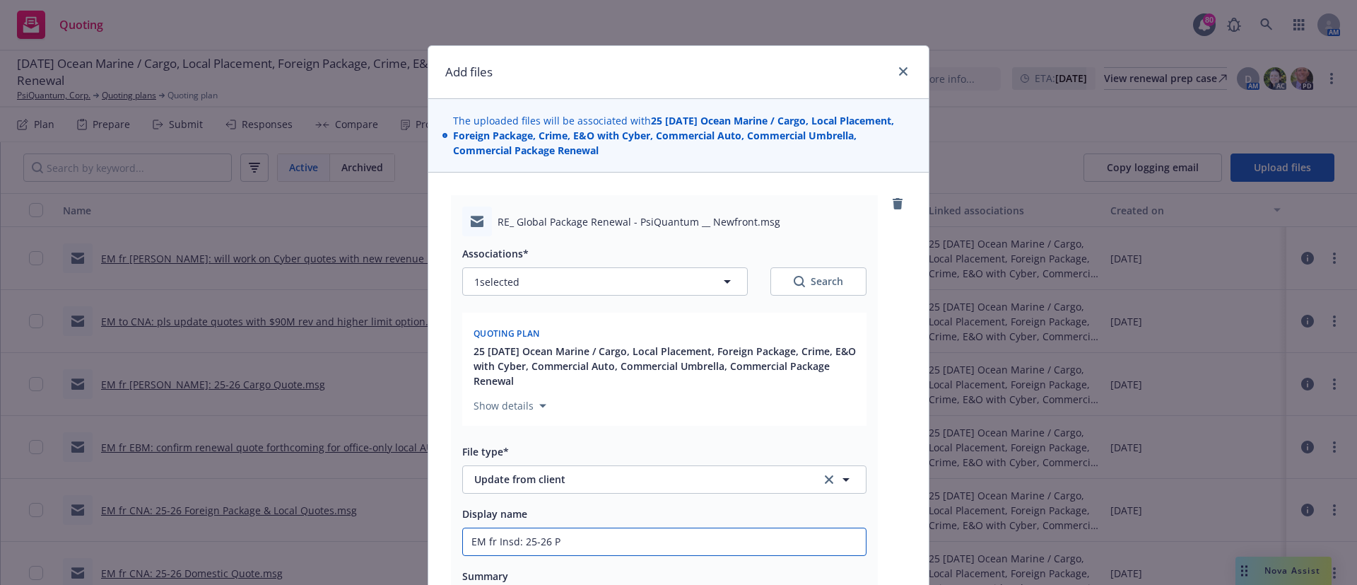
type textarea "x"
type input "EM fr Insd: 25-26 Pro"
type textarea "x"
type input "EM fr Insd: 25-26 Proj"
type textarea "x"
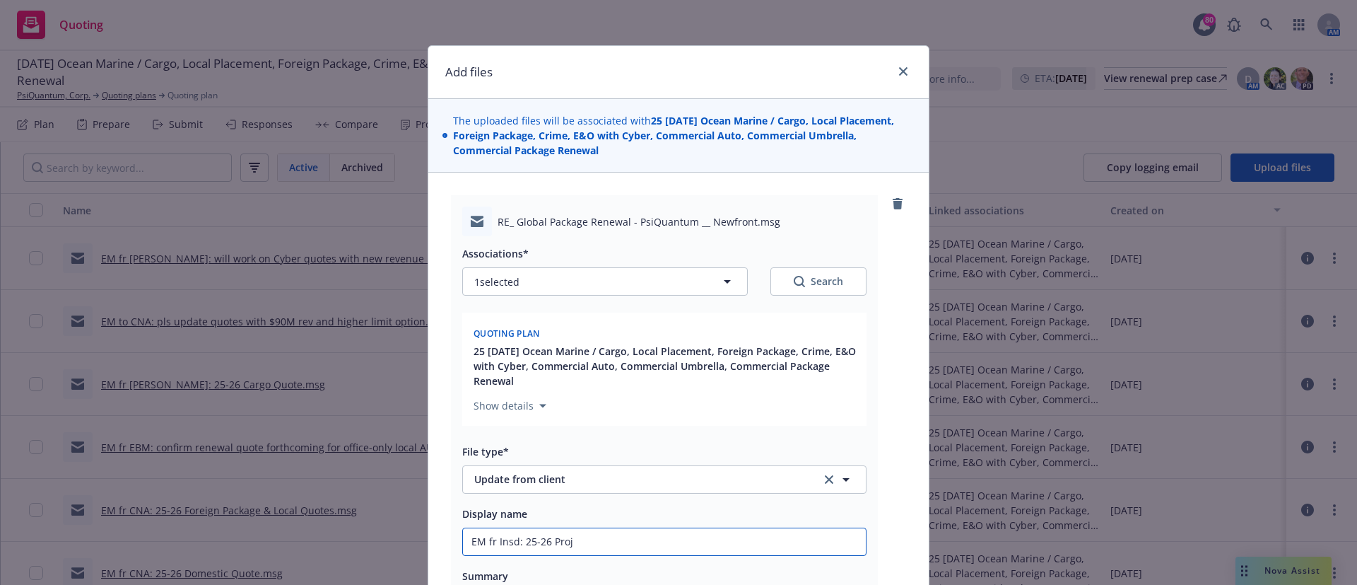
type input "EM fr Insd: 25-26 Proje"
type textarea "x"
type input "EM fr Insd: 25-26 Projec"
type textarea "x"
type input "EM fr Insd: 25-26 Project"
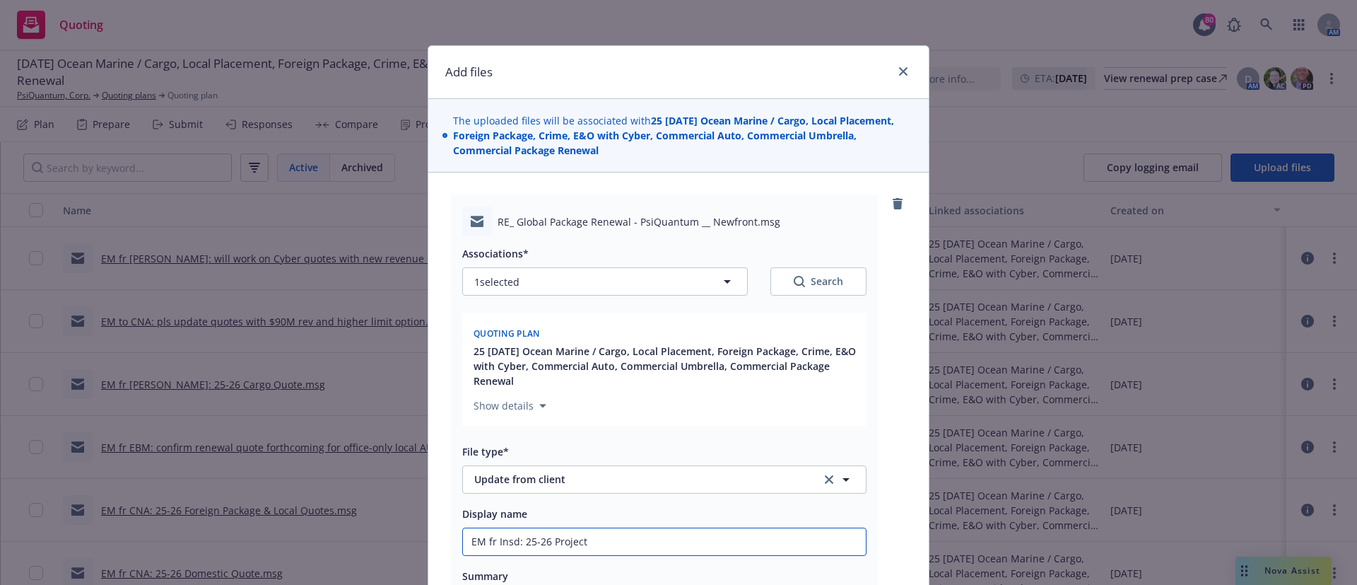
type textarea "x"
type input "EM fr Insd: 25-26 Projecte"
type textarea "x"
type input "EM fr Insd: 25-26 Projected"
type textarea "x"
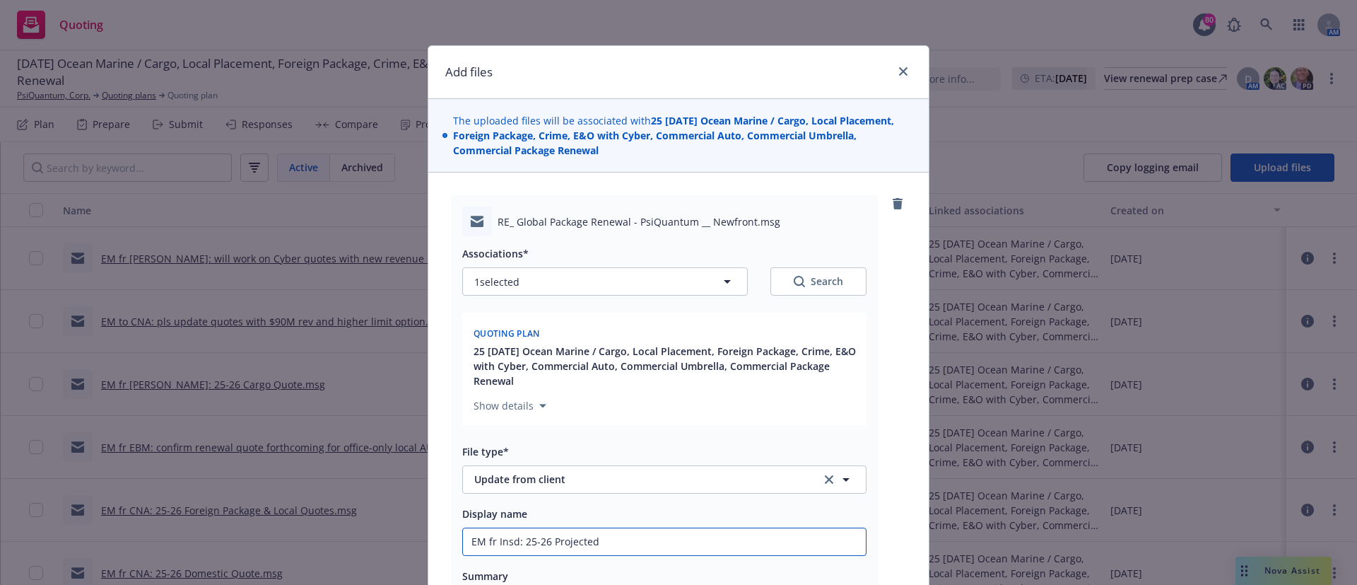
type input "EM fr Insd: 25-26 Projected"
type textarea "x"
type input "EM fr Insd: 25-26 Projected R"
type textarea "x"
type input "EM fr Insd: 25-26 Projected Re"
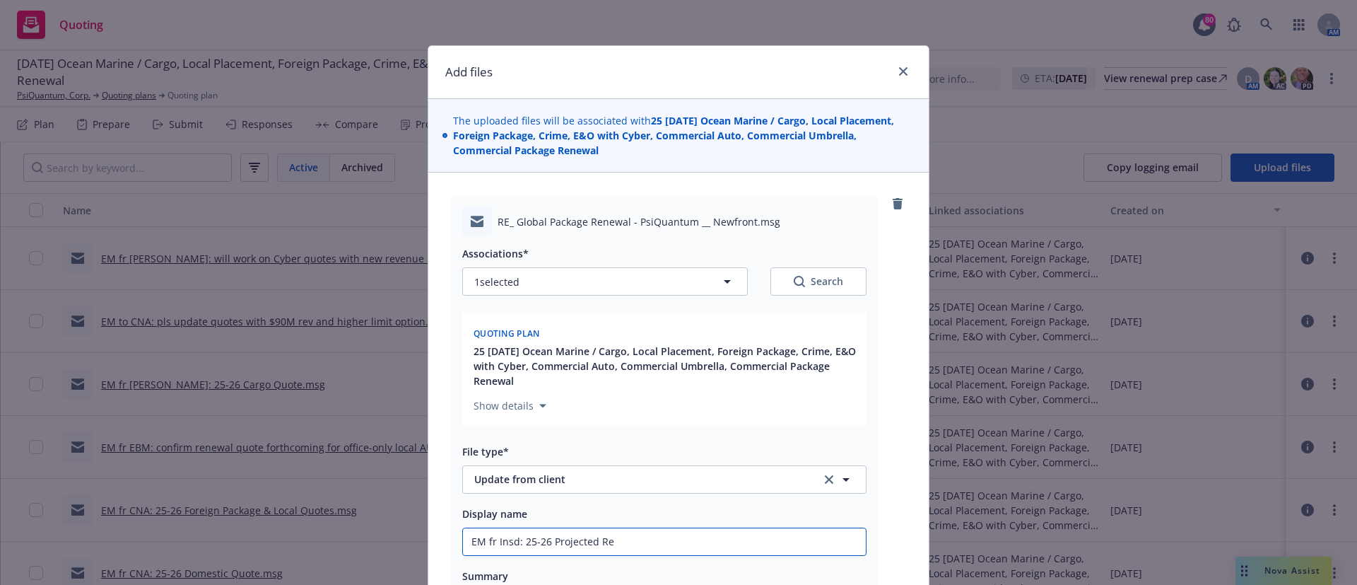
type textarea "x"
type input "EM fr Insd: 25-26 Projected Rev"
type textarea "x"
type input "EM fr Insd: 25-26 Projected Reve"
type textarea "x"
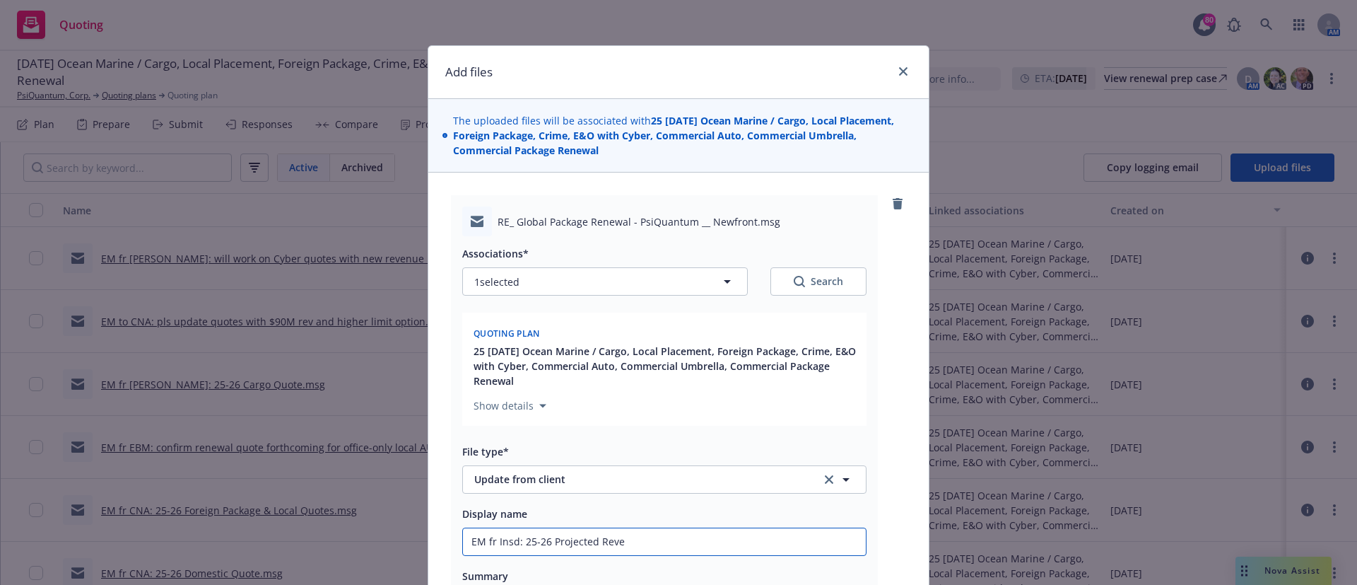
type input "EM fr Insd: 25-26 Projected Reven"
type textarea "x"
type input "EM fr Insd: 25-26 Projected Revenu"
type textarea "x"
type input "EM fr Insd: 25-26 Projected Revenue"
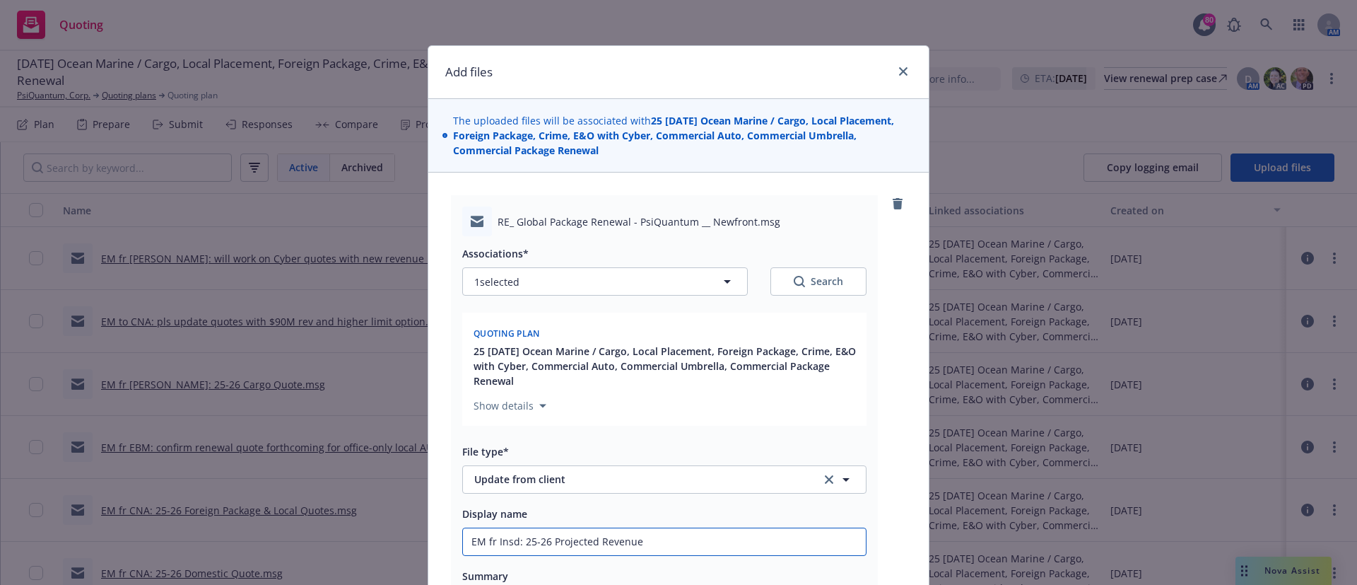
type textarea "x"
type input "EM fr Insd: 25-26 Projected Revenues"
type textarea "x"
type input "EM fr Insd: 25-26 Projected Revenues"
type textarea "x"
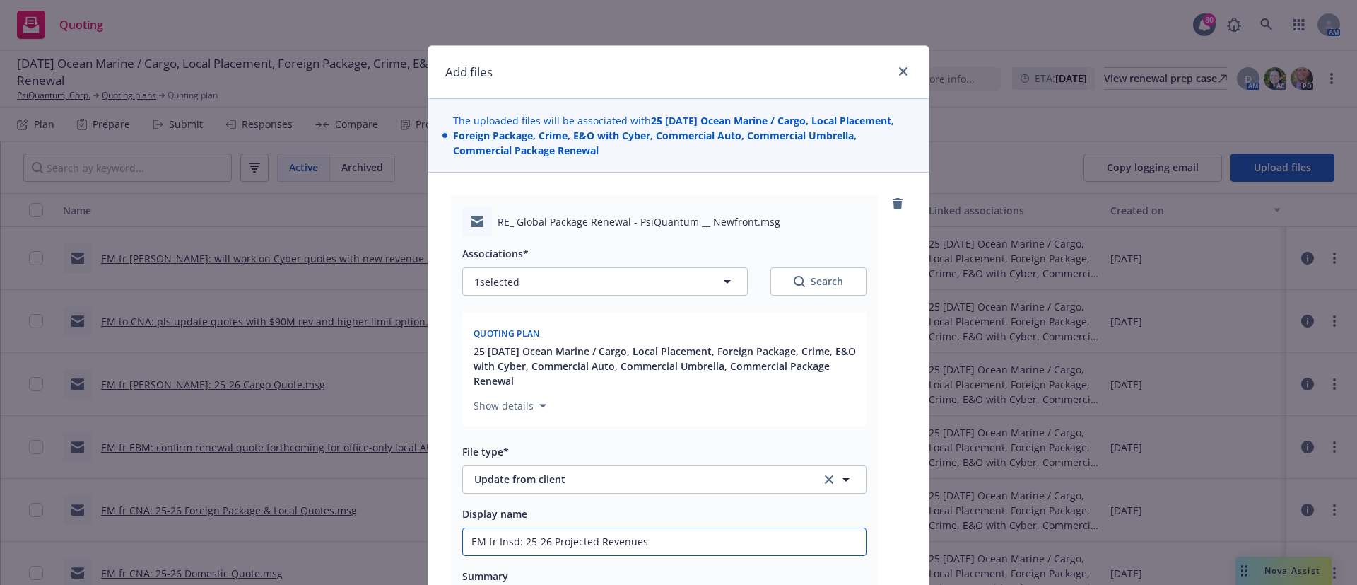
type input "EM fr Insd: 25-26 Projected Revenues $"
type textarea "x"
type input "EM fr Insd: 25-26 Projected Revenues $9"
type textarea "x"
type input "EM fr Insd: 25-26 Projected Revenues $90"
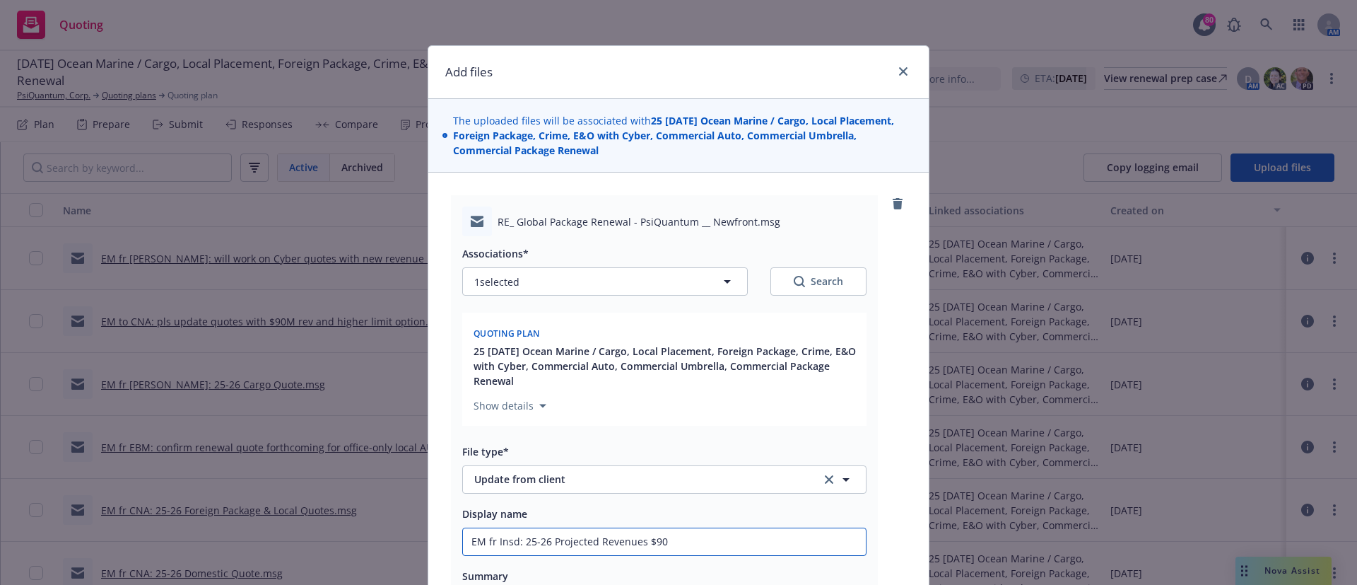
type textarea "x"
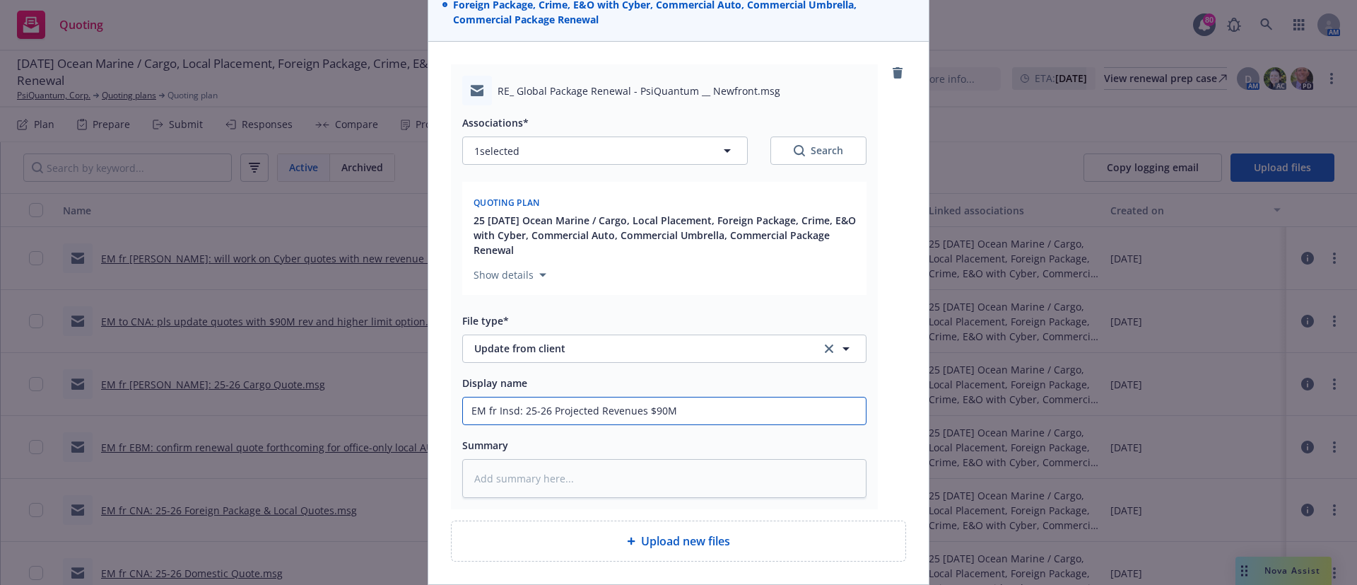
scroll to position [239, 0]
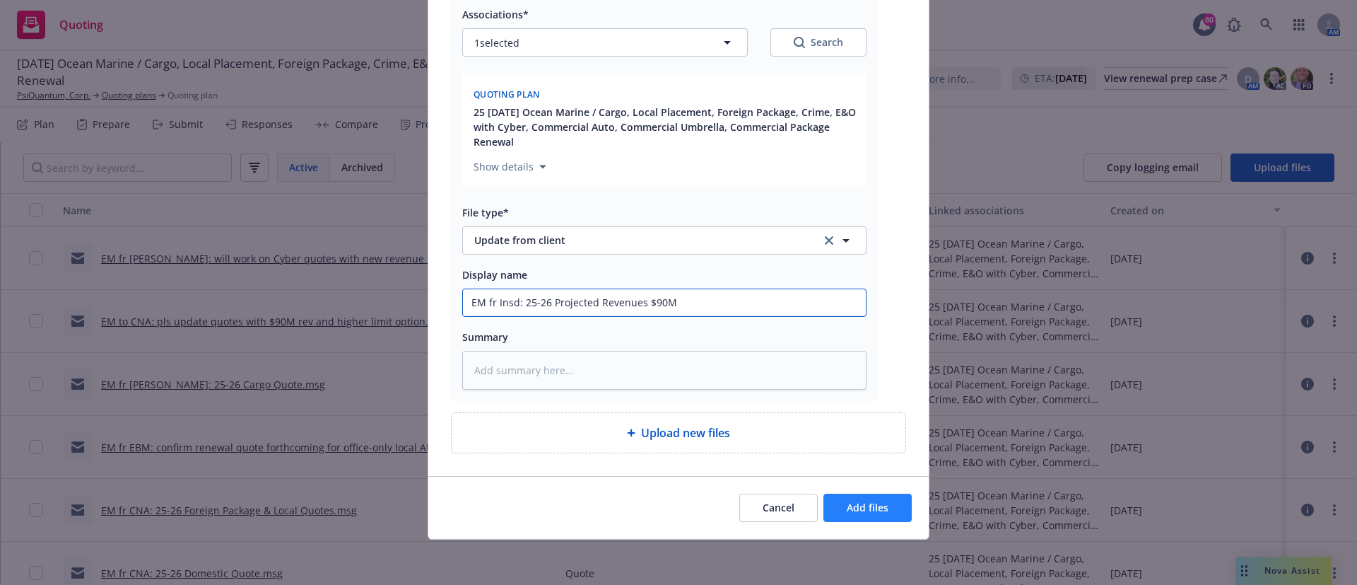
type input "EM fr Insd: 25-26 Projected Revenues $90M"
click at [861, 498] on button "Add files" at bounding box center [867, 507] width 88 height 28
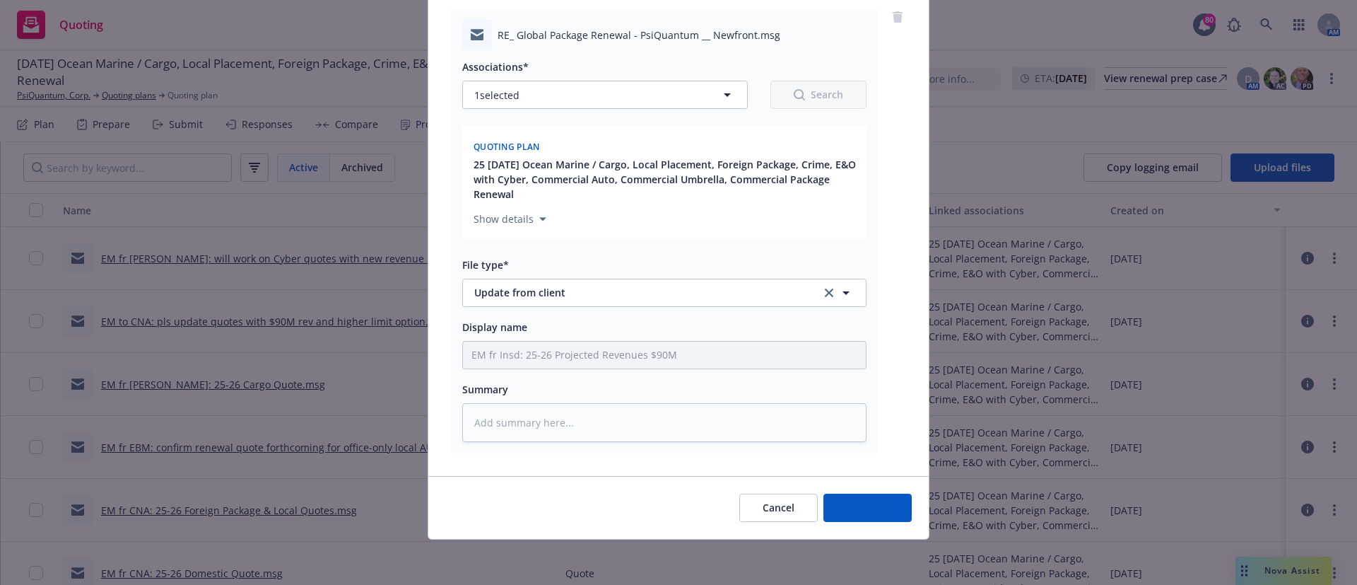
scroll to position [187, 0]
type textarea "x"
